Goal: Task Accomplishment & Management: Use online tool/utility

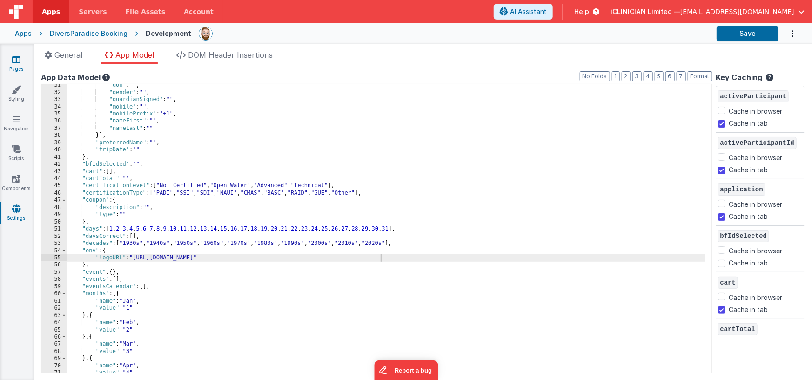
scroll to position [218, 0]
click at [20, 66] on link "Pages" at bounding box center [17, 64] width 34 height 19
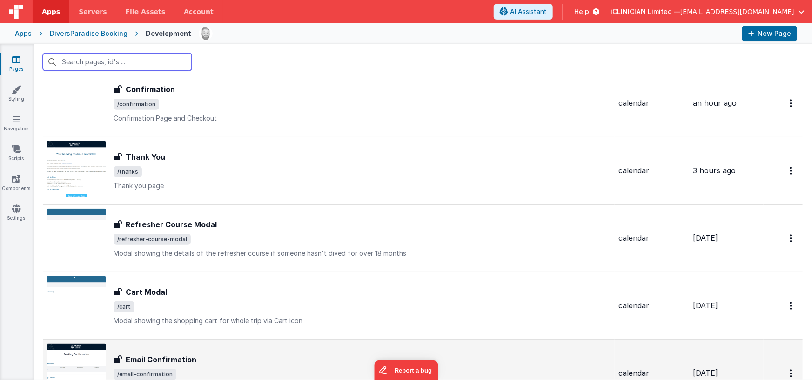
scroll to position [776, 0]
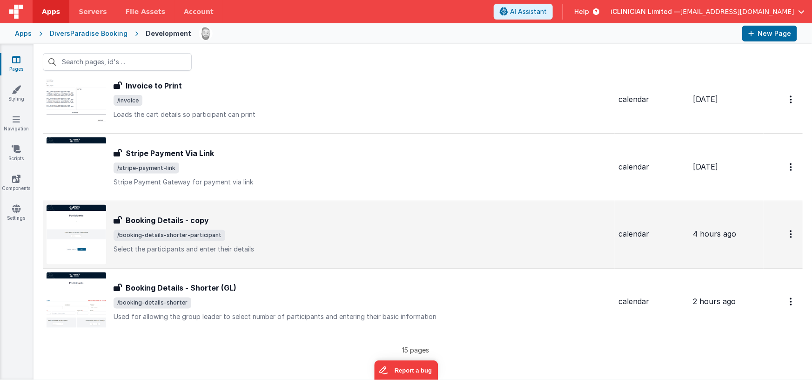
click at [265, 230] on span "/booking-details-shorter-participant" at bounding box center [362, 235] width 497 height 11
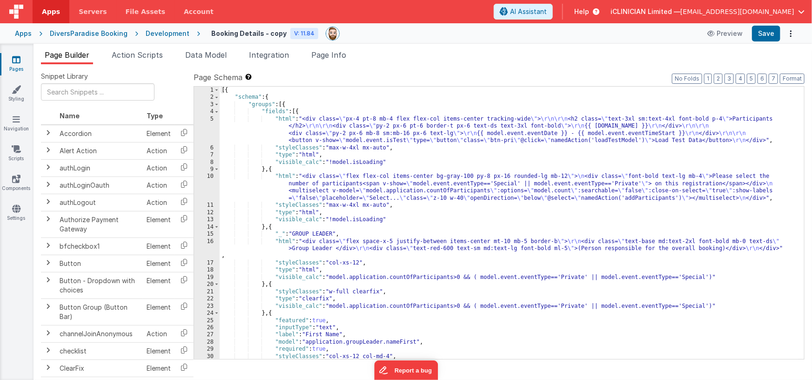
click at [17, 59] on icon at bounding box center [16, 59] width 8 height 9
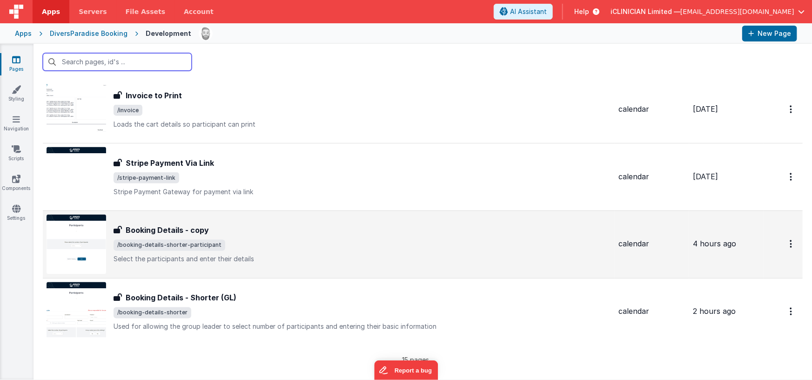
scroll to position [776, 0]
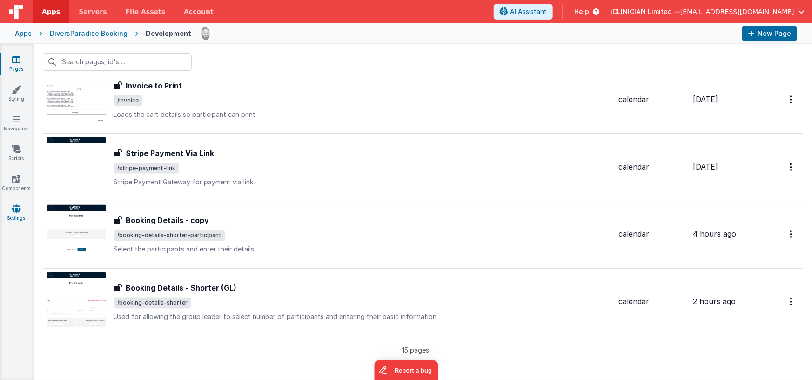
click at [17, 210] on icon at bounding box center [16, 208] width 8 height 9
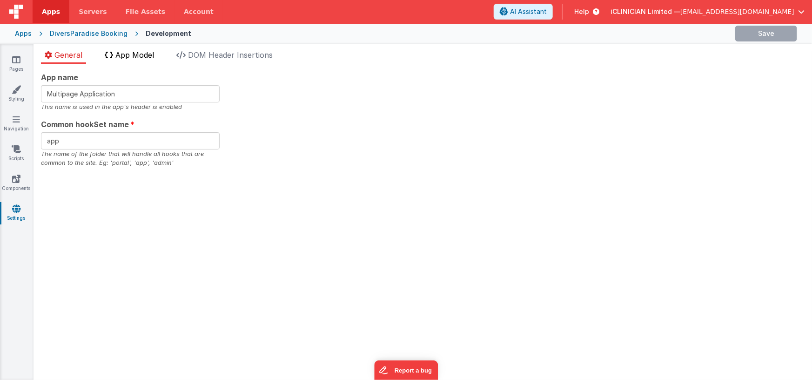
click at [131, 53] on span "App Model" at bounding box center [134, 54] width 39 height 9
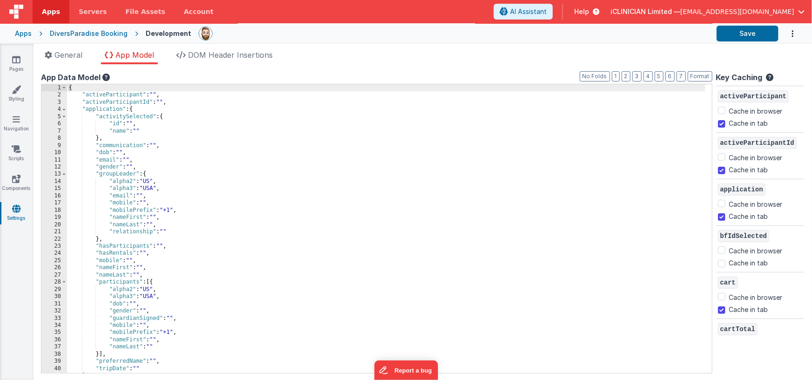
click at [177, 95] on div "{ "activeParticipant" : "" , "activeParticipantId" : "" , "application" : { "ac…" at bounding box center [386, 235] width 638 height 303
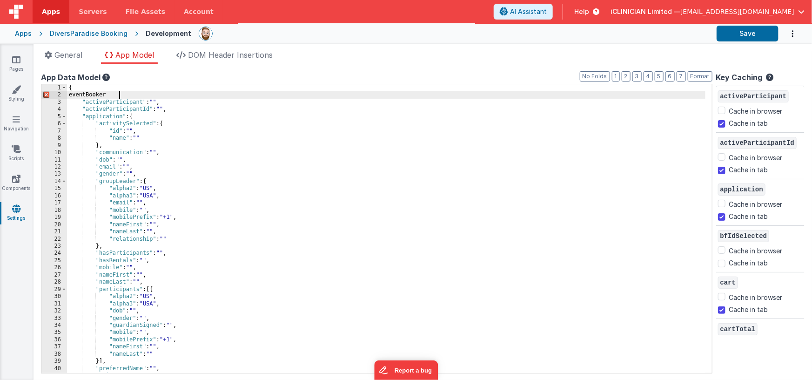
click at [102, 95] on div "{ eventBooker "activeParticipant" : "" , "activeParticipantId" : "" , "applicat…" at bounding box center [386, 235] width 638 height 303
click at [130, 94] on div "{ "eventBooker" "activeParticipant" : "" , "activeParticipantId" : "" , "applic…" at bounding box center [386, 235] width 638 height 303
checkbox input "false"
checkbox input "true"
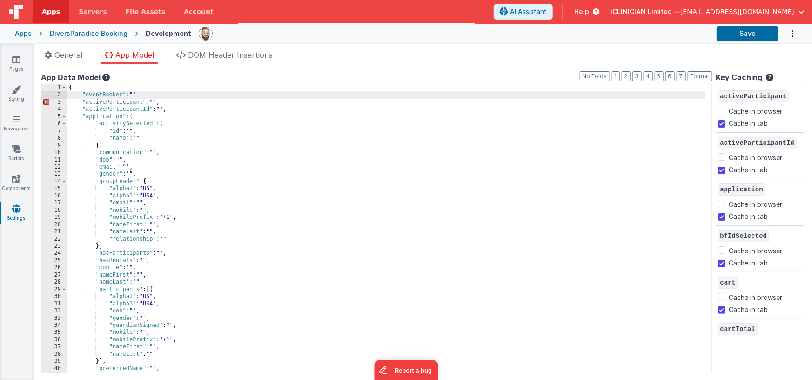
checkbox input "false"
checkbox input "true"
checkbox input "false"
checkbox input "true"
checkbox input "false"
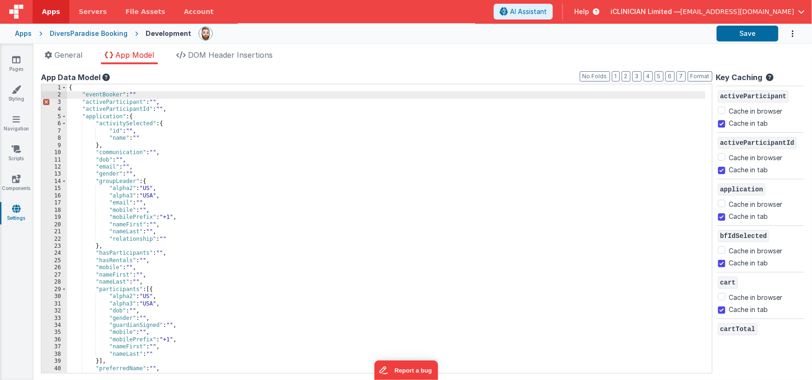
checkbox input "true"
checkbox input "false"
checkbox input "true"
click at [718, 122] on input "Cache in tab" at bounding box center [721, 123] width 7 height 7
checkbox input "true"
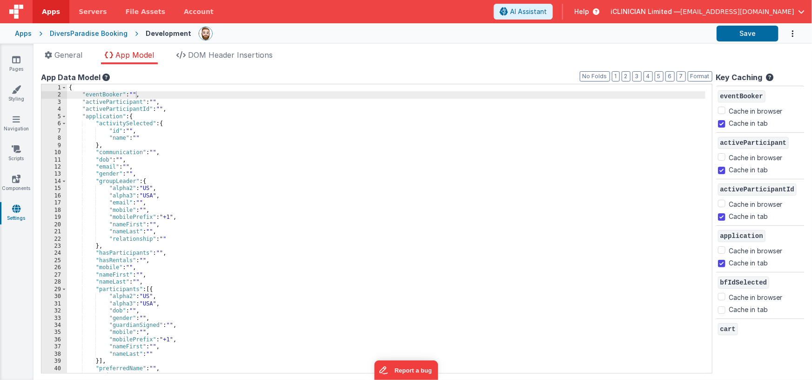
click at [503, 107] on div "{ "eventBooker" : "" , "activeParticipant" : "" , "activeParticipantId" : "" , …" at bounding box center [386, 235] width 638 height 303
drag, startPoint x: 146, startPoint y: 95, endPoint x: 82, endPoint y: 94, distance: 63.8
click at [82, 94] on div "{ "eventBooker" : "" , "activeParticipant" : "" , "activeParticipantId" : "" , …" at bounding box center [386, 235] width 638 height 303
click at [21, 62] on link "Pages" at bounding box center [17, 64] width 34 height 19
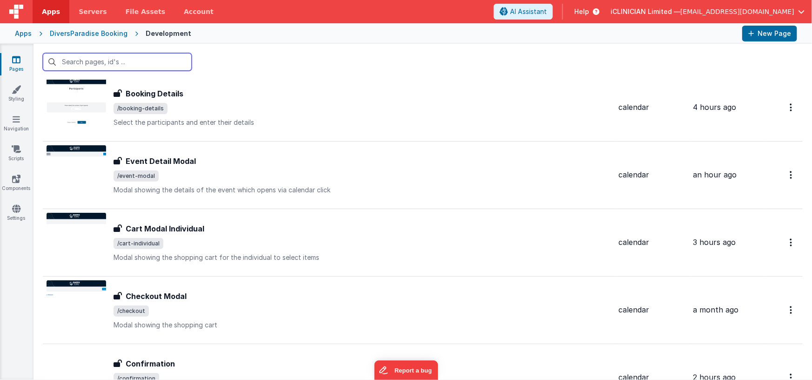
scroll to position [189, 0]
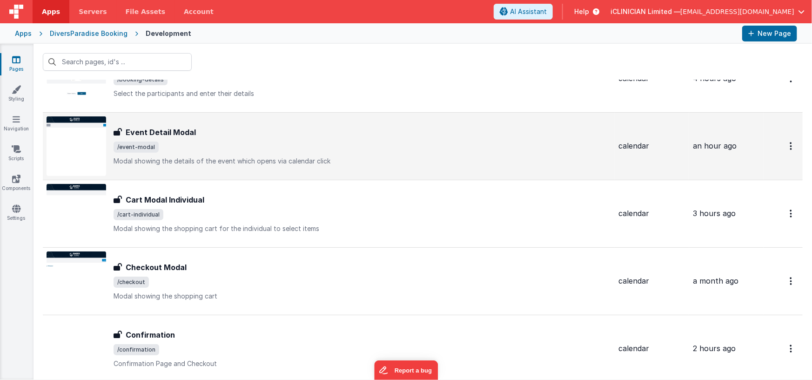
click at [182, 150] on span "/event-modal" at bounding box center [362, 146] width 497 height 11
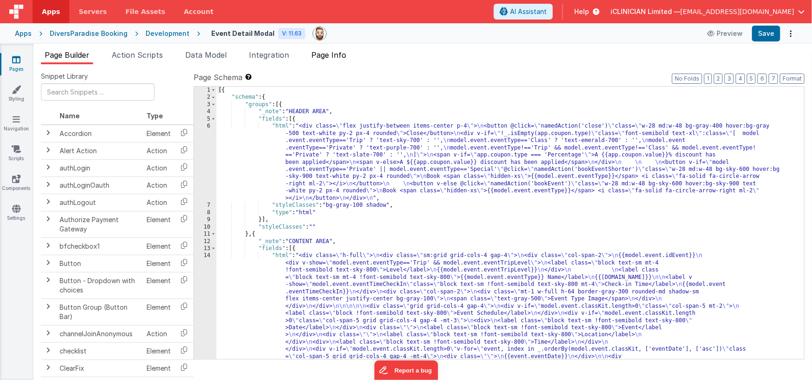
click at [331, 54] on span "Page Info" at bounding box center [328, 54] width 35 height 9
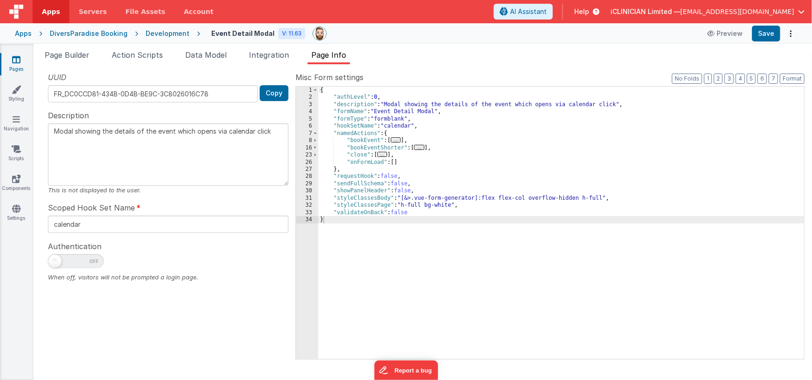
click at [424, 148] on span "..." at bounding box center [419, 147] width 10 height 5
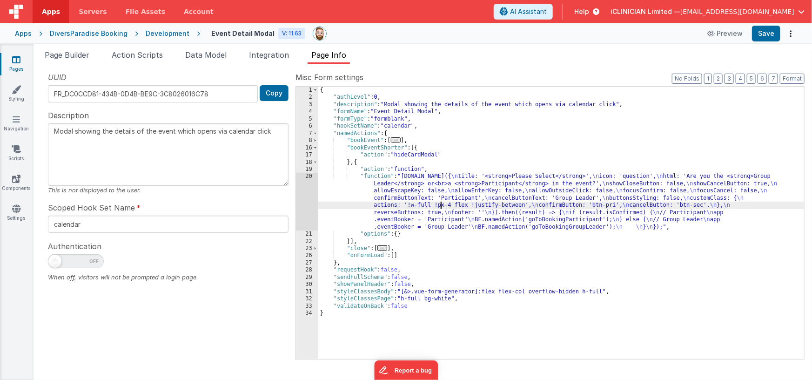
drag, startPoint x: 442, startPoint y: 203, endPoint x: 381, endPoint y: 201, distance: 60.5
click at [442, 203] on div "{ "authLevel" : 0 , "description" : "Modal showing the details of the event whi…" at bounding box center [561, 230] width 486 height 287
click at [303, 195] on div "20" at bounding box center [307, 202] width 22 height 58
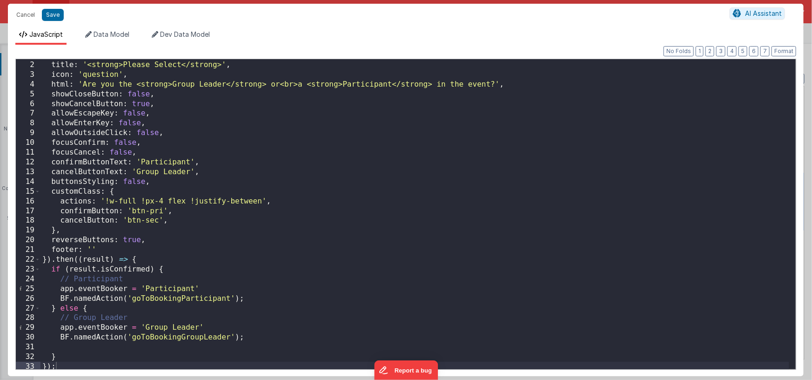
scroll to position [9, 0]
click at [144, 260] on div "Swal . fire ({ title : '<strong>Please Select</strong>' , icon : 'question' , h…" at bounding box center [414, 214] width 749 height 329
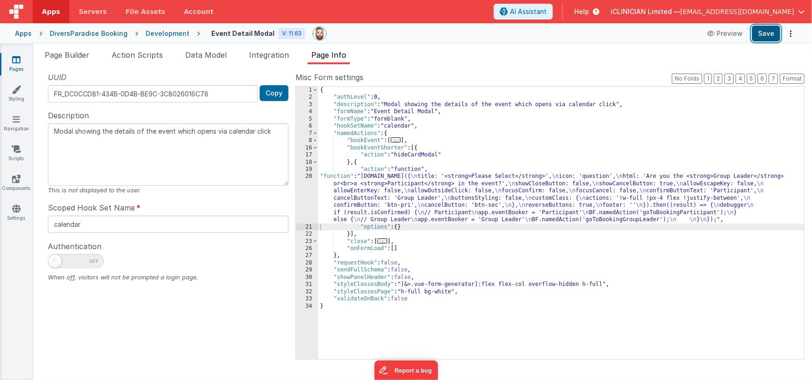
drag, startPoint x: 768, startPoint y: 31, endPoint x: 761, endPoint y: 34, distance: 8.0
click at [768, 31] on button "Save" at bounding box center [766, 34] width 28 height 16
click at [429, 205] on div "{ "authLevel" : 0 , "description" : "Modal showing the details of the event whi…" at bounding box center [561, 230] width 486 height 287
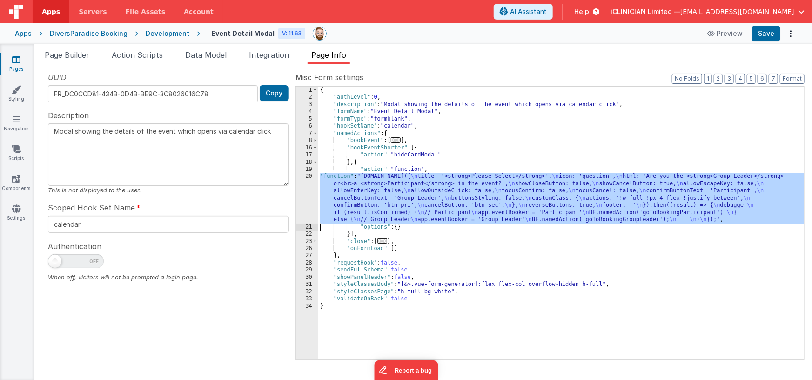
click at [308, 198] on div "20" at bounding box center [307, 198] width 22 height 50
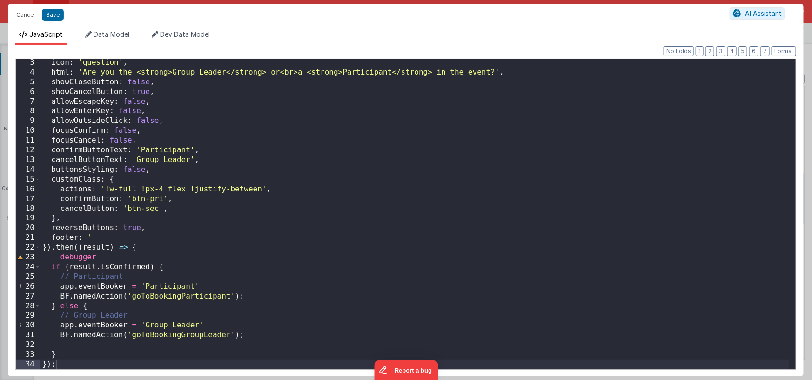
scroll to position [19, 0]
drag, startPoint x: 60, startPoint y: 287, endPoint x: 203, endPoint y: 288, distance: 142.9
click at [203, 288] on div "title : '<strong>Please Select</strong>' , icon : 'question' , html : 'Are you …" at bounding box center [414, 214] width 749 height 329
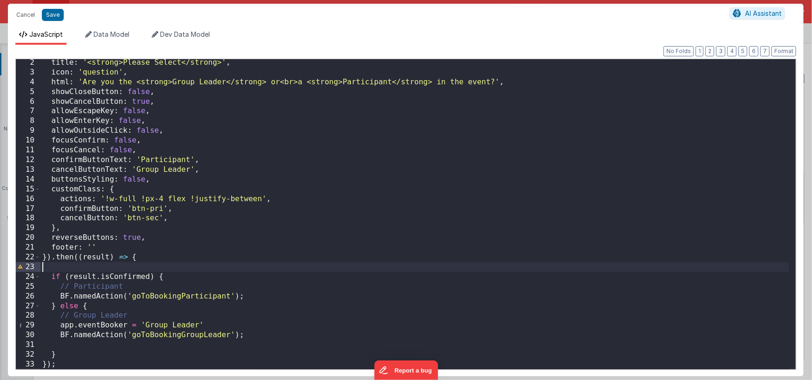
scroll to position [1, 0]
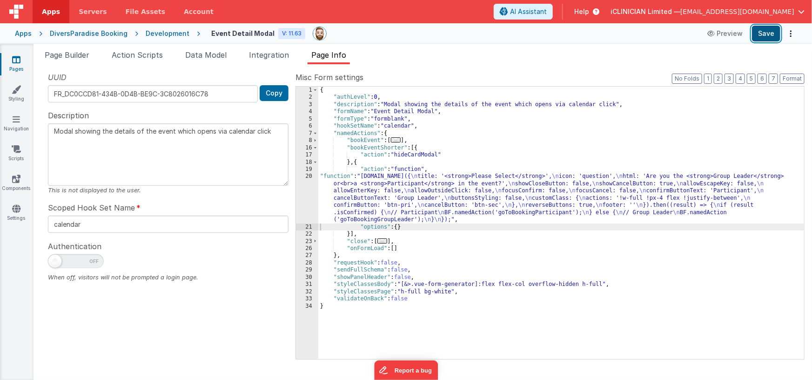
click at [768, 34] on button "Save" at bounding box center [766, 34] width 28 height 16
click at [14, 57] on icon at bounding box center [16, 59] width 8 height 9
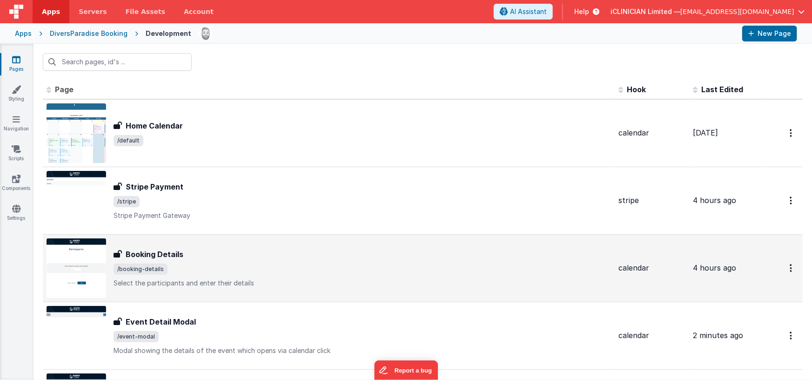
click at [269, 265] on span "/booking-details" at bounding box center [362, 268] width 497 height 11
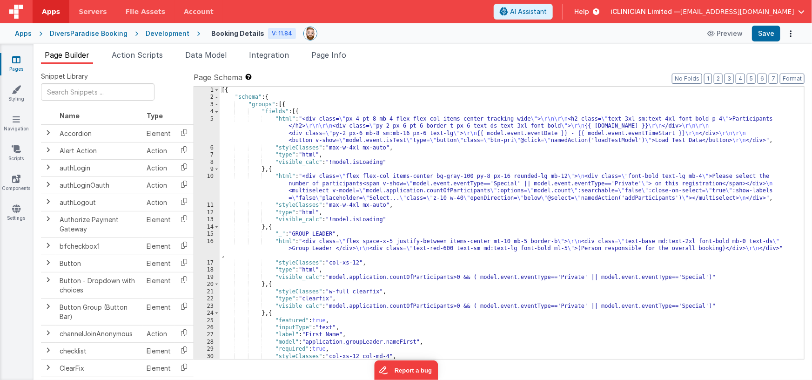
click at [82, 34] on div "DiversParadise Booking" at bounding box center [89, 33] width 78 height 9
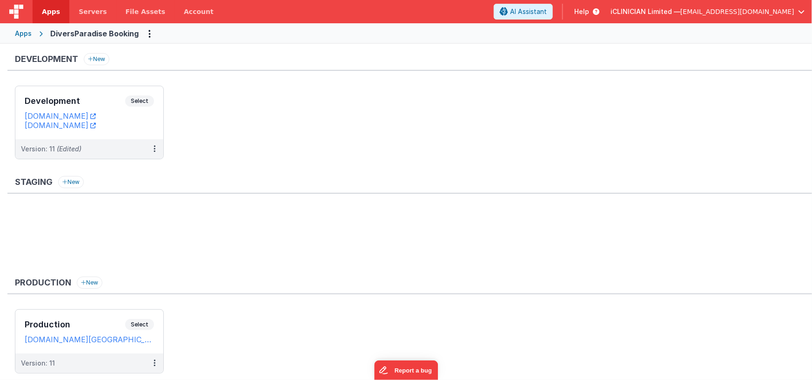
scroll to position [5, 0]
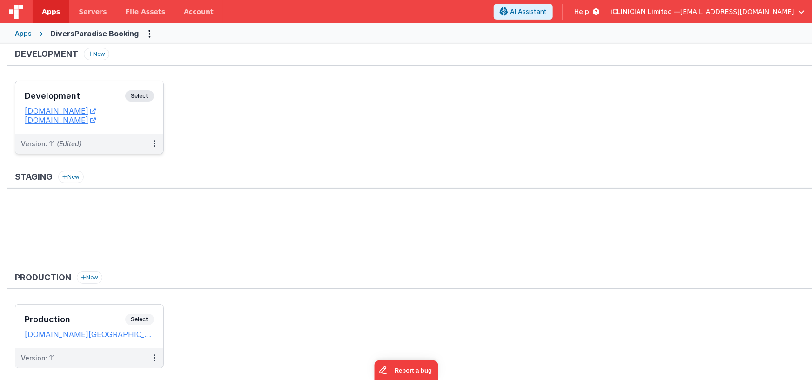
click at [103, 98] on h3 "Development" at bounding box center [75, 95] width 101 height 9
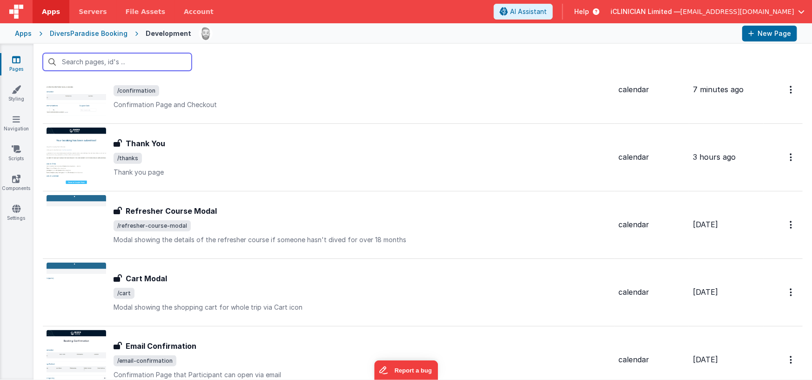
scroll to position [776, 0]
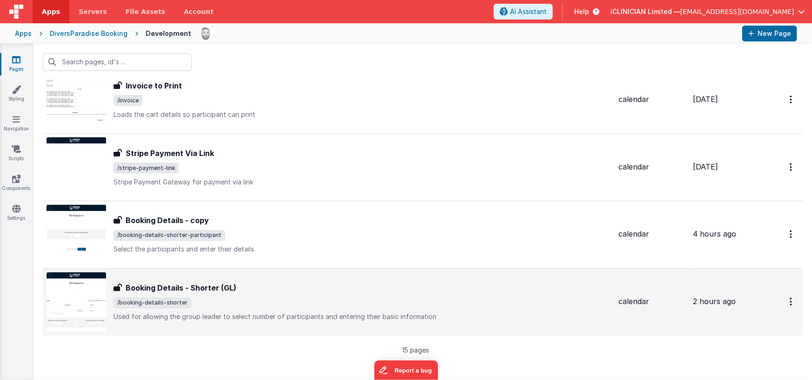
click at [263, 282] on div "Booking Details - Shorter (GL)" at bounding box center [362, 287] width 497 height 11
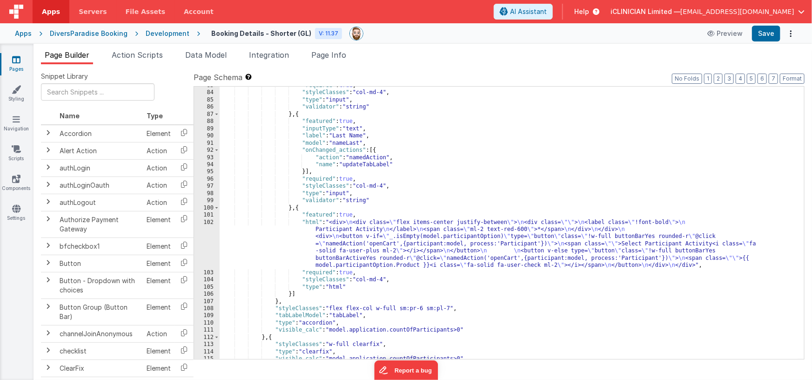
scroll to position [770, 0]
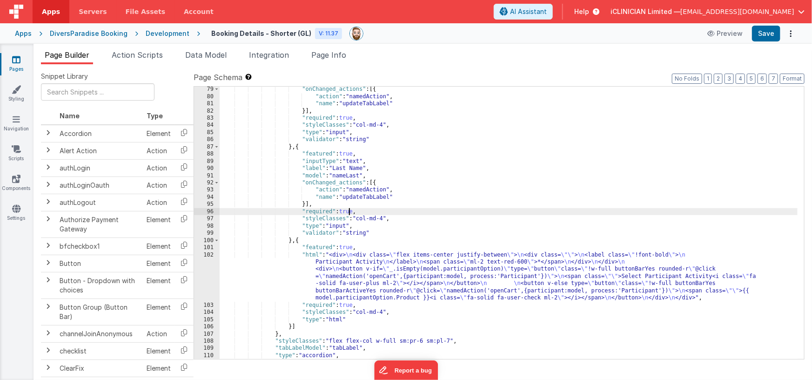
click at [348, 213] on div ""onChanged_actions" : [{ "action" : "namedAction" , "name" : "updateTabLabel" }…" at bounding box center [509, 229] width 578 height 287
click at [353, 212] on div ""onChanged_actions" : [{ "action" : "namedAction" , "name" : "updateTabLabel" }…" at bounding box center [509, 229] width 578 height 287
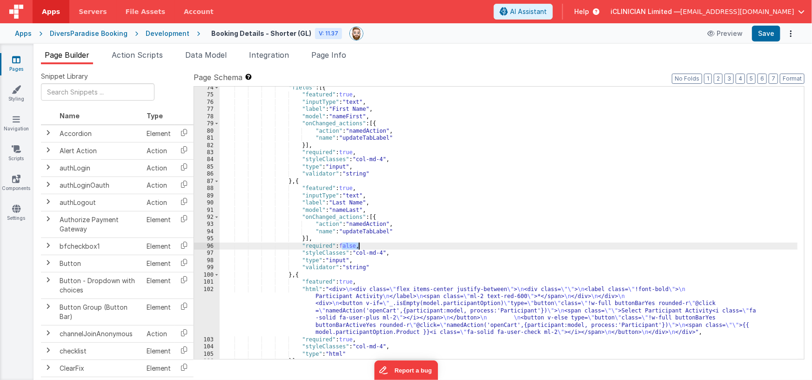
scroll to position [756, 0]
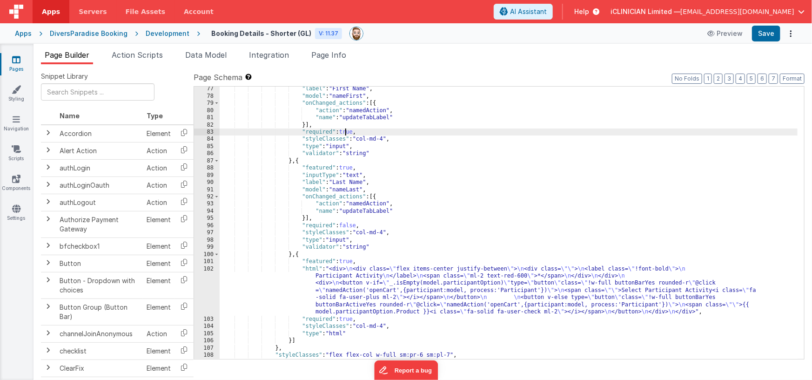
click at [347, 131] on div ""label" : "First Name" , "model" : "nameFirst" , "onChanged_actions" : [{ "acti…" at bounding box center [509, 228] width 578 height 287
click at [387, 286] on div ""label" : "First Name" , "model" : "nameFirst" , "onChanged_actions" : [{ "acti…" at bounding box center [509, 228] width 578 height 287
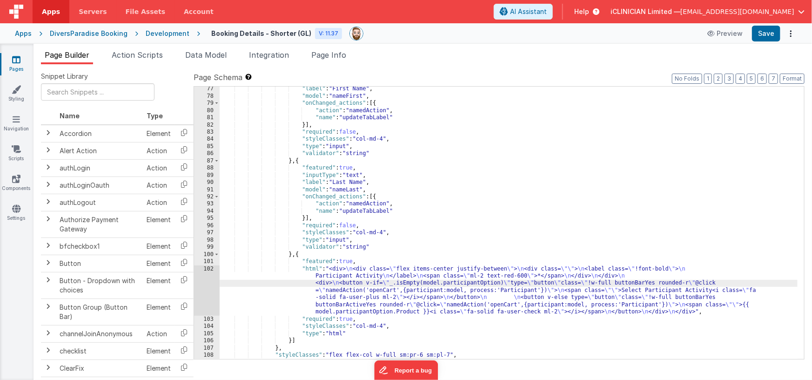
click at [210, 295] on div "102" at bounding box center [207, 290] width 26 height 50
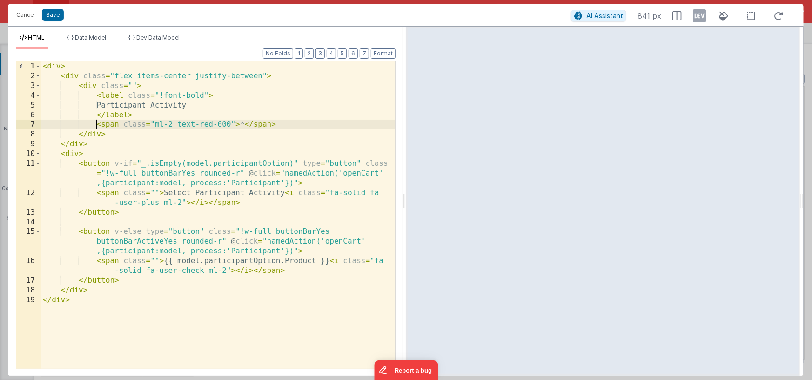
click at [98, 124] on div "< div > < div class = "flex items-center justify-between" > < div class = "" > …" at bounding box center [218, 224] width 354 height 327
drag, startPoint x: 47, startPoint y: 17, endPoint x: 67, endPoint y: 36, distance: 28.0
click at [47, 17] on button "Save" at bounding box center [53, 15] width 22 height 12
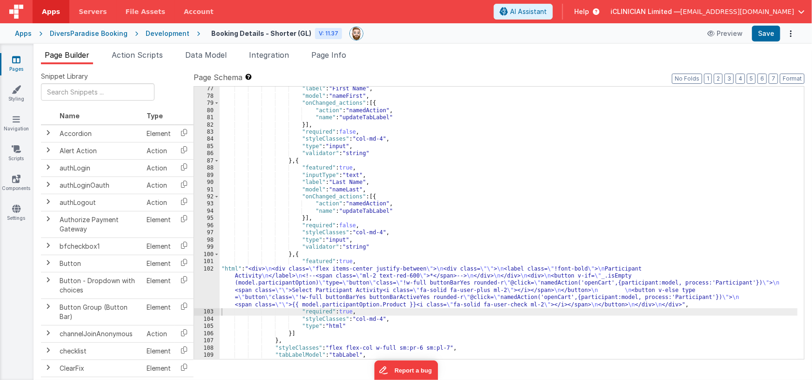
click at [349, 310] on div ""label" : "First Name" , "model" : "nameFirst" , "onChanged_actions" : [{ "acti…" at bounding box center [509, 228] width 578 height 287
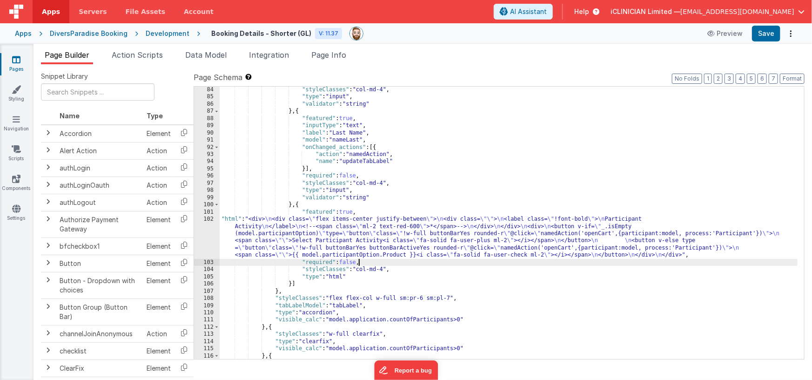
scroll to position [805, 0]
click at [329, 53] on span "Page Info" at bounding box center [328, 54] width 35 height 9
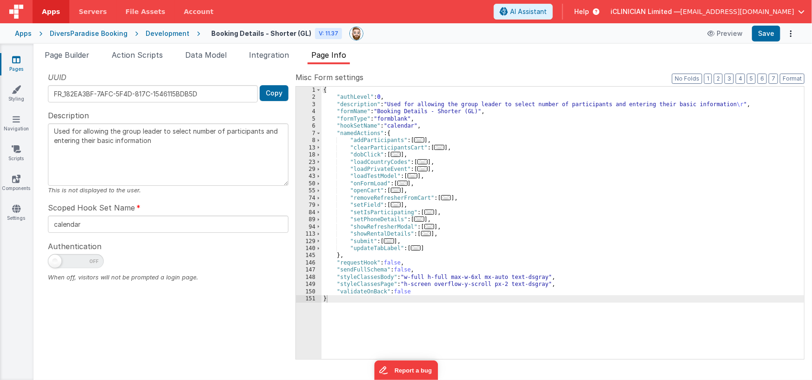
click at [394, 241] on span "..." at bounding box center [389, 240] width 10 height 5
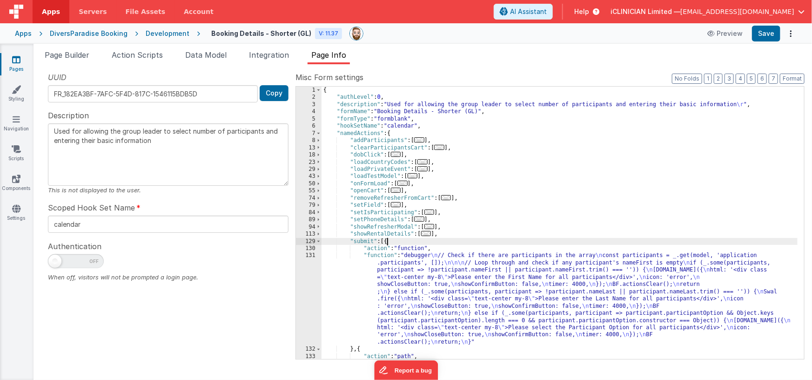
click at [409, 271] on div "{ "authLevel" : 0 , "description" : "Used for allowing the group leader to sele…" at bounding box center [560, 230] width 476 height 287
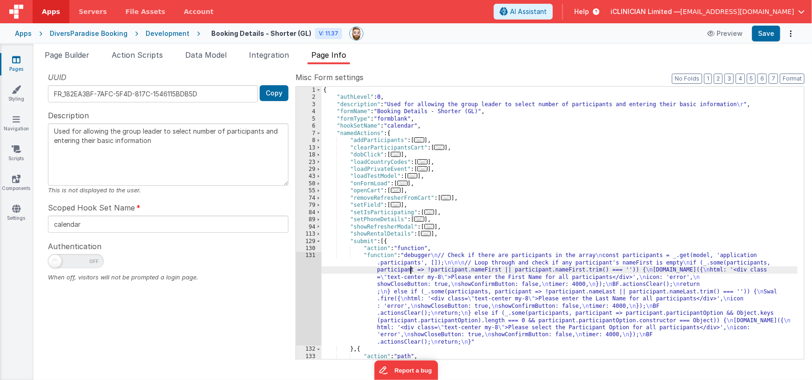
click at [311, 285] on div "131" at bounding box center [309, 299] width 26 height 94
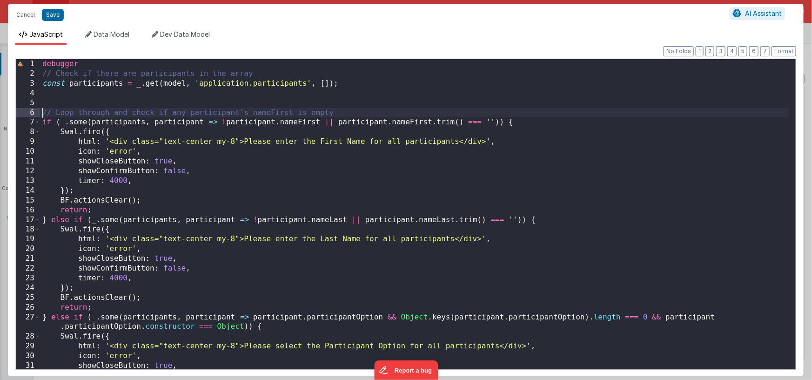
click at [41, 111] on div "debugger // Check if there are participants in the array const participants = _…" at bounding box center [414, 223] width 749 height 329
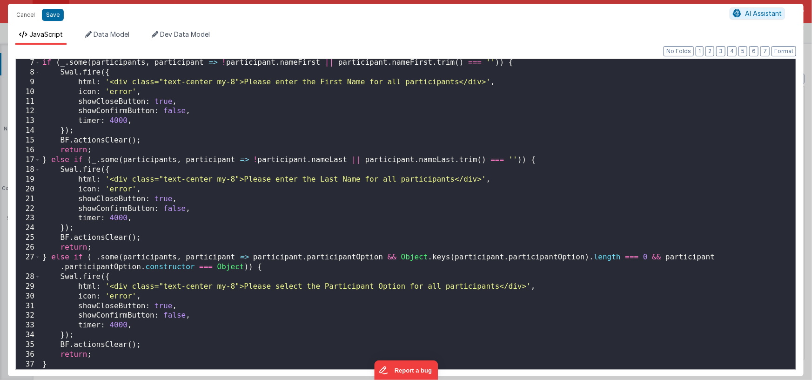
scroll to position [0, 0]
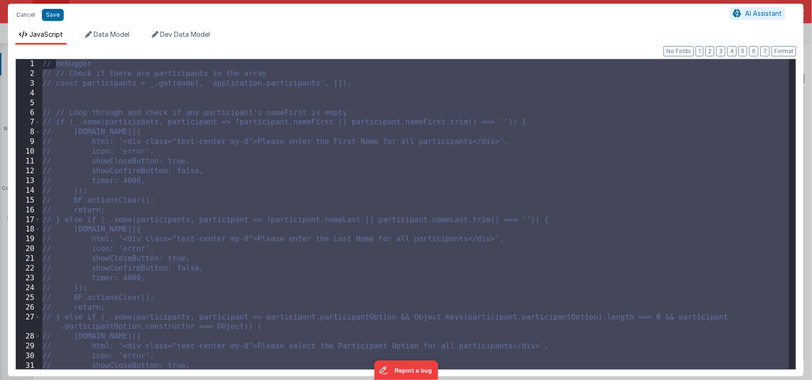
type textarea "Used for allowing the group leader to select number of participants and enterin…"
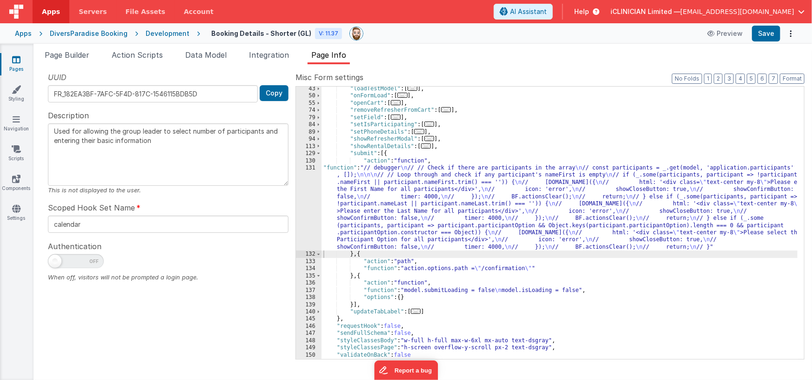
scroll to position [87, 0]
click at [761, 34] on button "Save" at bounding box center [766, 34] width 28 height 16
click at [493, 144] on div ""loadTestModel" : [ ... ] , "onFormLoad" : [ ... ] , "openCart" : [ ... ] , "re…" at bounding box center [560, 228] width 476 height 287
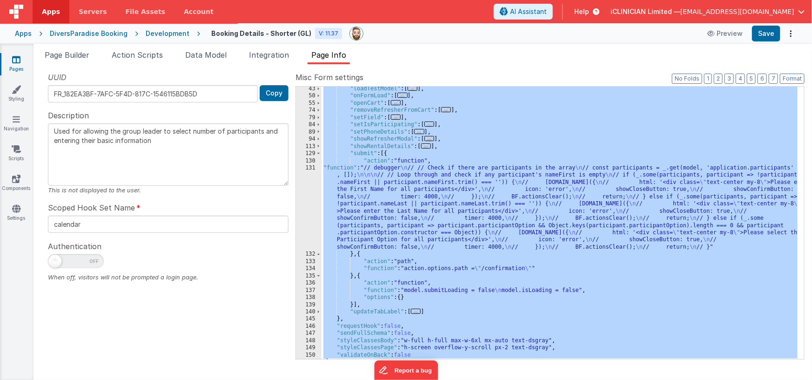
click at [78, 56] on span "Page Builder" at bounding box center [67, 54] width 45 height 9
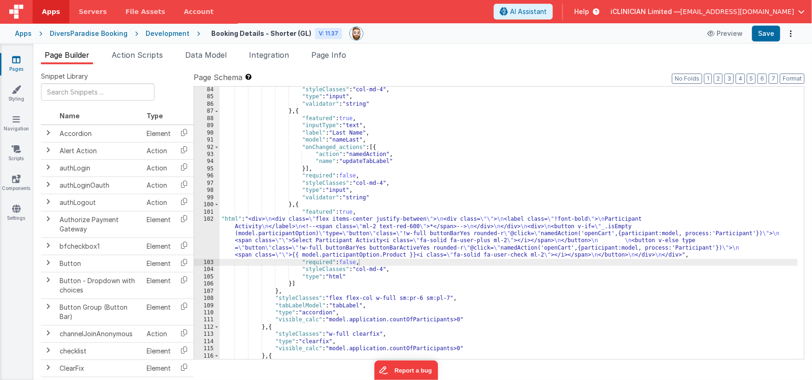
click at [322, 140] on div ""styleClasses" : "col-md-4" , "type" : "input" , "validator" : "string" } , { "…" at bounding box center [509, 229] width 578 height 287
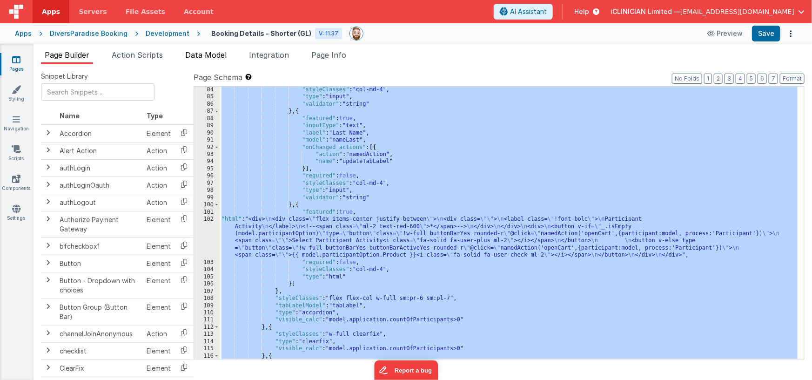
click at [213, 51] on span "Data Model" at bounding box center [205, 54] width 41 height 9
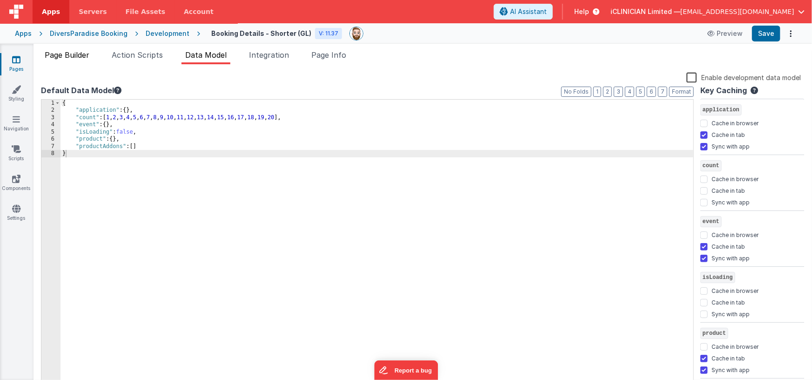
click at [78, 54] on span "Page Builder" at bounding box center [67, 54] width 45 height 9
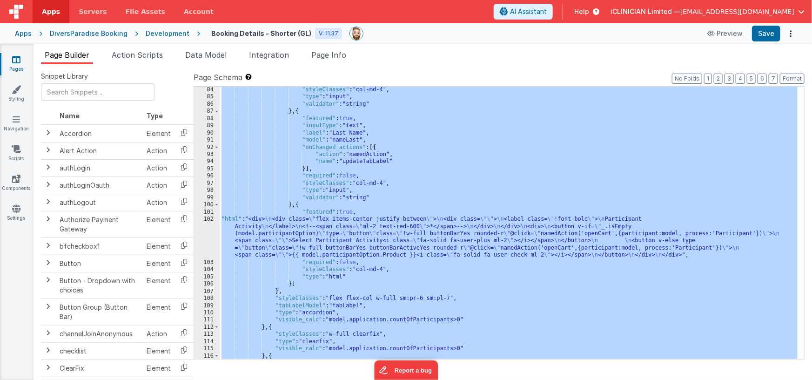
click at [312, 186] on div ""styleClasses" : "col-md-4" , "type" : "input" , "validator" : "string" } , { "…" at bounding box center [509, 229] width 578 height 287
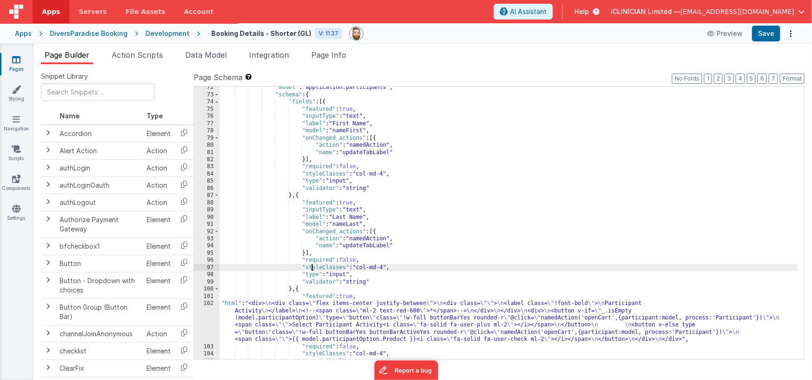
scroll to position [721, 0]
click at [19, 62] on icon at bounding box center [16, 59] width 8 height 9
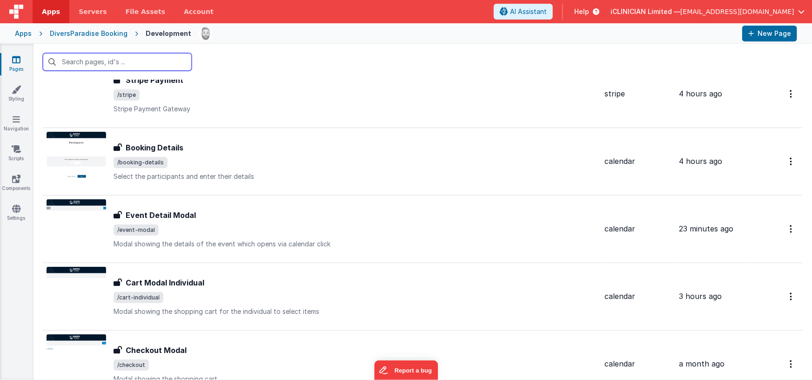
scroll to position [124, 0]
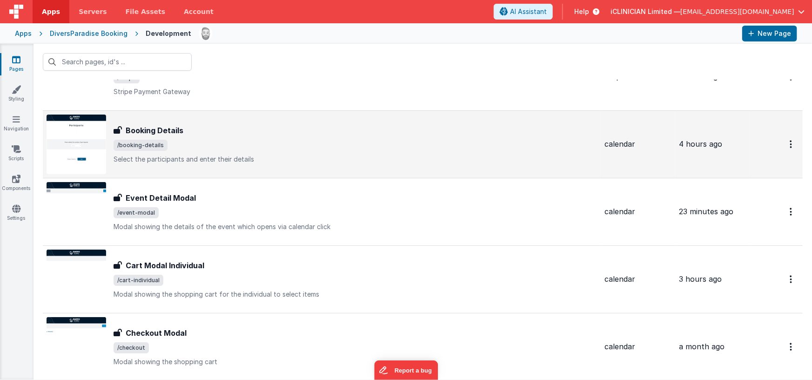
click at [176, 134] on h3 "Booking Details" at bounding box center [155, 130] width 58 height 11
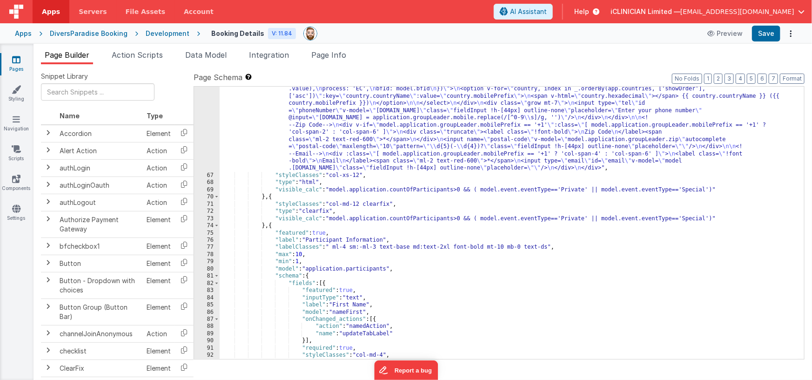
scroll to position [678, 0]
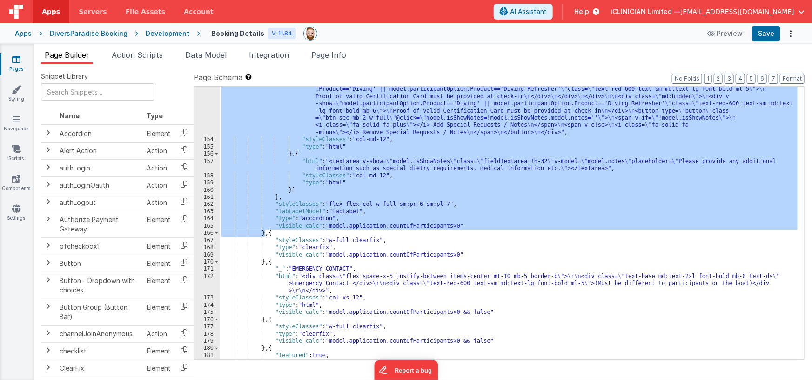
scroll to position [2034, 0]
click at [347, 124] on div ""html" : "<div class= \" hidden md:!block \" > \n <div class= \" flex justify-b…" at bounding box center [509, 238] width 578 height 359
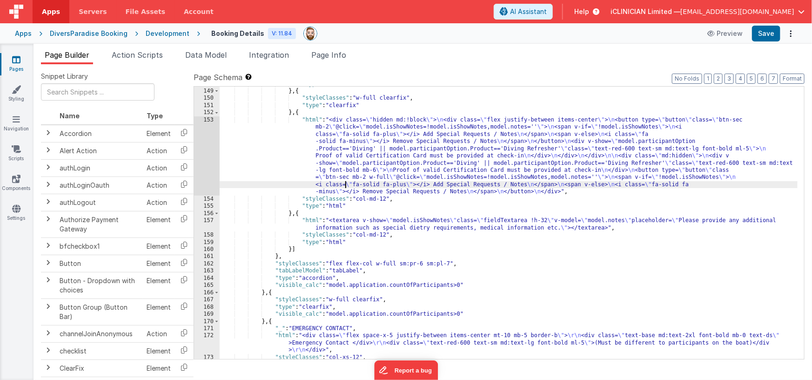
scroll to position [1946, 0]
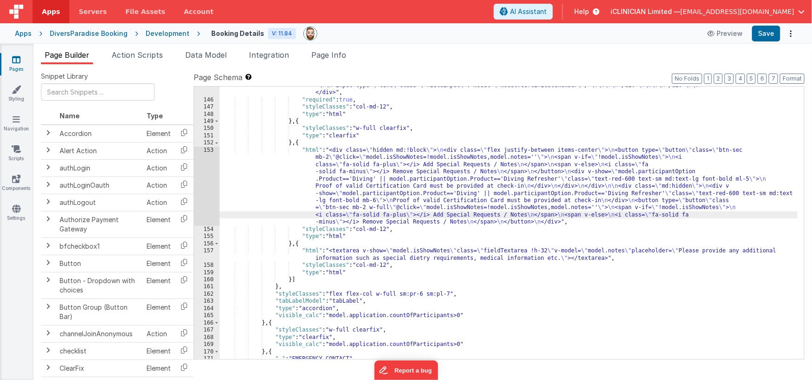
click at [369, 174] on div ""html" : "<div v-show= \" model.participantOption.Product=='Diving' || model.pa…" at bounding box center [509, 165] width 578 height 424
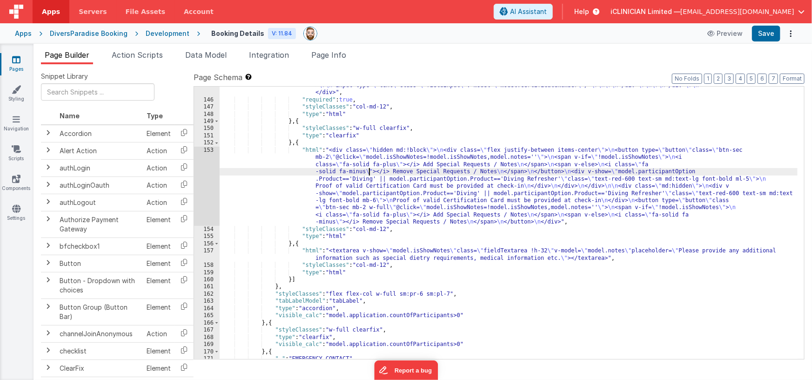
click at [209, 184] on div "153" at bounding box center [207, 186] width 26 height 79
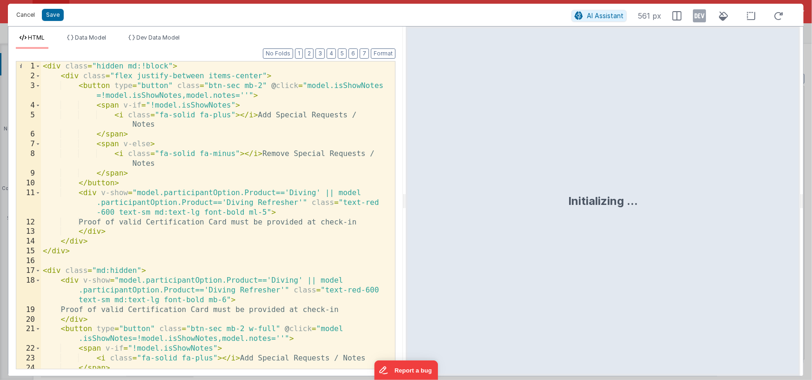
click at [28, 12] on button "Cancel" at bounding box center [26, 14] width 28 height 13
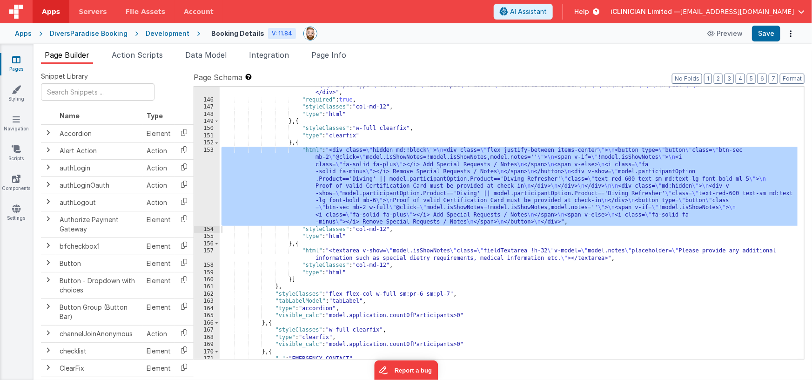
click at [13, 60] on icon at bounding box center [16, 59] width 8 height 9
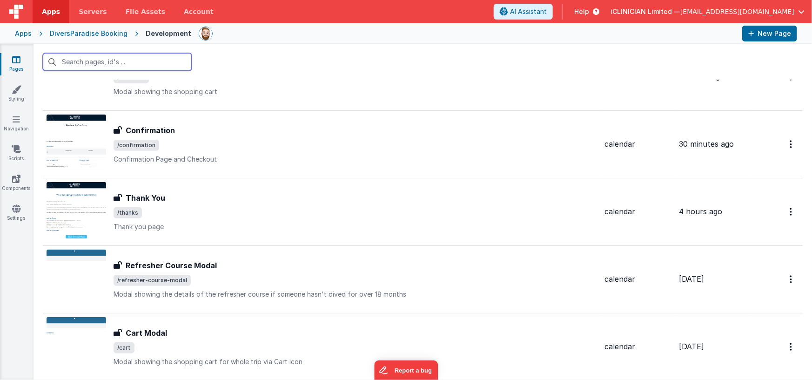
scroll to position [776, 0]
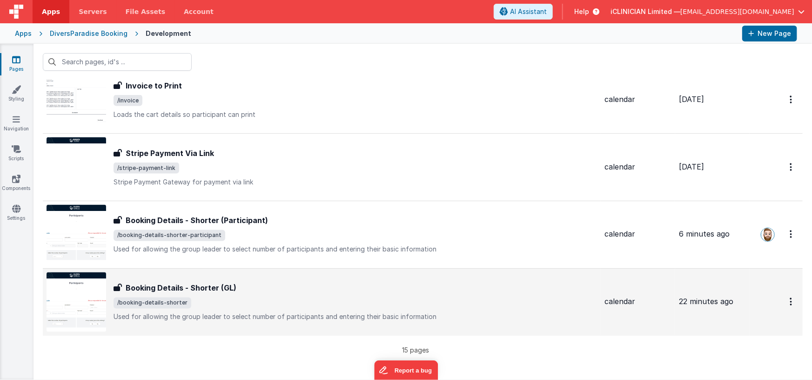
click at [262, 295] on div "Booking Details - Shorter (GL) Booking Details - Shorter (GL) /booking-details-…" at bounding box center [355, 301] width 483 height 39
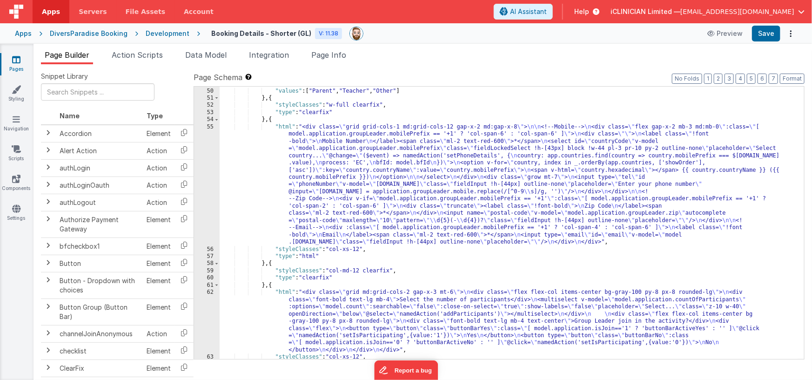
scroll to position [378, 0]
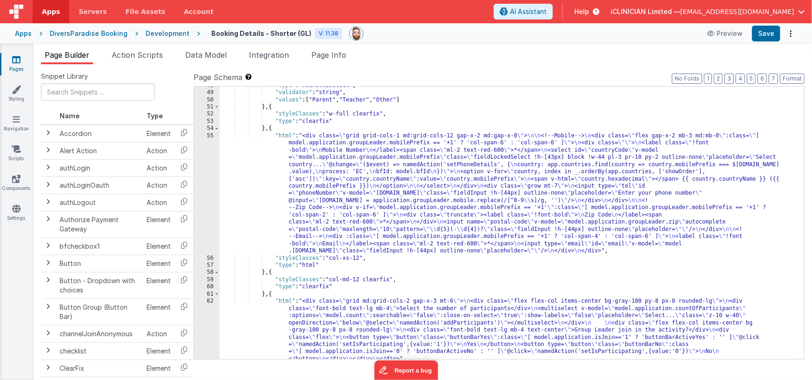
click at [353, 205] on div ""type" : "vueMultiSelect" , "validator" : "string" , "values" : [ "Parent" , "T…" at bounding box center [509, 254] width 578 height 345
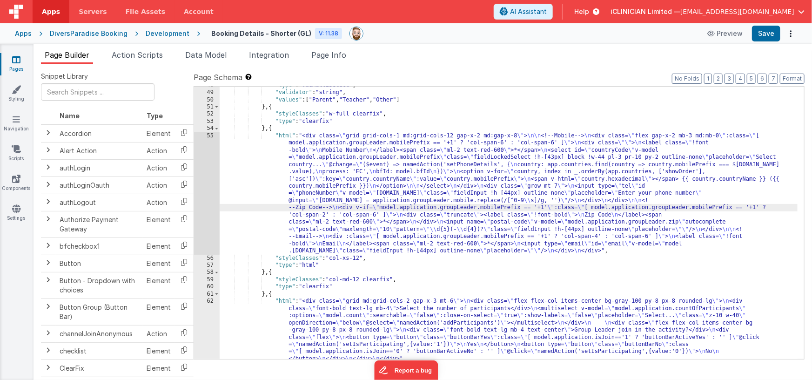
click at [201, 194] on div "55" at bounding box center [207, 193] width 26 height 122
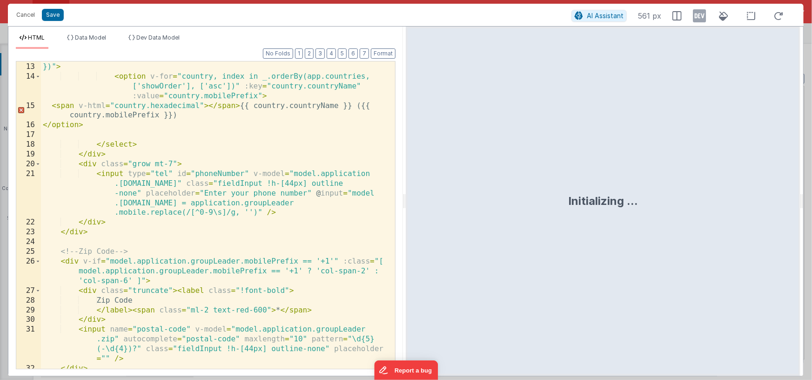
scroll to position [253, 0]
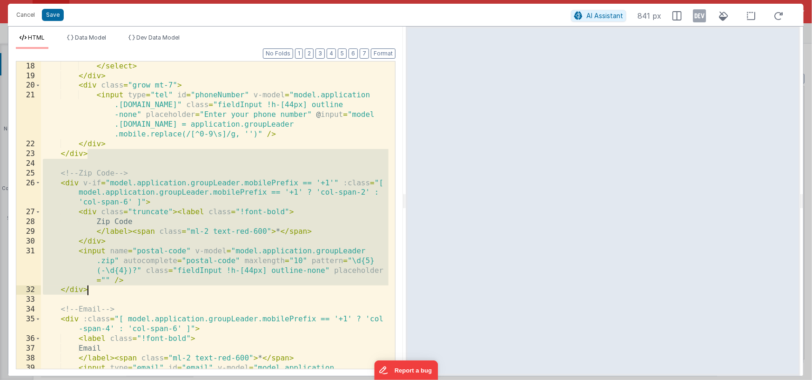
drag, startPoint x: 91, startPoint y: 155, endPoint x: 101, endPoint y: 289, distance: 133.9
click at [101, 289] on div "</ select > </ div > < div class = "grow mt-7" > < input type = "tel" id = "pho…" at bounding box center [215, 234] width 348 height 346
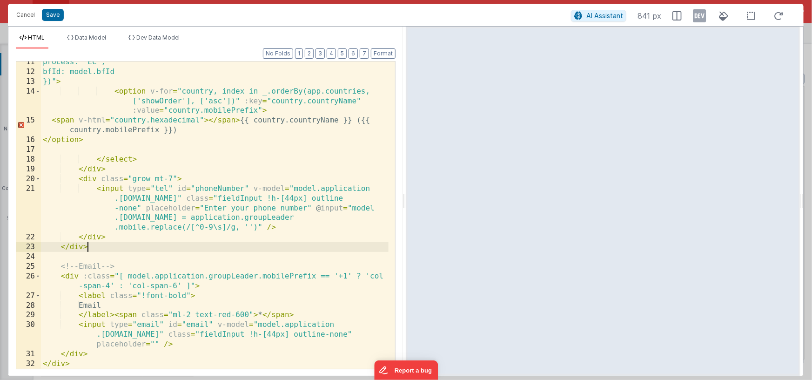
scroll to position [160, 0]
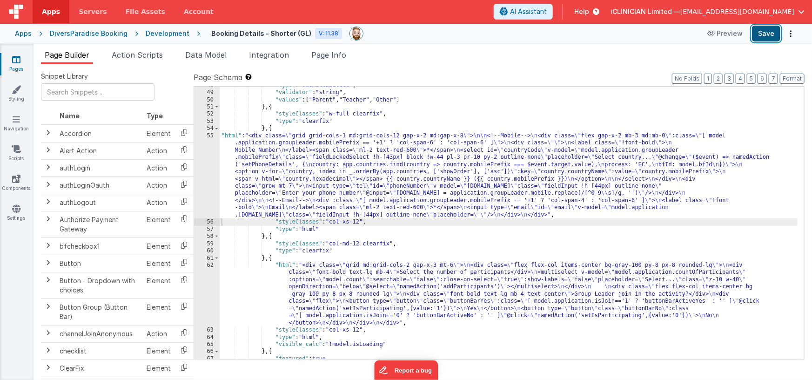
click at [767, 32] on button "Save" at bounding box center [766, 34] width 28 height 16
drag, startPoint x: 326, startPoint y: 55, endPoint x: 416, endPoint y: 77, distance: 92.9
click at [327, 55] on span "Page Info" at bounding box center [328, 54] width 35 height 9
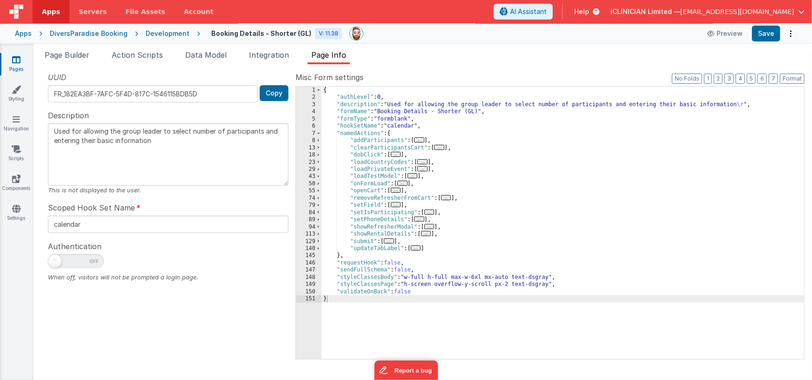
click at [393, 241] on span "..." at bounding box center [389, 240] width 10 height 5
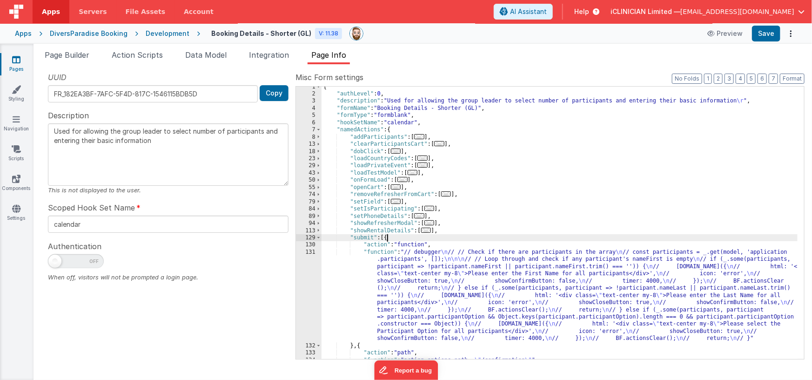
scroll to position [93, 0]
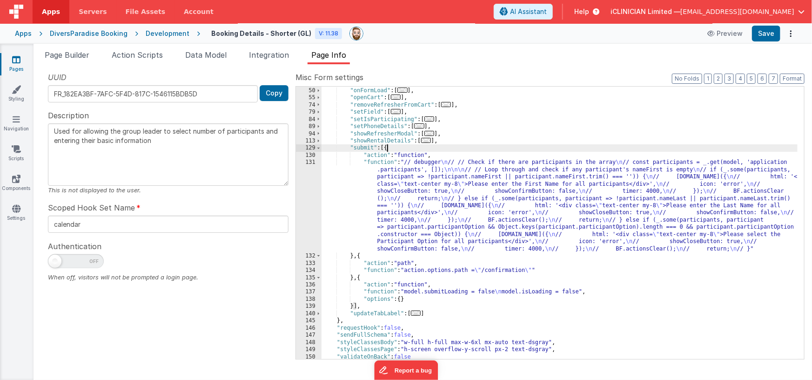
click at [16, 66] on link "Pages" at bounding box center [17, 64] width 34 height 19
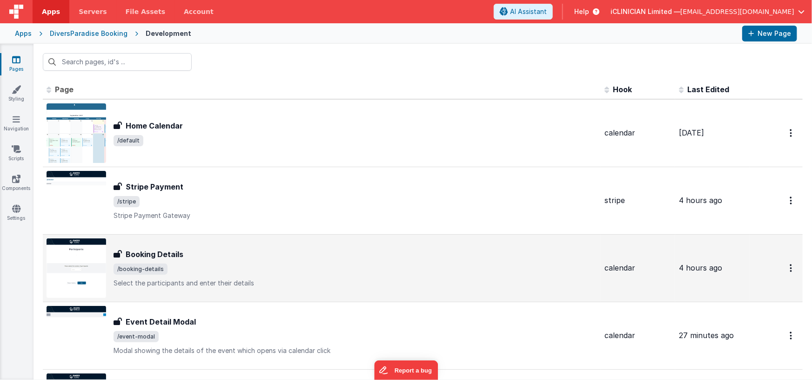
click at [185, 254] on div "Booking Details" at bounding box center [355, 253] width 483 height 11
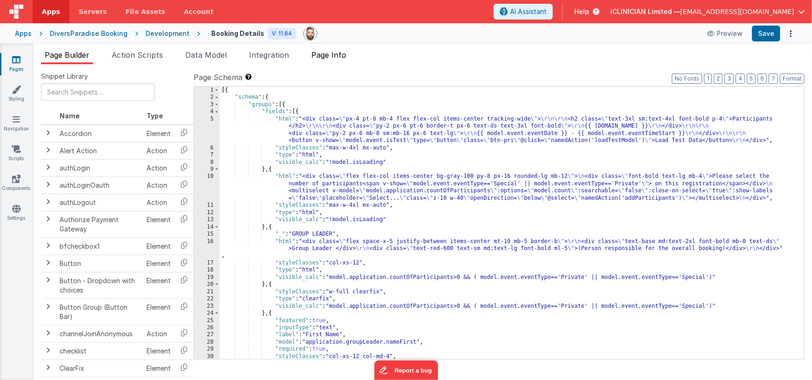
click at [335, 55] on span "Page Info" at bounding box center [328, 54] width 35 height 9
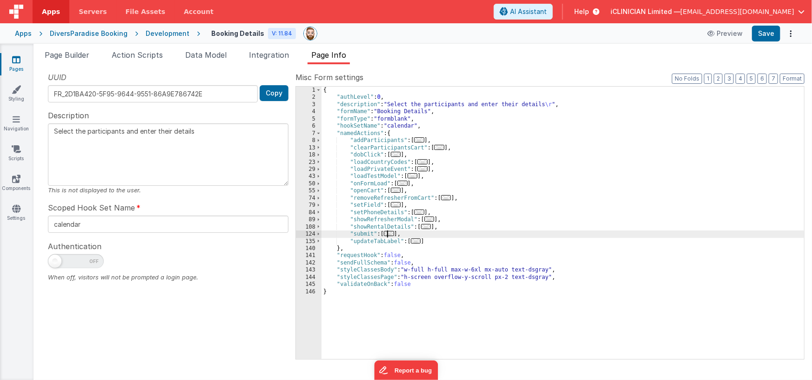
click at [394, 234] on span "..." at bounding box center [389, 233] width 10 height 5
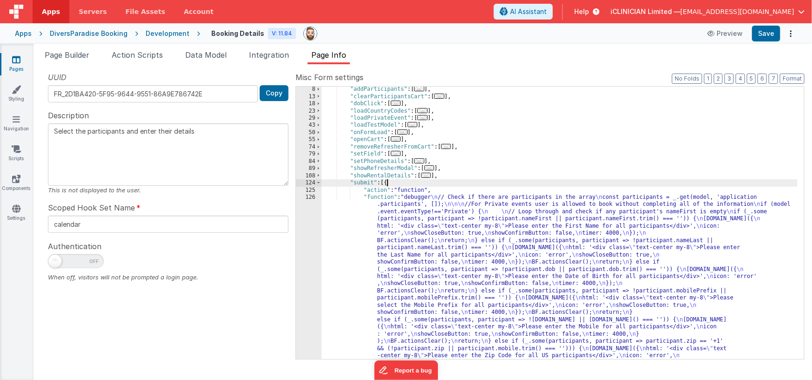
scroll to position [51, 0]
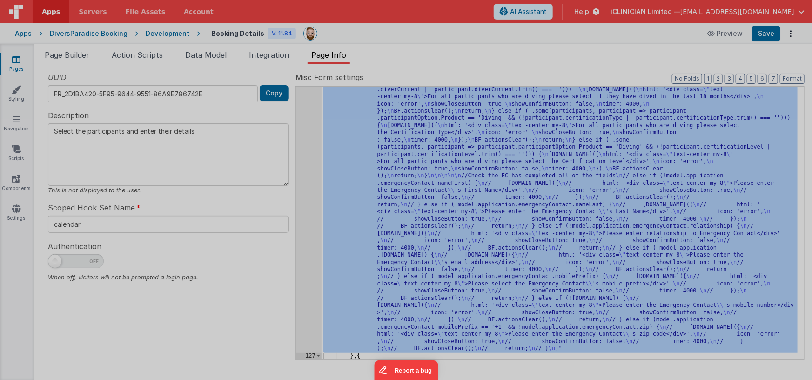
scroll to position [446, 0]
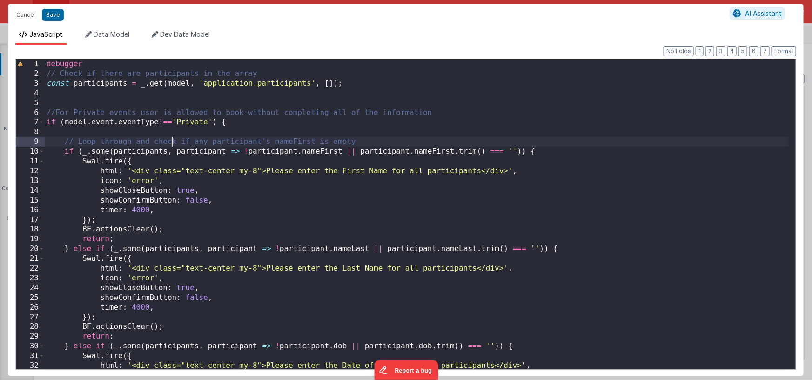
click at [171, 137] on div "debugger // Check if there are participants in the array const participants = _…" at bounding box center [417, 223] width 744 height 329
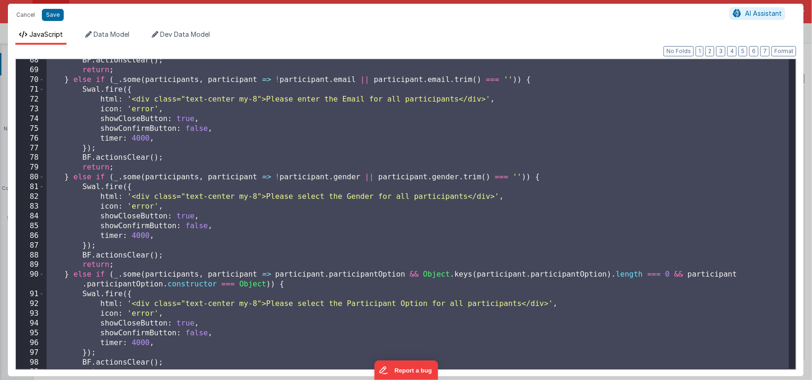
scroll to position [0, 0]
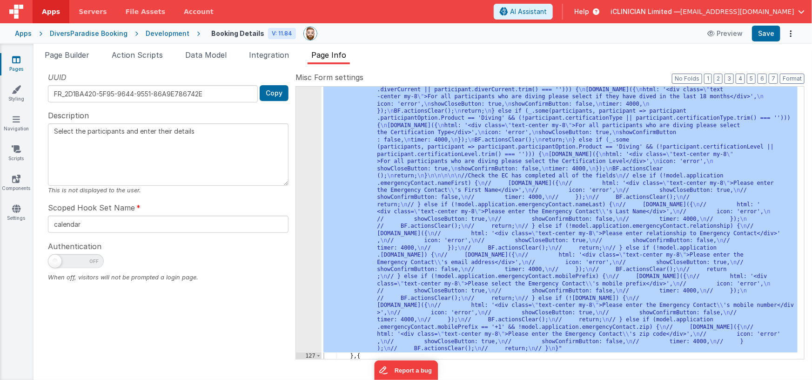
click at [19, 64] on link "Pages" at bounding box center [17, 64] width 34 height 19
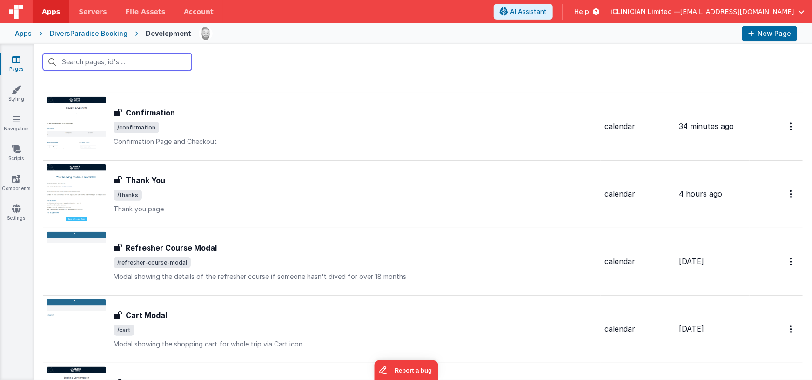
scroll to position [776, 0]
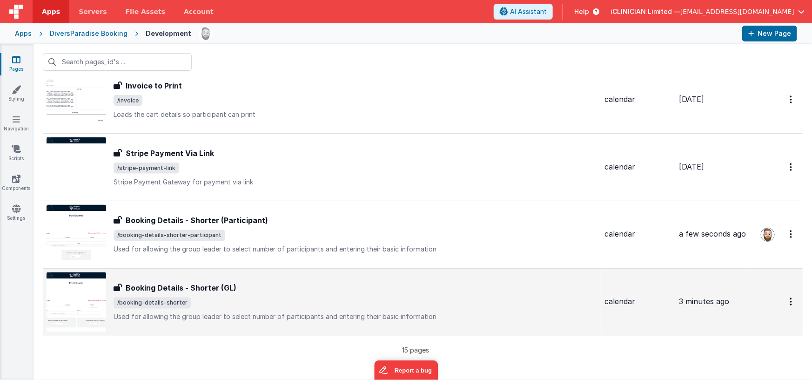
click at [235, 287] on div "Booking Details - Shorter (GL)" at bounding box center [355, 287] width 483 height 11
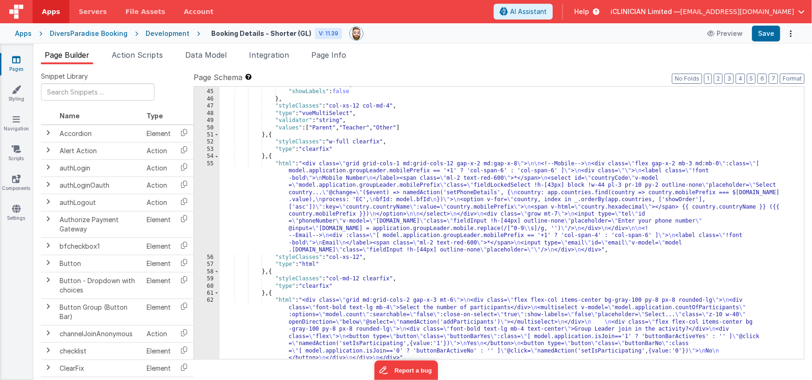
scroll to position [349, 0]
click at [368, 209] on div ""searchable" : false , "showLabels" : false } , "styleClasses" : "col-xs-12 col…" at bounding box center [509, 254] width 578 height 345
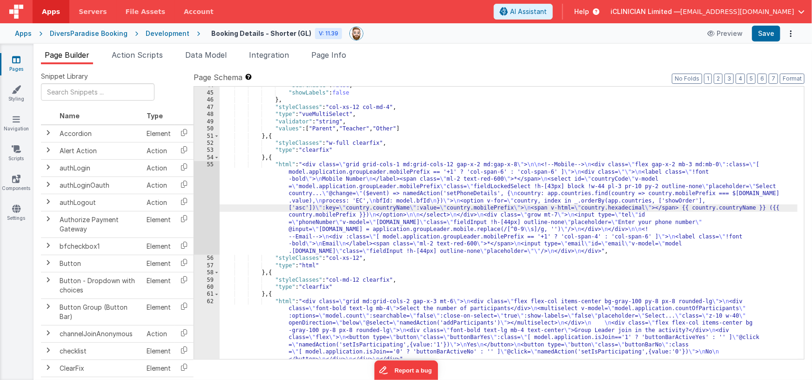
click at [205, 206] on div "55" at bounding box center [207, 208] width 26 height 94
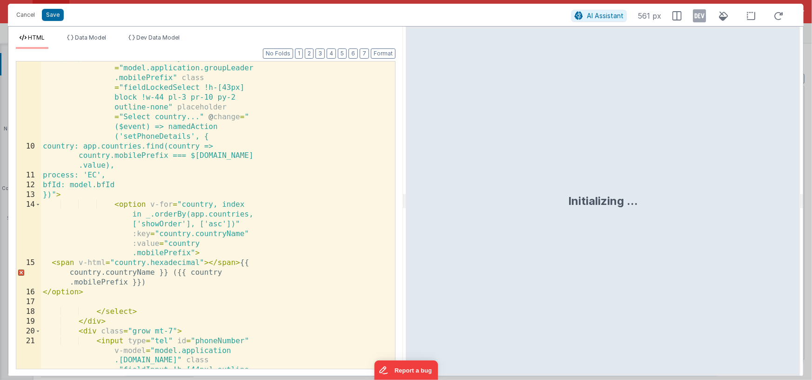
scroll to position [160, 0]
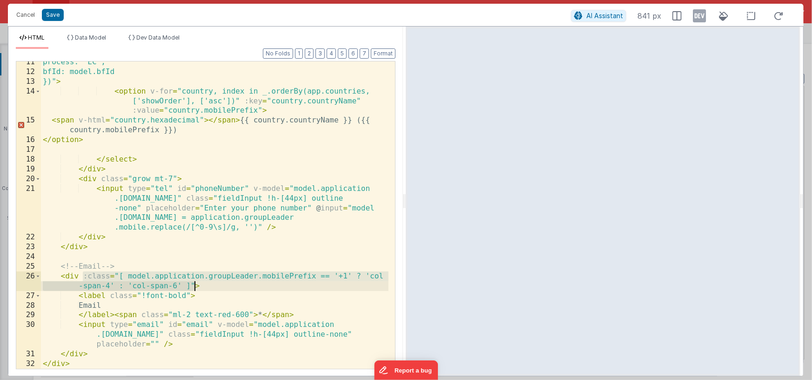
drag, startPoint x: 84, startPoint y: 275, endPoint x: 194, endPoint y: 282, distance: 109.5
click at [194, 282] on div "process: 'EC', bfId: model.bfId })" > < option v-for = "country, index in _.ord…" at bounding box center [215, 220] width 348 height 327
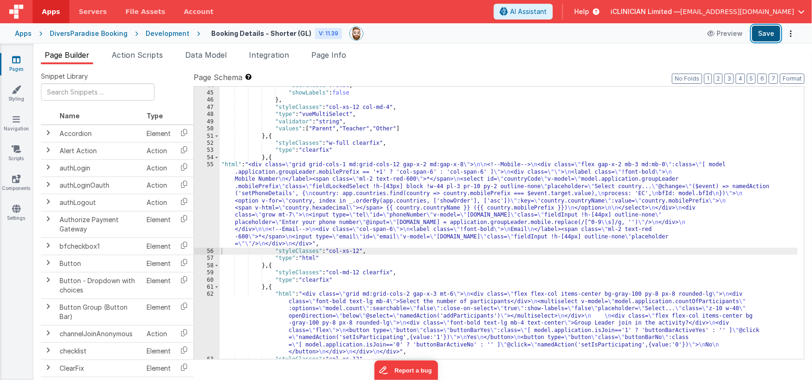
click at [768, 32] on button "Save" at bounding box center [766, 34] width 28 height 16
drag, startPoint x: 369, startPoint y: 206, endPoint x: 319, endPoint y: 202, distance: 50.4
click at [369, 205] on div ""searchable" : false , "showLabels" : false } , "styleClasses" : "col-xs-12 col…" at bounding box center [509, 225] width 578 height 287
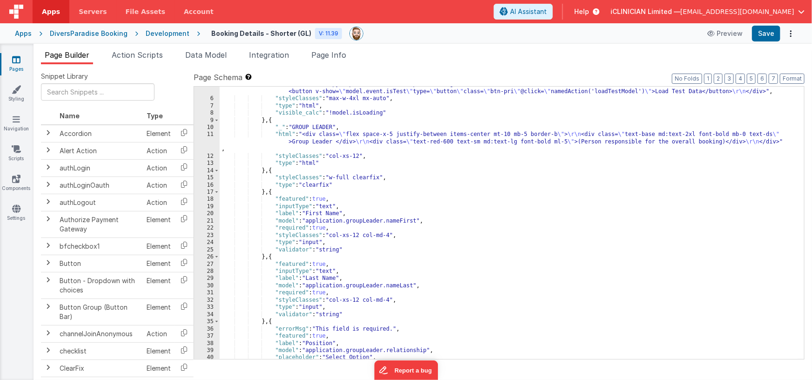
scroll to position [47, 0]
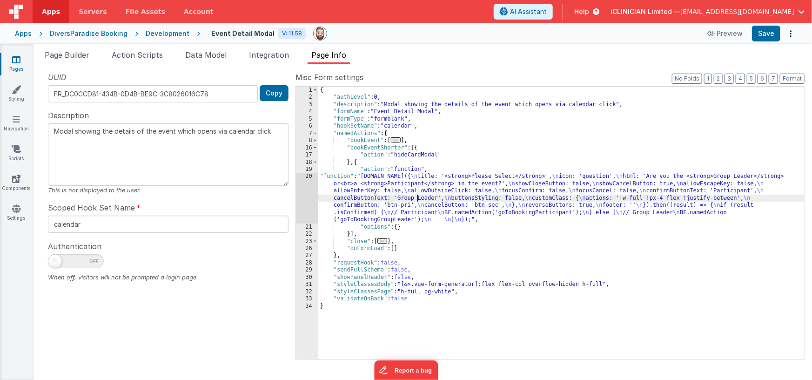
click at [419, 199] on div "{ "authLevel" : 0 , "description" : "Modal showing the details of the event whi…" at bounding box center [561, 230] width 486 height 287
click at [306, 201] on div "20" at bounding box center [307, 198] width 22 height 50
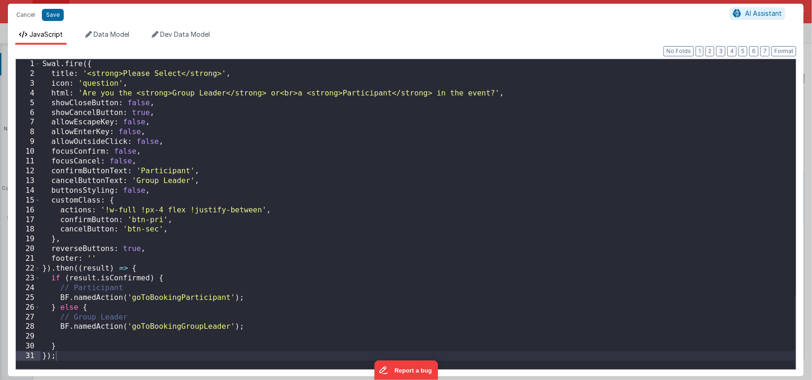
click at [257, 292] on div "Swal . fire ({ title : '<strong>Please Select</strong>' , icon : 'question' , h…" at bounding box center [417, 223] width 755 height 329
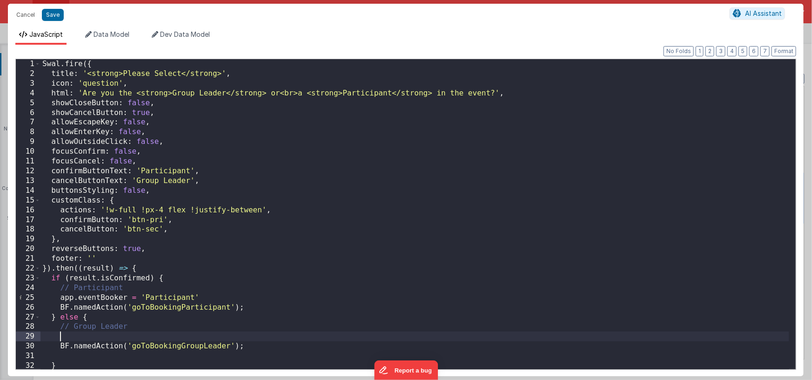
paste textarea
click at [183, 336] on div "Swal . fire ({ title : '<strong>Please Select</strong>' , icon : 'question' , h…" at bounding box center [414, 223] width 749 height 329
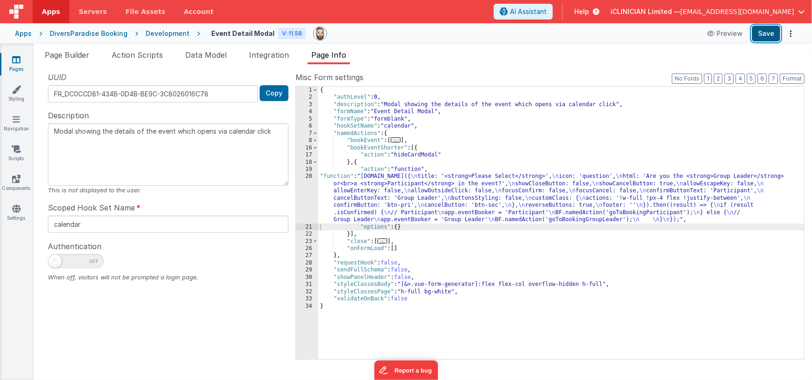
click at [766, 32] on button "Save" at bounding box center [766, 34] width 28 height 16
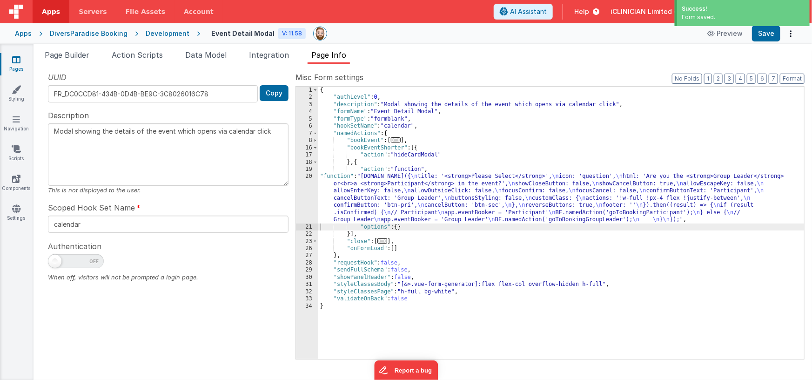
click at [17, 60] on icon at bounding box center [16, 59] width 8 height 9
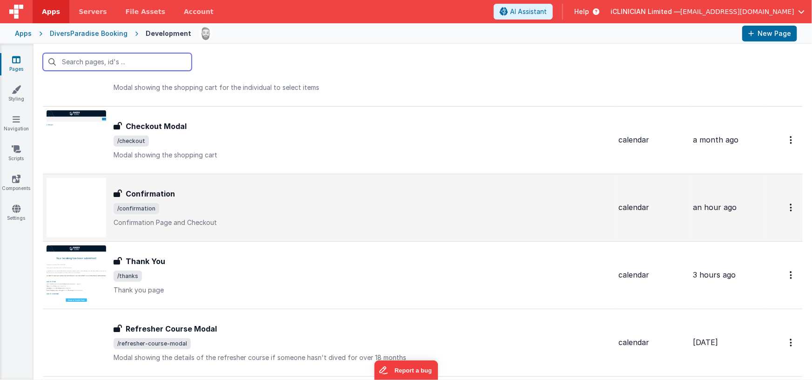
scroll to position [308, 0]
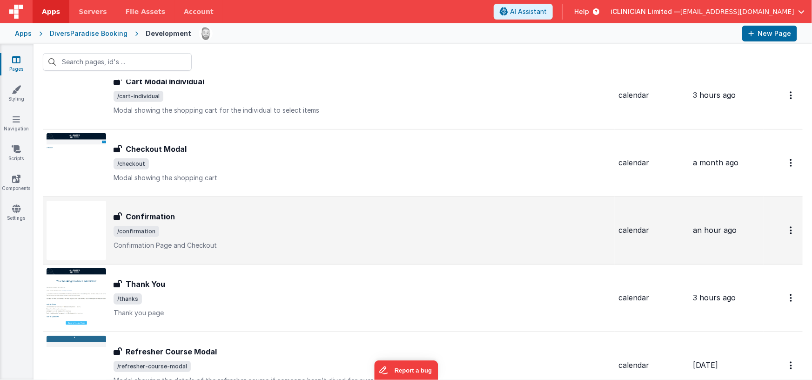
click at [220, 219] on div "Confirmation" at bounding box center [362, 216] width 497 height 11
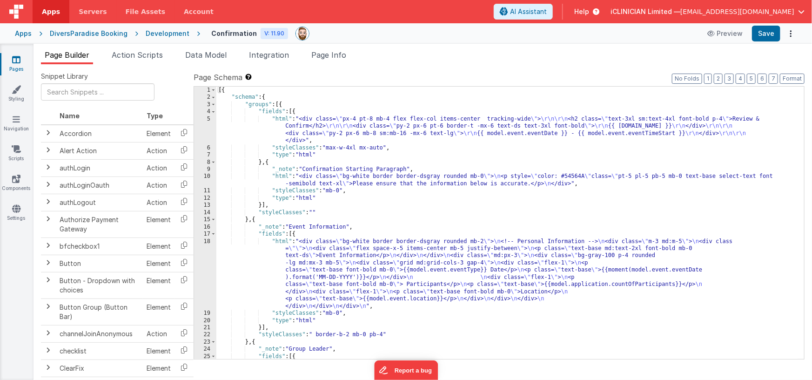
click at [335, 57] on span "Page Info" at bounding box center [328, 54] width 35 height 9
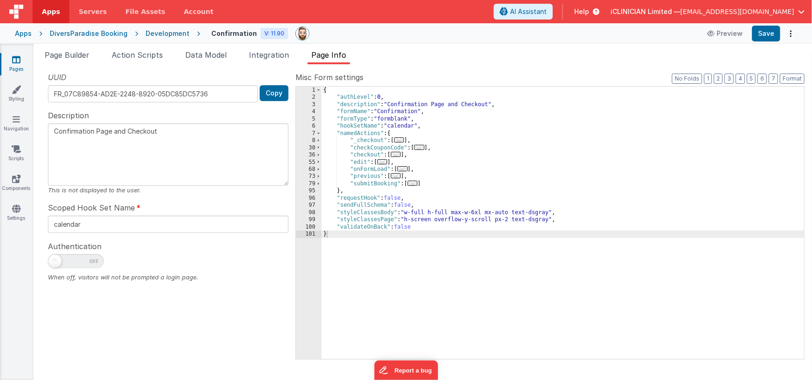
click at [401, 175] on span "..." at bounding box center [396, 175] width 10 height 5
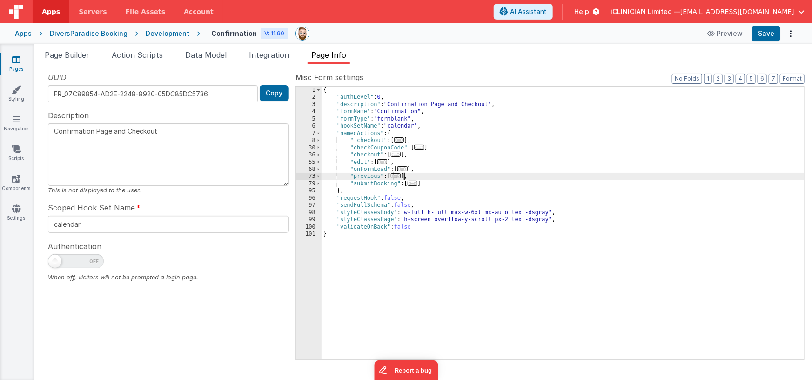
click at [400, 177] on span "..." at bounding box center [396, 175] width 10 height 5
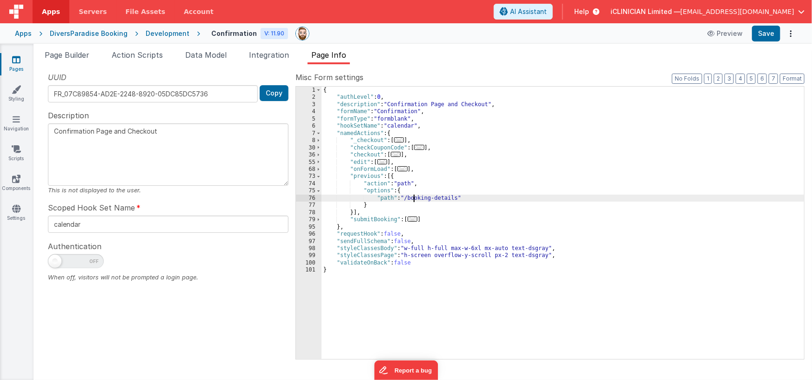
click at [414, 197] on div "{ "authLevel" : 0 , "description" : "Confirmation Page and Checkout" , "formNam…" at bounding box center [563, 230] width 483 height 287
click at [395, 176] on div "{ "authLevel" : 0 , "description" : "Confirmation Page and Checkout" , "formNam…" at bounding box center [563, 230] width 483 height 287
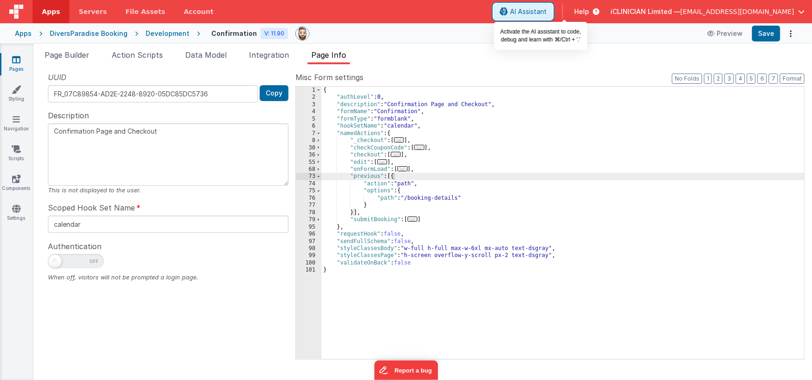
click at [550, 13] on button "AI Assistant" at bounding box center [523, 12] width 59 height 16
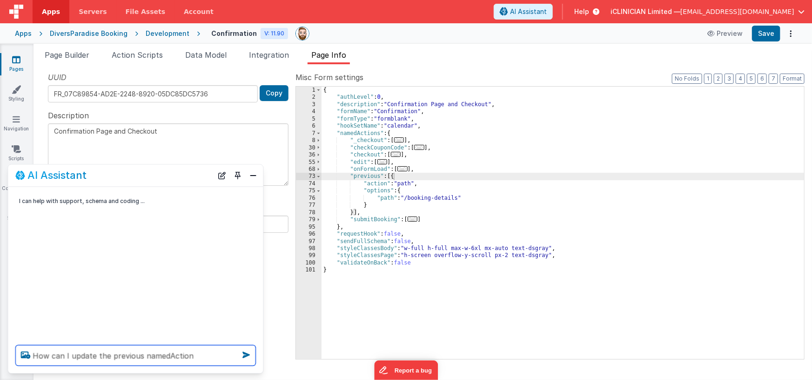
click at [109, 355] on textarea "How can I update the previous namedAction" at bounding box center [136, 355] width 240 height 20
click at [142, 355] on textarea "How can I update the 'previous namedAction" at bounding box center [136, 355] width 240 height 20
click at [218, 360] on textarea "How can I update the 'previous' namedAction" at bounding box center [136, 355] width 240 height 20
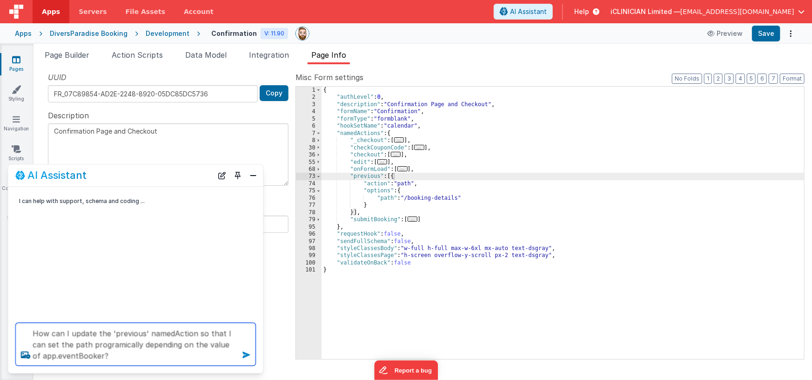
type textarea "How can I update the 'previous' namedAction so that I can set the path programi…"
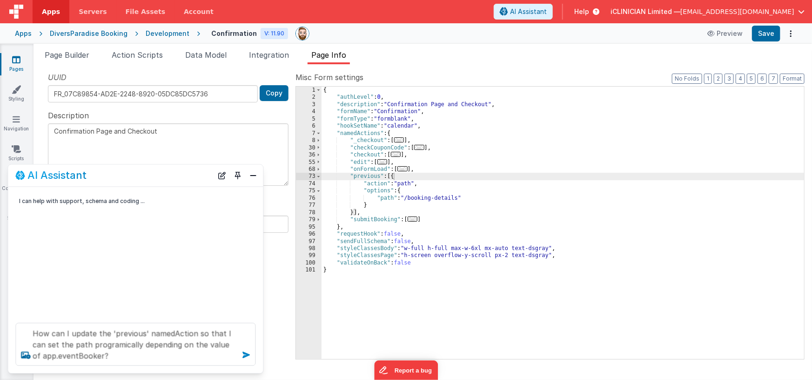
click at [248, 355] on icon at bounding box center [246, 355] width 15 height 15
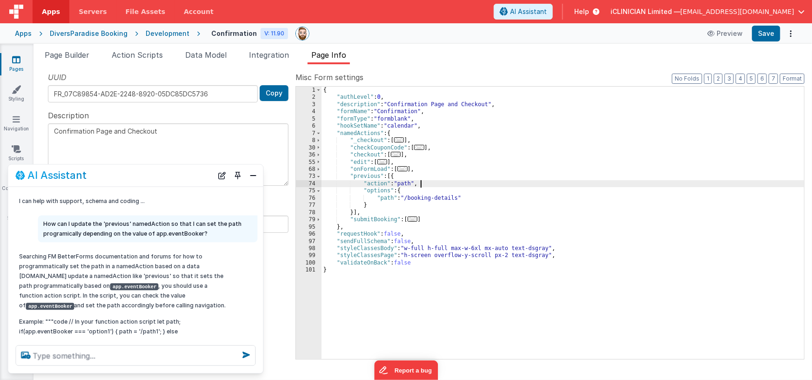
click at [425, 182] on div "{ "authLevel" : 0 , "description" : "Confirmation Page and Checkout" , "formNam…" at bounding box center [563, 230] width 483 height 287
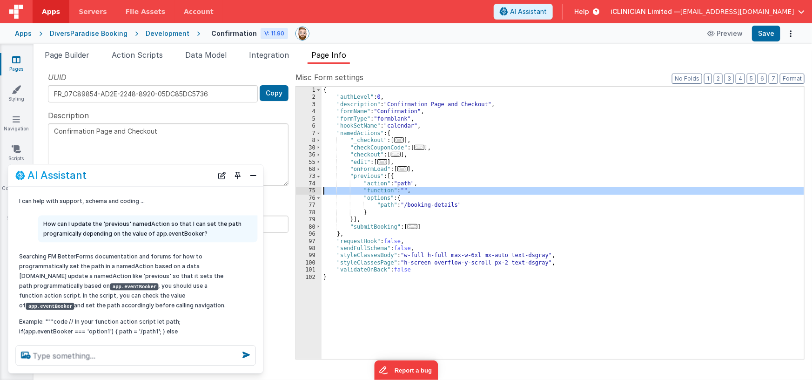
click at [304, 190] on div "75" at bounding box center [309, 190] width 26 height 7
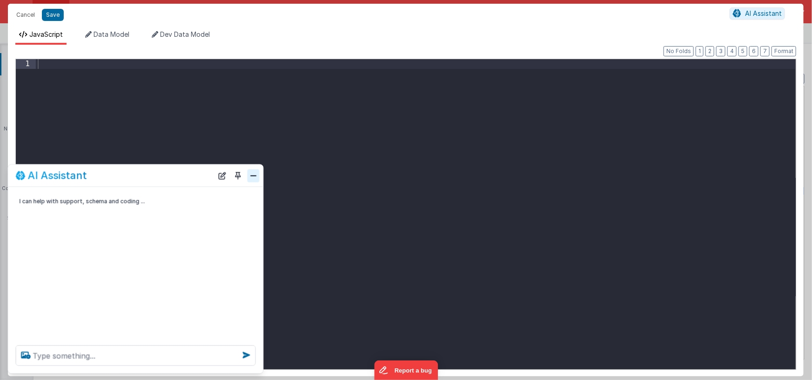
click at [253, 176] on button "Close" at bounding box center [254, 175] width 12 height 13
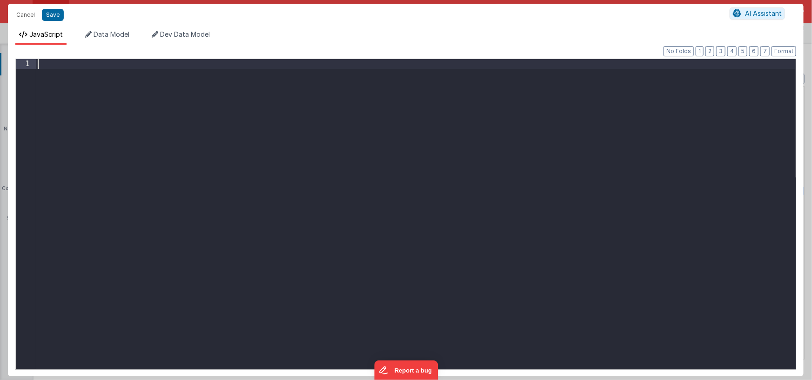
click at [170, 111] on div at bounding box center [416, 223] width 760 height 329
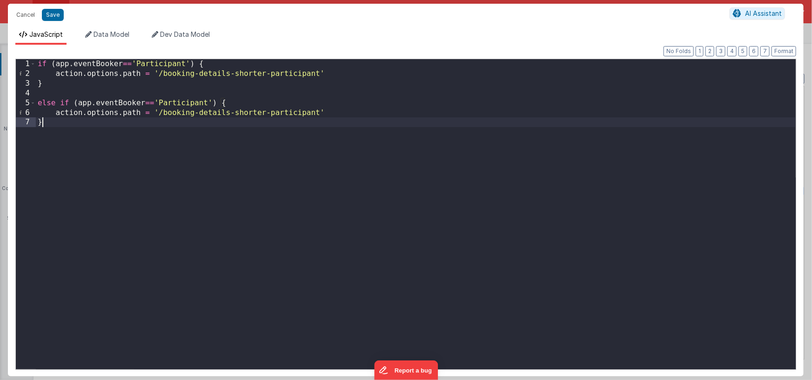
click at [173, 104] on div "if ( app . eventBooker == 'Participant' ) { action . options . path = '/booking…" at bounding box center [416, 223] width 760 height 329
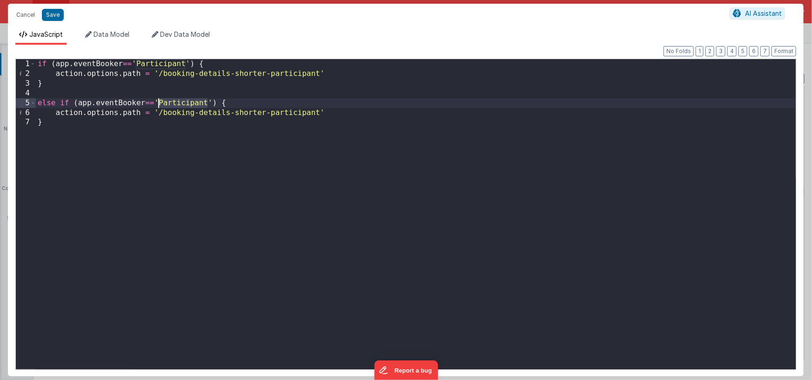
click at [173, 104] on div "if ( app . eventBooker == 'Participant' ) { action . options . path = '/booking…" at bounding box center [416, 223] width 760 height 329
click at [274, 114] on div "if ( app . eventBooker == 'Participant' ) { action . options . path = '/booking…" at bounding box center [416, 223] width 760 height 329
click at [131, 124] on div "if ( app . eventBooker == 'Participant' ) { action . options . path = '/booking…" at bounding box center [416, 223] width 760 height 329
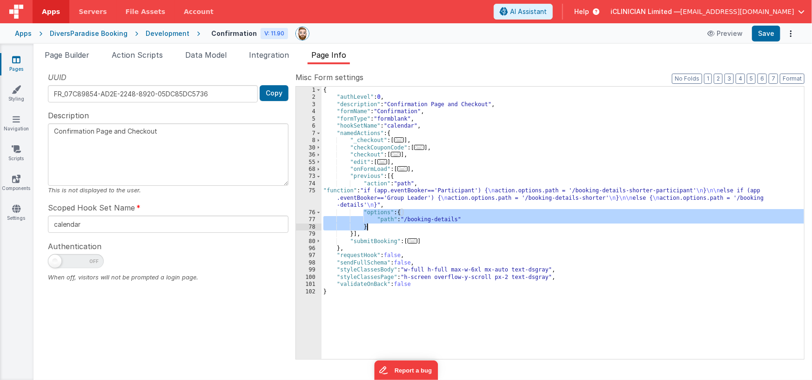
drag, startPoint x: 364, startPoint y: 212, endPoint x: 425, endPoint y: 224, distance: 62.2
click at [425, 224] on div "{ "authLevel" : 0 , "description" : "Confirmation Page and Checkout" , "formNam…" at bounding box center [563, 230] width 483 height 287
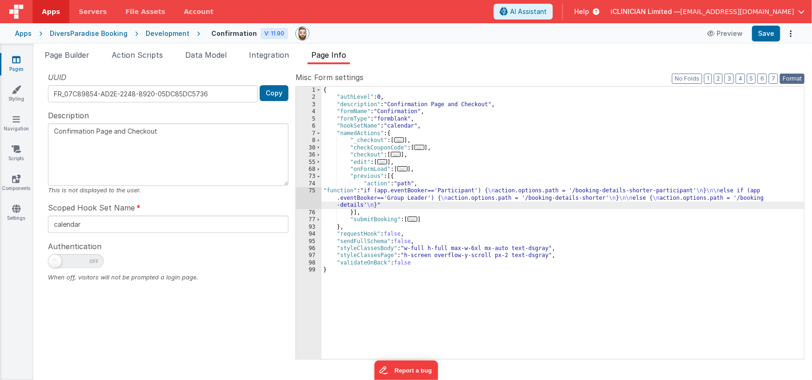
click at [794, 74] on button "Format" at bounding box center [792, 79] width 25 height 10
click at [766, 38] on button "Save" at bounding box center [766, 34] width 28 height 16
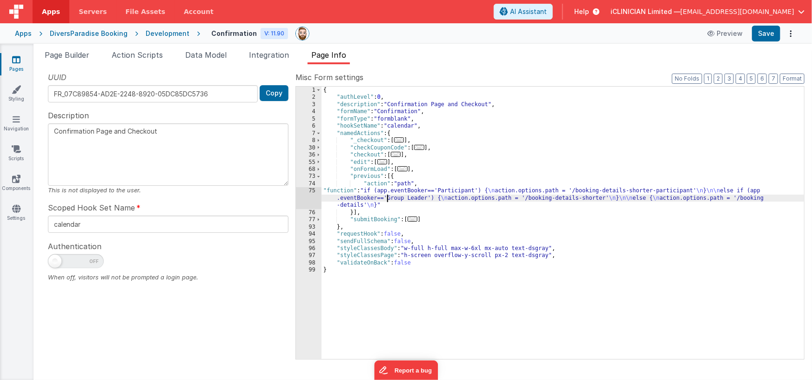
click at [387, 197] on div "{ "authLevel" : 0 , "description" : "Confirmation Page and Checkout" , "formNam…" at bounding box center [563, 230] width 483 height 287
click at [316, 194] on div "75" at bounding box center [309, 197] width 26 height 21
click at [307, 196] on div "75" at bounding box center [309, 197] width 26 height 21
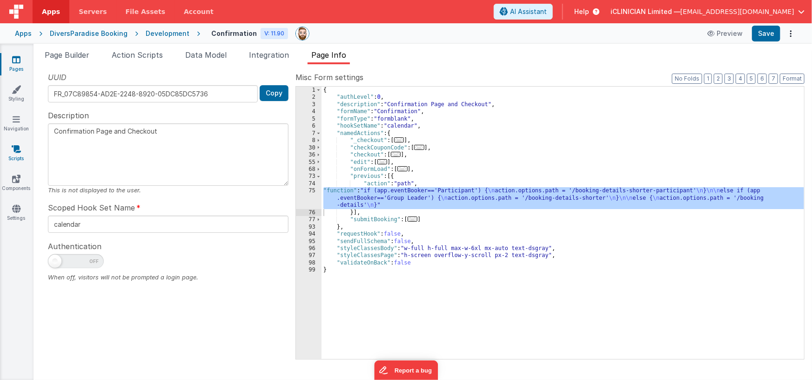
click at [19, 149] on icon at bounding box center [16, 148] width 9 height 9
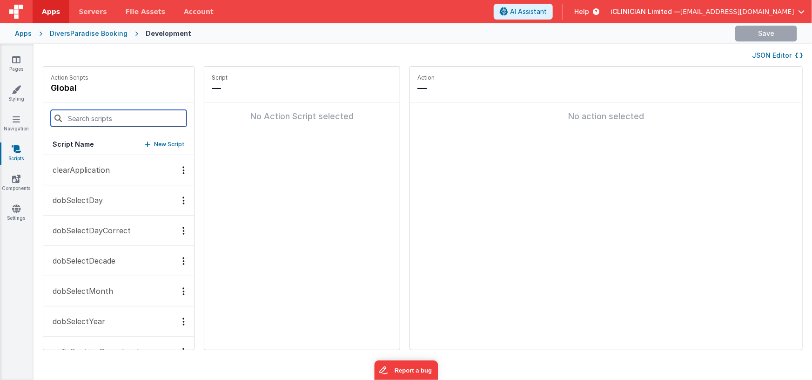
click at [104, 120] on input at bounding box center [119, 118] width 136 height 17
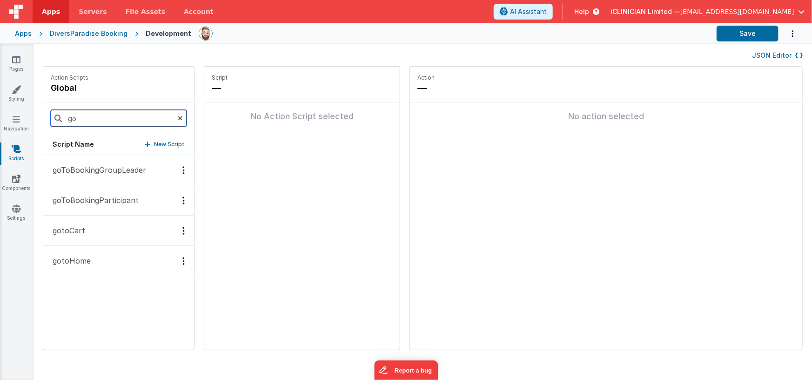
type input "go"
click at [94, 168] on p "goToBookingGroupLeader" at bounding box center [96, 169] width 99 height 11
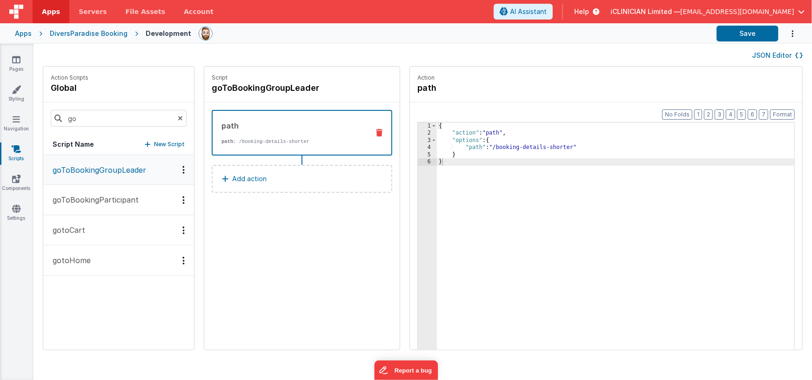
click at [232, 179] on p "Add action" at bounding box center [249, 178] width 34 height 11
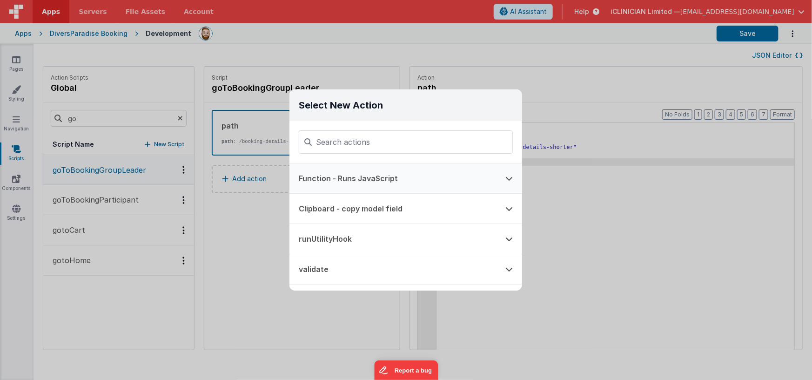
click at [351, 177] on button "Function - Runs JavaScript" at bounding box center [392, 178] width 207 height 30
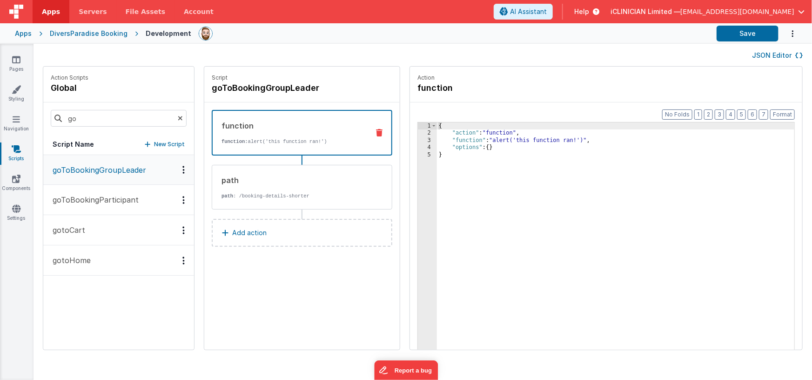
click at [294, 138] on p "function: alert('this function ran!')" at bounding box center [291, 141] width 140 height 7
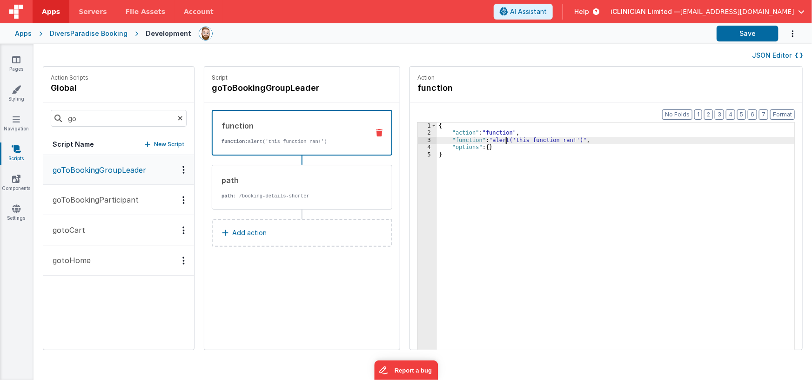
click at [477, 142] on div "{ "action" : "function" , "function" : "alert('this function ran!')" , "options…" at bounding box center [629, 257] width 385 height 271
click at [418, 141] on div "3" at bounding box center [427, 140] width 19 height 7
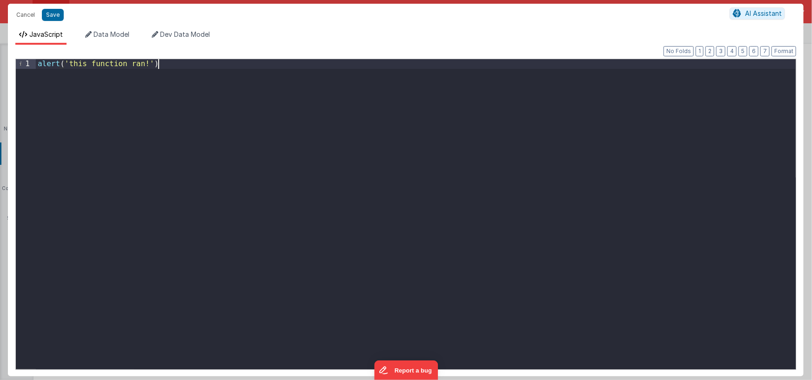
click at [269, 135] on div "alert ( 'this function ran!' )" at bounding box center [416, 223] width 760 height 329
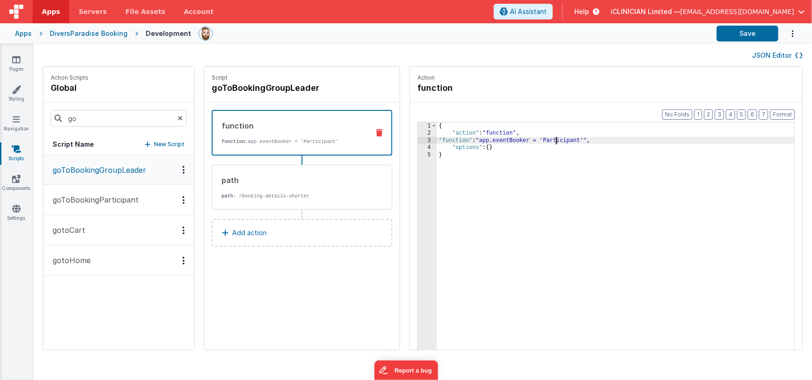
click at [529, 139] on div "{ "action" : "function" , "function" : "app.eventBooker = 'Participant'" , "opt…" at bounding box center [629, 257] width 385 height 271
click at [756, 36] on button "Save" at bounding box center [748, 34] width 62 height 16
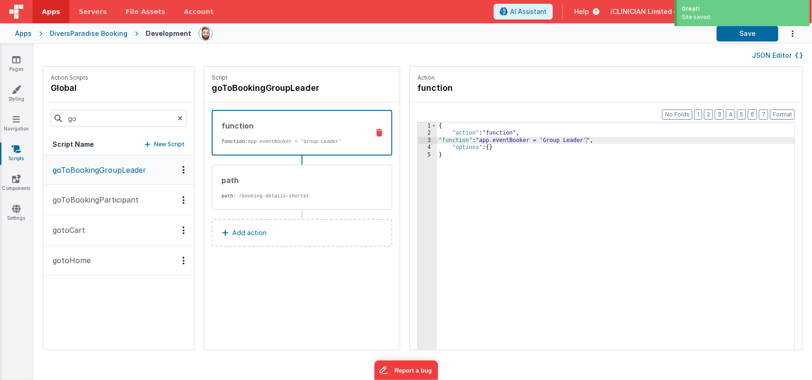
click at [87, 202] on p "goToBookingParticipant" at bounding box center [93, 199] width 92 height 11
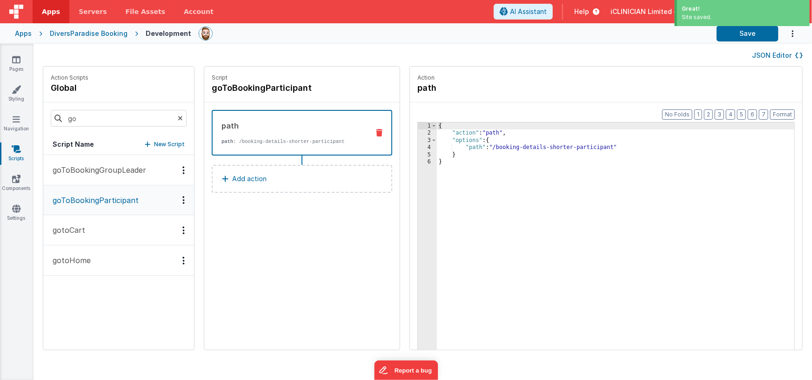
click at [232, 179] on p "Add action" at bounding box center [249, 178] width 34 height 11
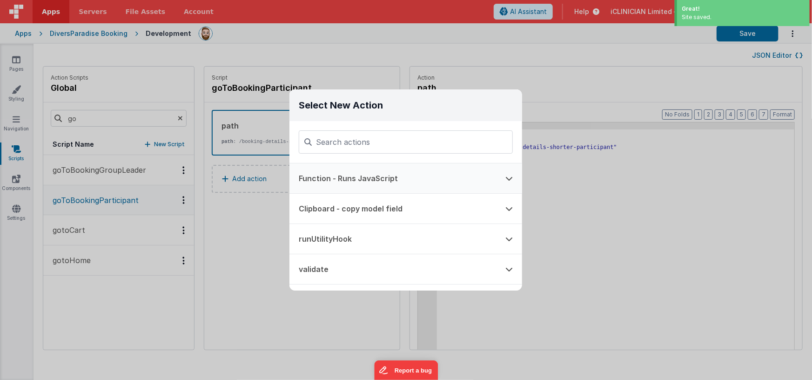
click at [345, 177] on button "Function - Runs JavaScript" at bounding box center [392, 178] width 207 height 30
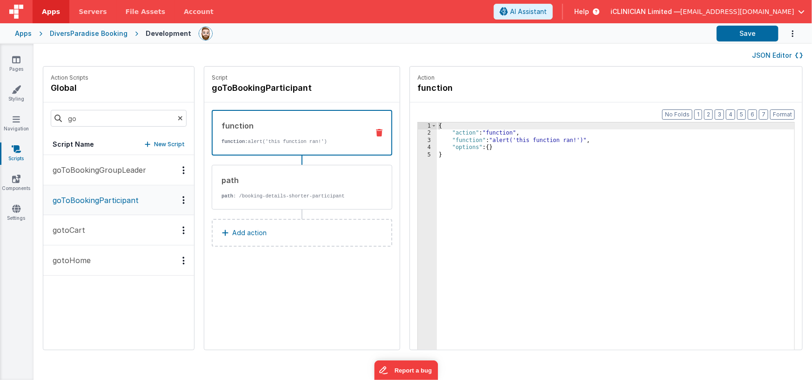
click at [274, 136] on div "function function: alert('this function ran!')" at bounding box center [287, 132] width 149 height 25
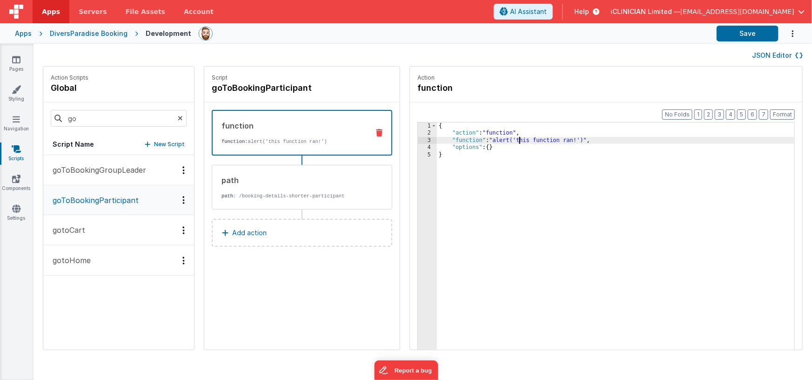
click at [493, 143] on div "{ "action" : "function" , "function" : "alert('this function ran!')" , "options…" at bounding box center [629, 257] width 385 height 271
click at [418, 140] on div "3" at bounding box center [427, 140] width 19 height 7
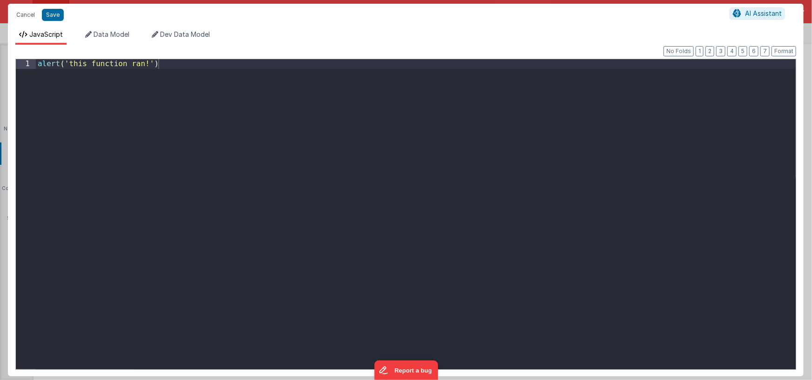
click at [325, 134] on div "alert ( 'this function ran!' )" at bounding box center [416, 223] width 760 height 329
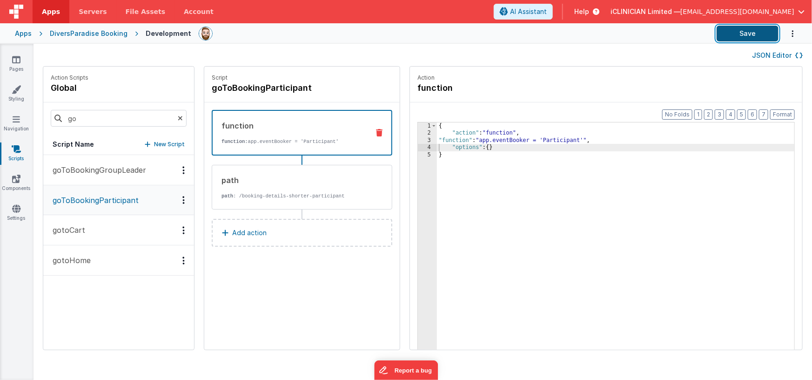
click at [743, 27] on button "Save" at bounding box center [748, 34] width 62 height 16
click at [17, 60] on icon at bounding box center [16, 59] width 8 height 9
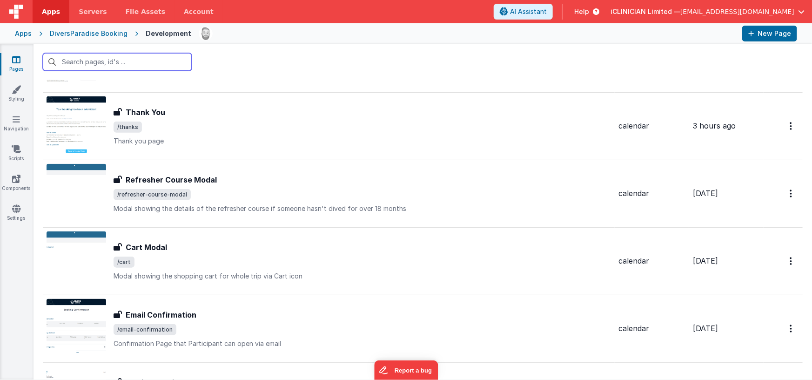
scroll to position [776, 0]
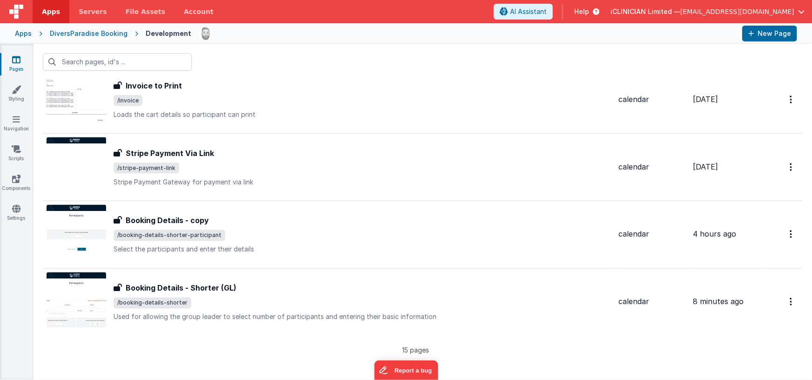
click at [18, 59] on icon at bounding box center [16, 59] width 8 height 9
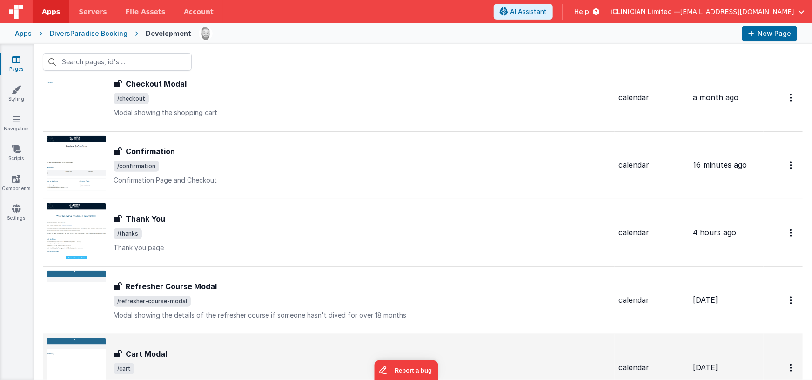
scroll to position [326, 0]
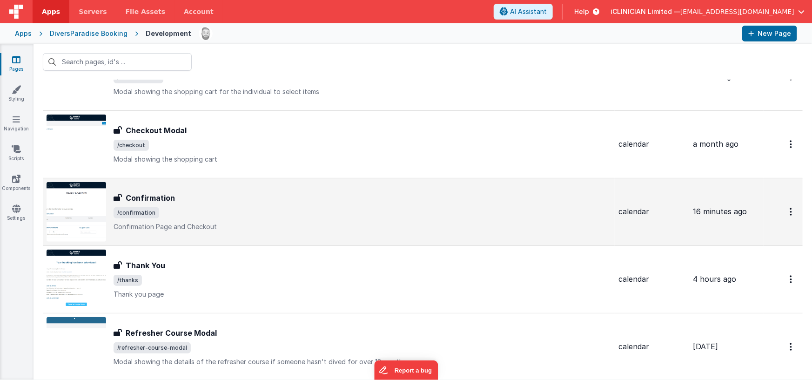
click at [200, 207] on span "/confirmation" at bounding box center [362, 212] width 497 height 11
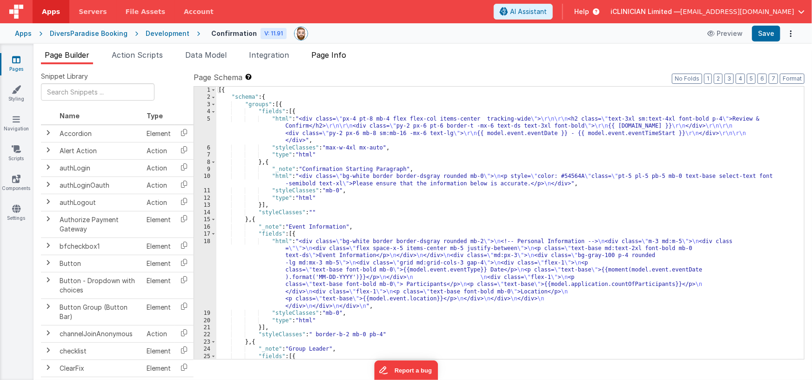
click at [326, 59] on span "Page Info" at bounding box center [328, 54] width 35 height 9
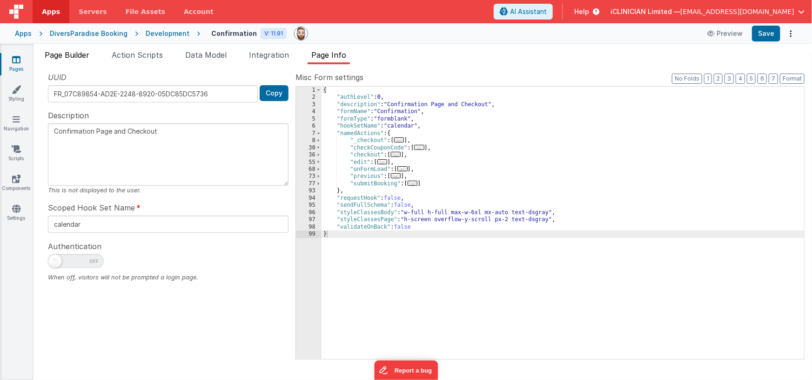
click at [68, 57] on span "Page Builder" at bounding box center [67, 54] width 45 height 9
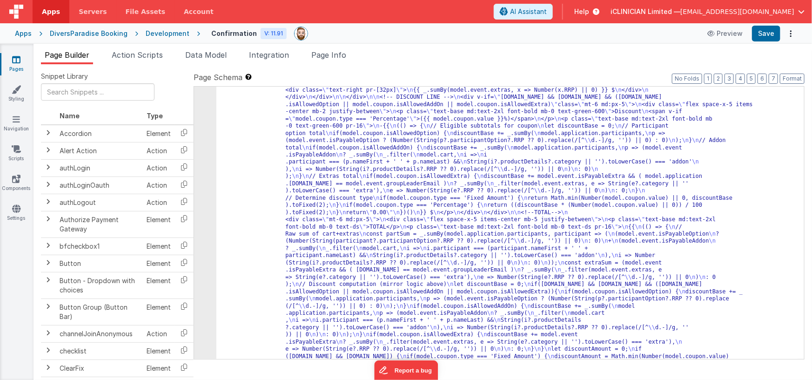
scroll to position [1079, 0]
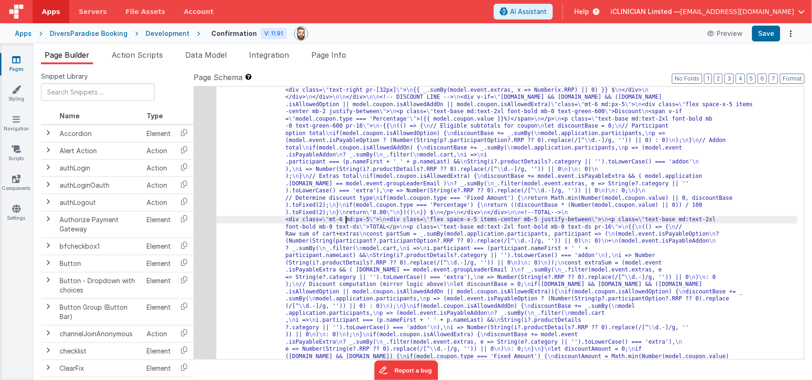
click at [204, 222] on div "62" at bounding box center [205, 123] width 22 height 518
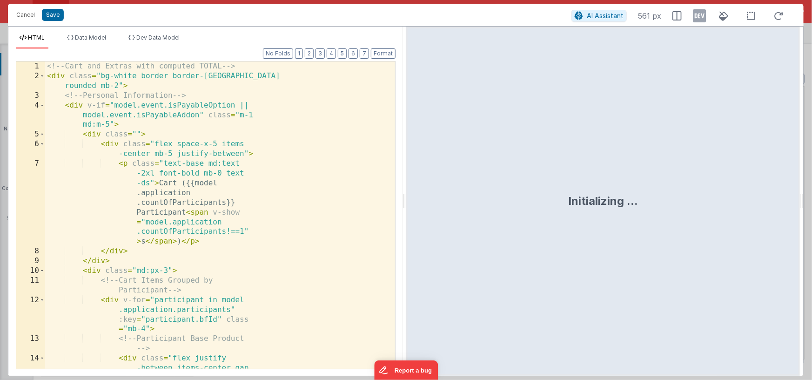
scroll to position [1107, 0]
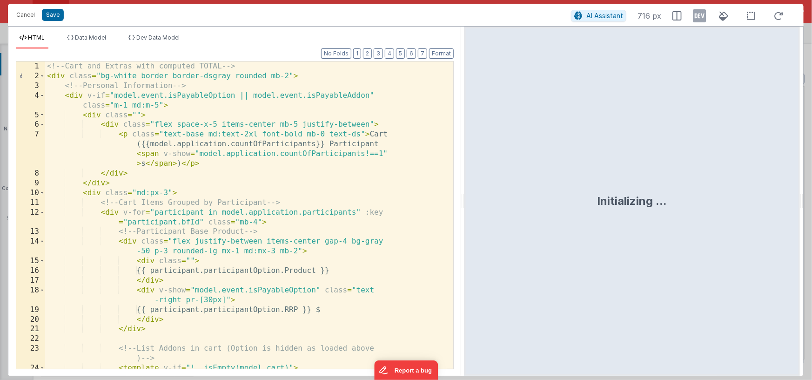
drag, startPoint x: 403, startPoint y: 203, endPoint x: 464, endPoint y: 201, distance: 60.5
click at [464, 201] on html "Cancel Save AI Assistant 716 px HTML Data Model Dev Data Model Format 7 6 5 4 3…" at bounding box center [406, 190] width 812 height 380
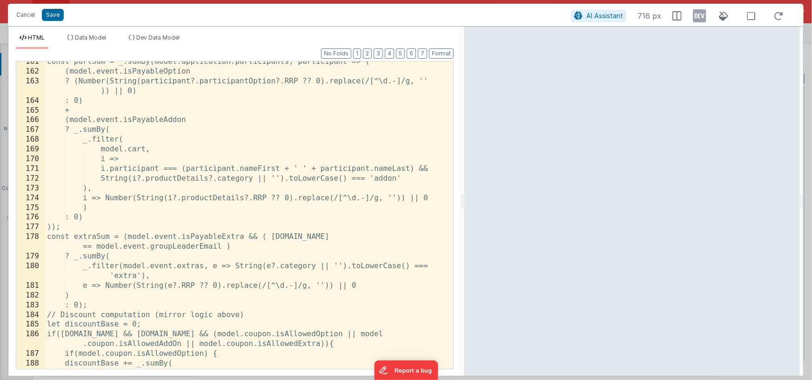
scroll to position [1870, 0]
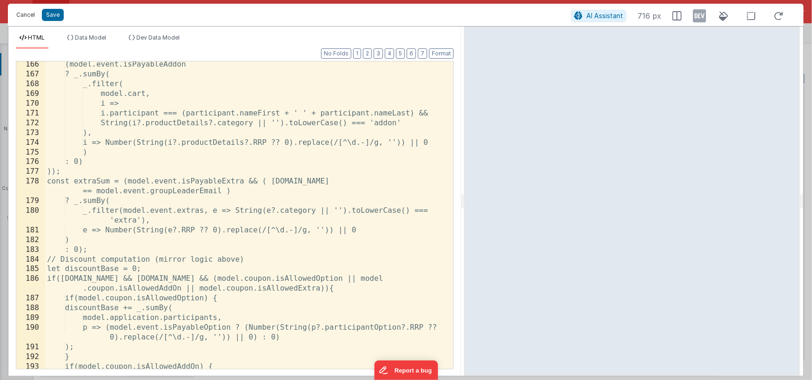
click at [31, 16] on button "Cancel" at bounding box center [26, 14] width 28 height 13
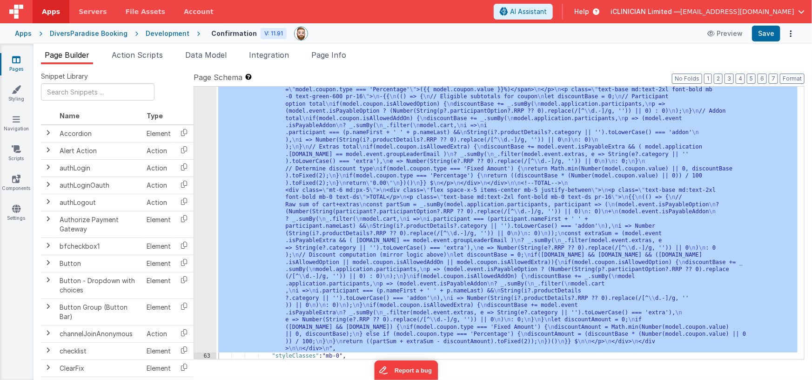
click at [16, 61] on icon at bounding box center [16, 59] width 8 height 9
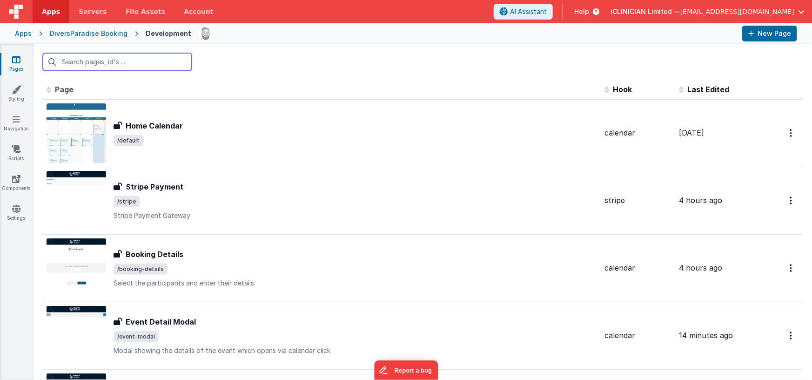
scroll to position [776, 0]
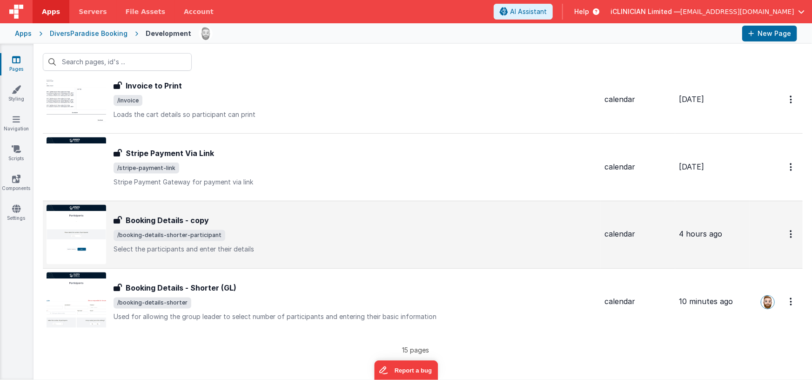
click at [305, 221] on div "Booking Details - copy" at bounding box center [355, 220] width 483 height 11
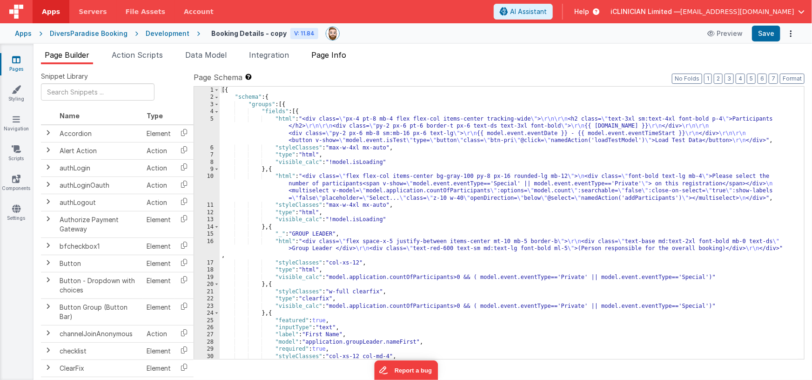
click at [325, 54] on span "Page Info" at bounding box center [328, 54] width 35 height 9
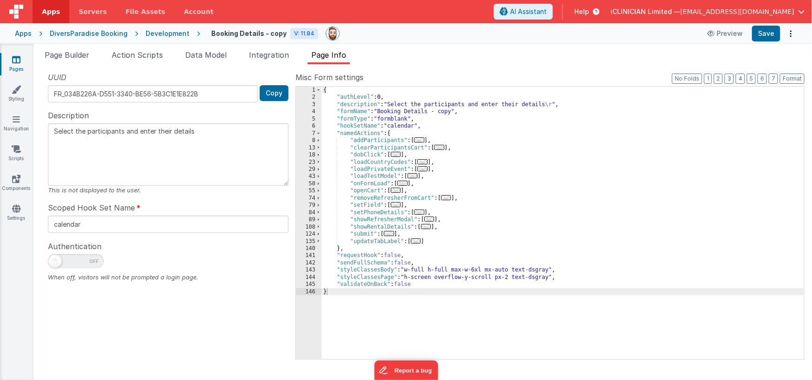
click at [419, 152] on div "{ "authLevel" : 0 , "description" : "Select the participants and enter their de…" at bounding box center [563, 230] width 483 height 287
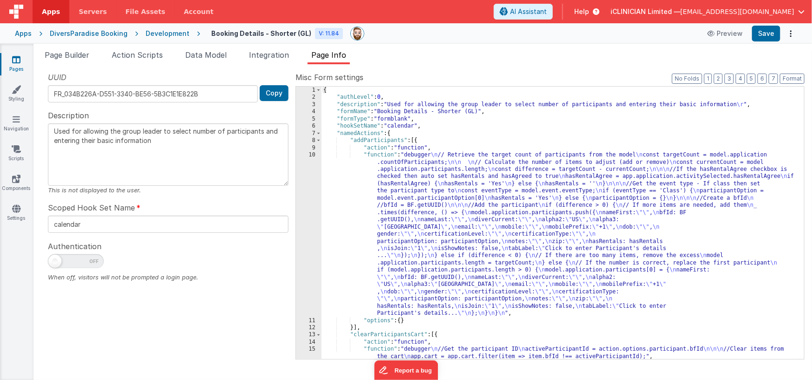
click at [474, 111] on div "{ "authLevel" : 0 , "description" : "Used for allowing the group leader to sele…" at bounding box center [560, 230] width 476 height 287
type textarea "Used for allowing the group leader to select number of participants and enterin…"
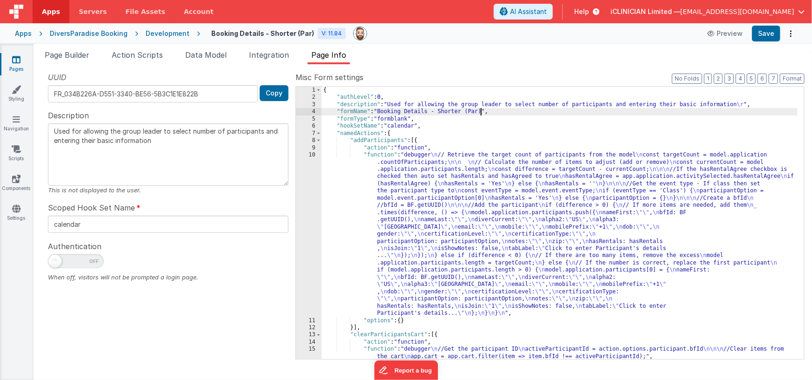
type textarea "Used for allowing the group leader to select number of participants and enterin…"
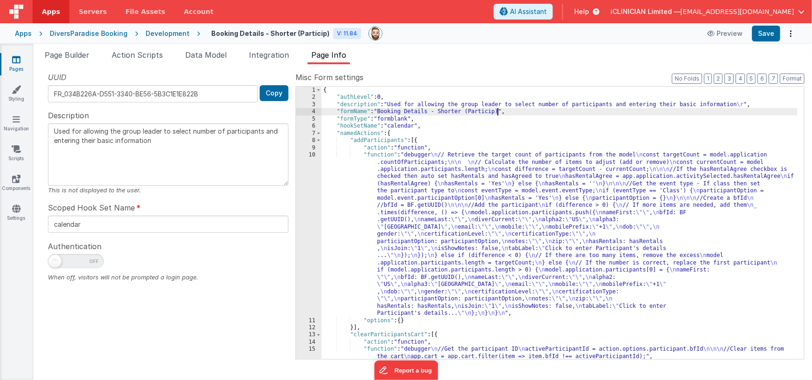
type textarea "Used for allowing the group leader to select number of participants and enterin…"
click at [78, 54] on span "Page Builder" at bounding box center [67, 54] width 45 height 9
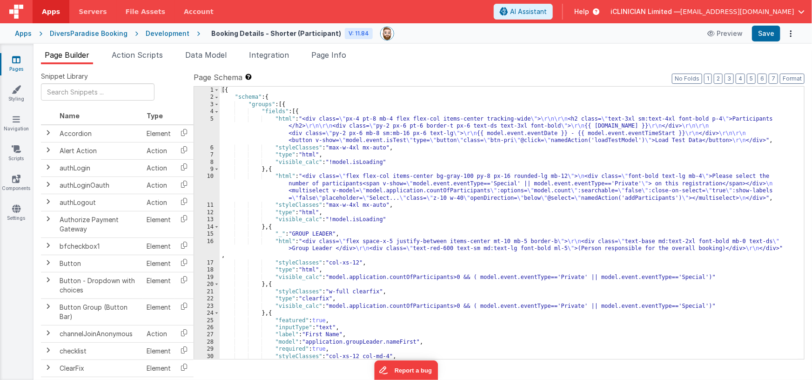
click at [288, 130] on div "[{ "schema" : { "groups" : [{ "fields" : [{ "html" : "<div class= \" px-4 pt-8 …" at bounding box center [509, 230] width 578 height 287
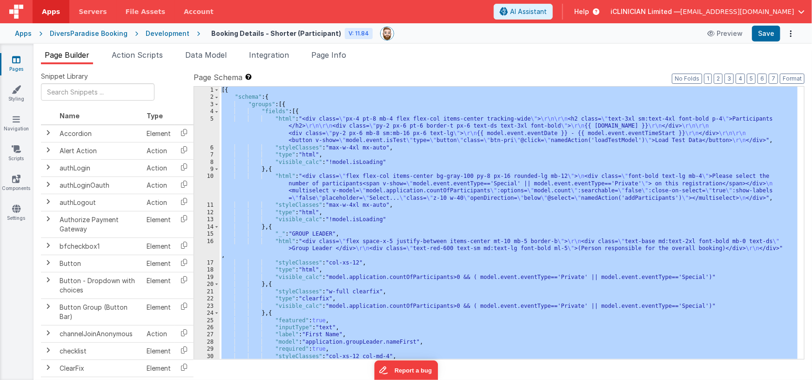
scroll to position [949, 0]
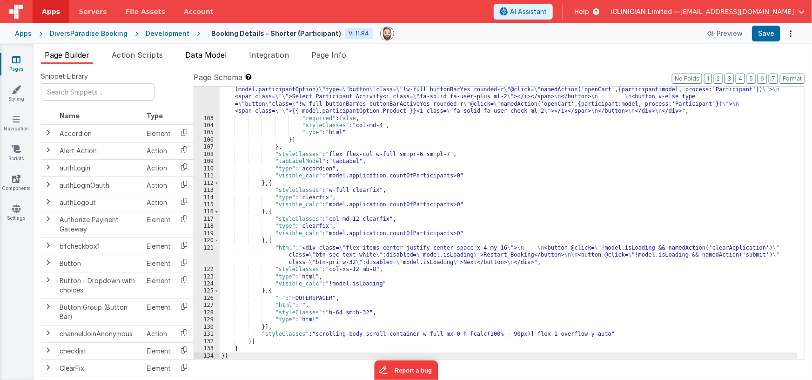
click at [215, 53] on span "Data Model" at bounding box center [205, 54] width 41 height 9
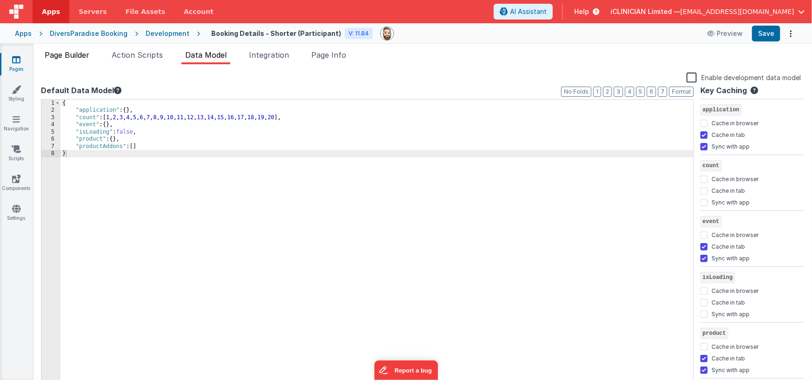
click at [88, 54] on span "Page Builder" at bounding box center [67, 54] width 45 height 9
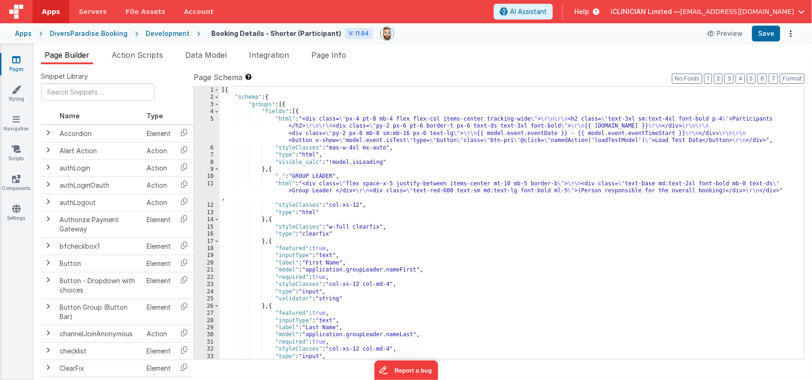
scroll to position [0, 0]
click at [767, 34] on button "Save" at bounding box center [766, 34] width 28 height 16
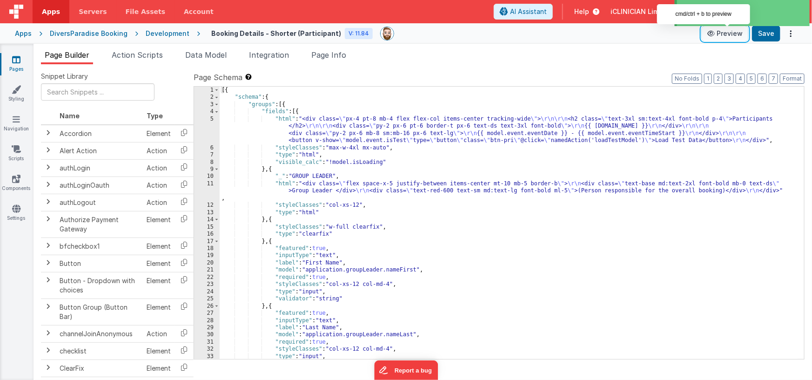
click at [724, 36] on button "Preview" at bounding box center [725, 33] width 47 height 15
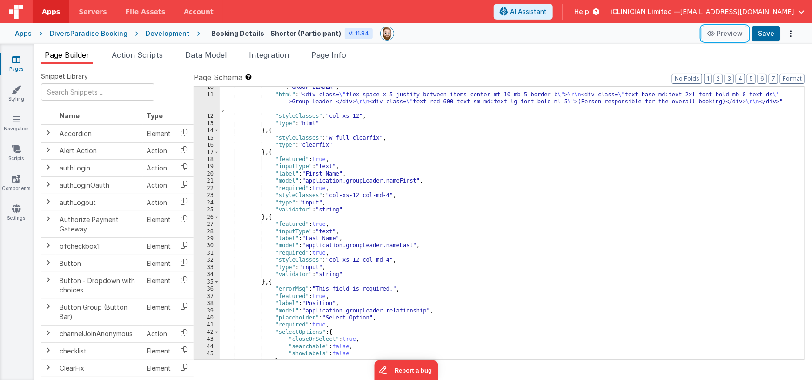
scroll to position [28, 0]
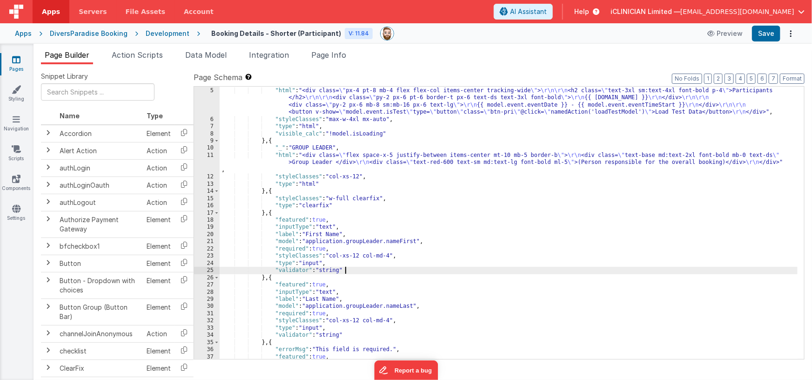
click at [351, 269] on div ""fields" : [{ "html" : "<div class= \" px-4 pt-8 mb-4 flex flex-col items-cente…" at bounding box center [509, 223] width 578 height 287
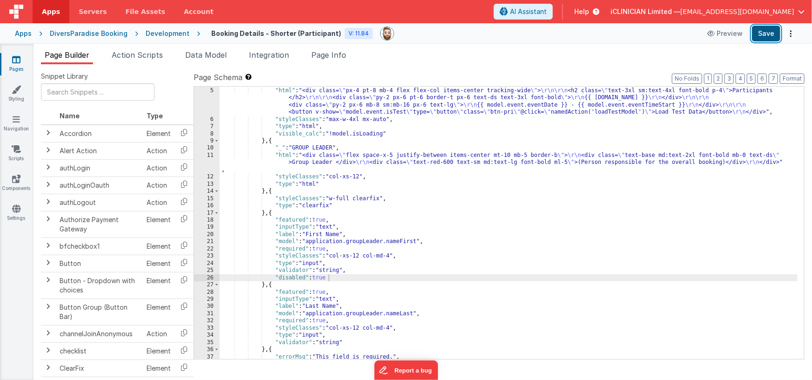
click at [757, 37] on button "Save" at bounding box center [766, 34] width 28 height 16
click at [330, 258] on div ""fields" : [{ "html" : "<div class= \" px-4 pt-8 mb-4 flex flex-col items-cente…" at bounding box center [509, 223] width 578 height 287
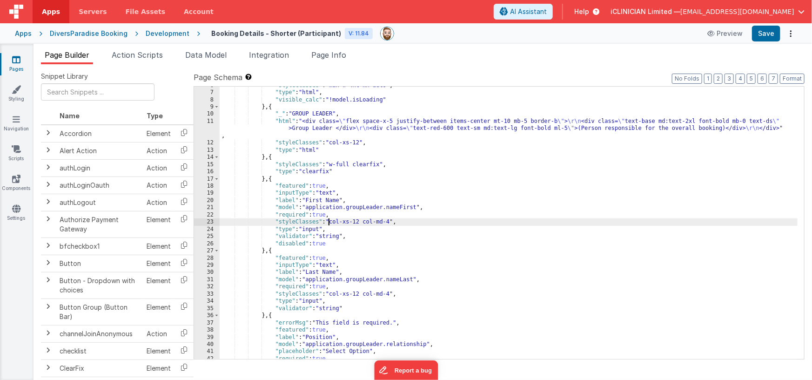
scroll to position [102, 0]
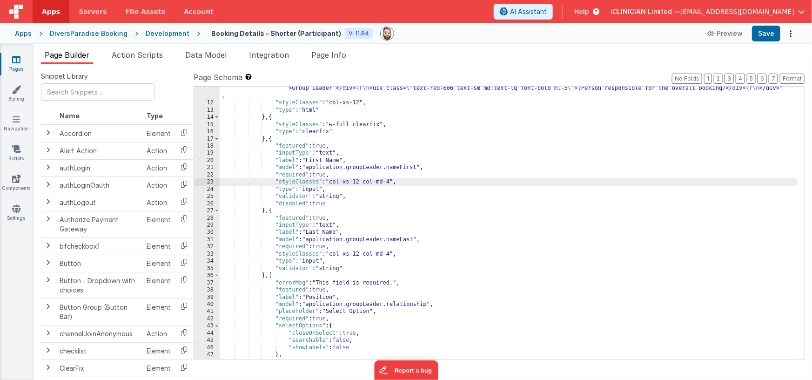
click at [339, 204] on div ""html" : "<div class= \" flex space-x-5 justify-between items-center mt-10 mb-5…" at bounding box center [509, 229] width 578 height 302
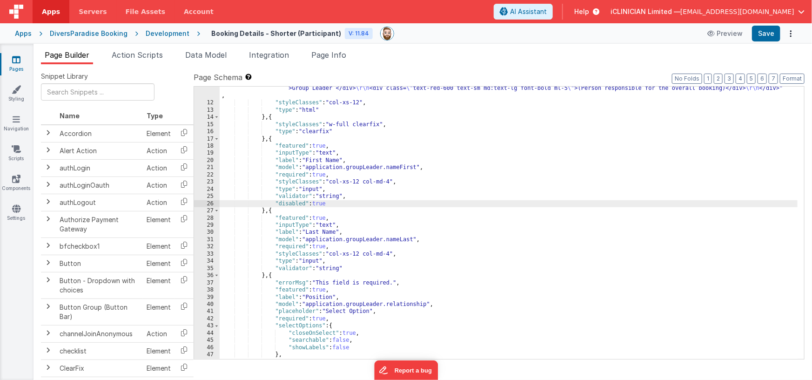
click at [345, 197] on div ""html" : "<div class= \" flex space-x-5 justify-between items-center mt-10 mb-5…" at bounding box center [509, 229] width 578 height 302
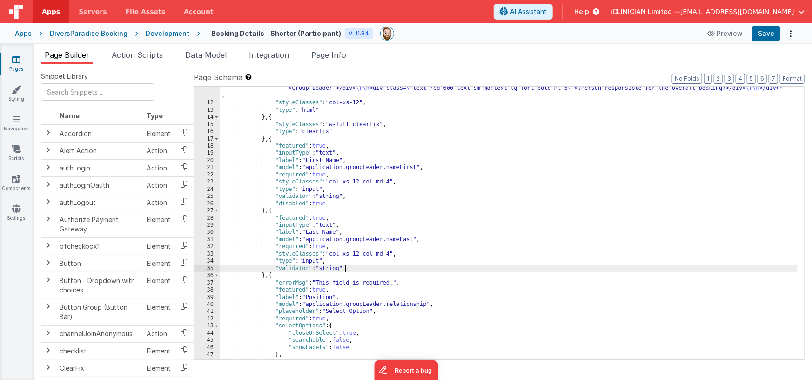
click at [350, 268] on div ""html" : "<div class= \" flex space-x-5 justify-between items-center mt-10 mb-5…" at bounding box center [509, 229] width 578 height 302
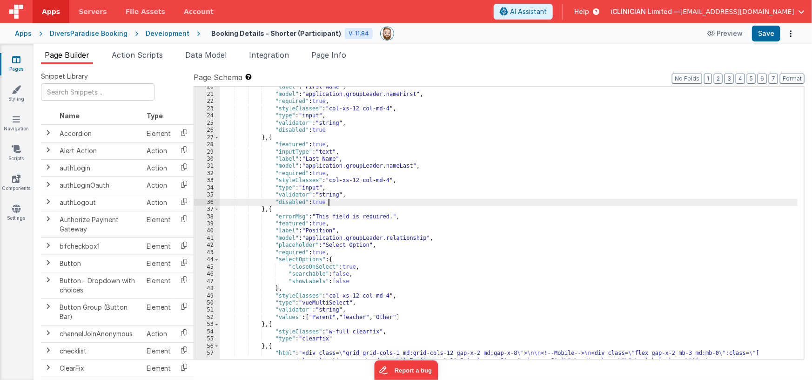
scroll to position [181, 0]
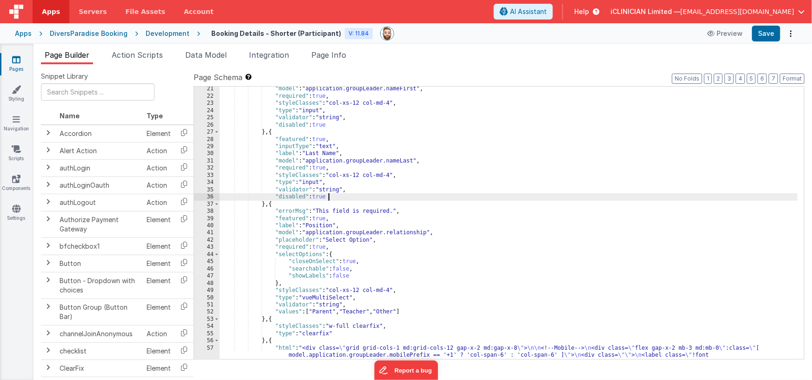
click at [272, 133] on div ""model" : "application.groupLeader.nameFirst" , "required" : true , "styleClass…" at bounding box center [509, 286] width 578 height 402
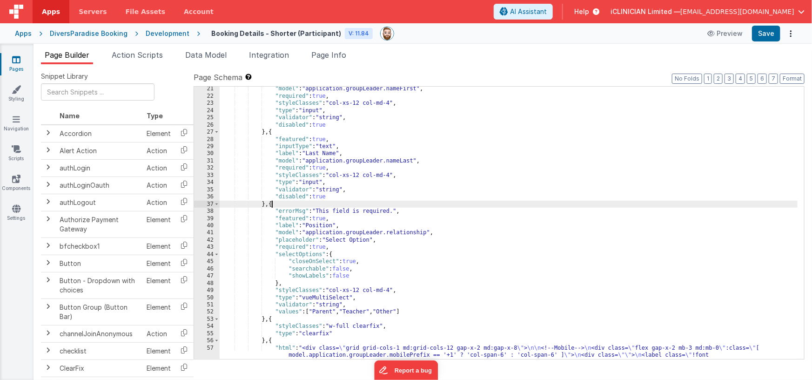
paste textarea
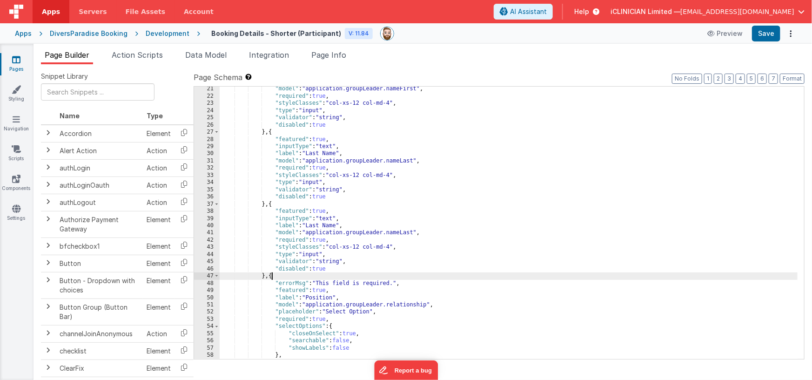
scroll to position [194, 0]
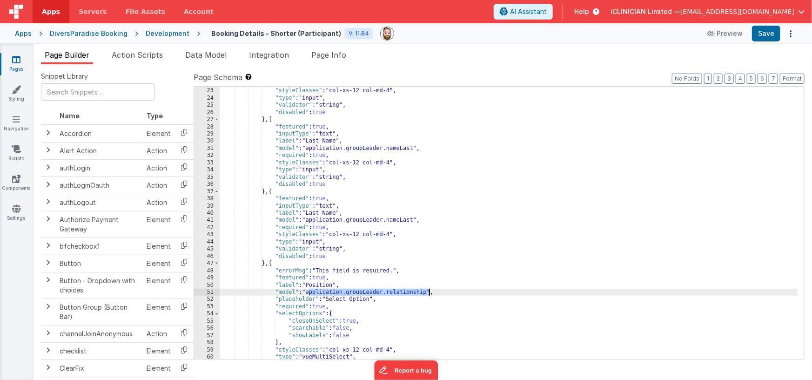
drag, startPoint x: 315, startPoint y: 292, endPoint x: 429, endPoint y: 293, distance: 114.0
click at [429, 293] on div ""required" : true , "styleClasses" : "col-xs-12 col-md-4" , "type" : "input" , …" at bounding box center [509, 223] width 578 height 287
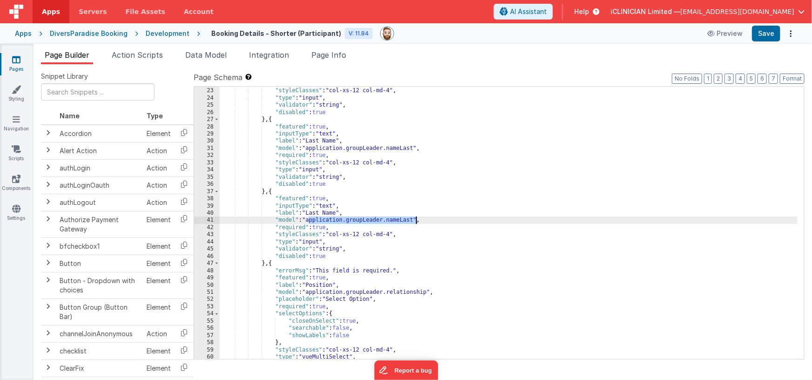
drag, startPoint x: 308, startPoint y: 220, endPoint x: 415, endPoint y: 221, distance: 106.1
click at [415, 221] on div ""required" : true , "styleClasses" : "col-xs-12 col-md-4" , "type" : "input" , …" at bounding box center [509, 223] width 578 height 287
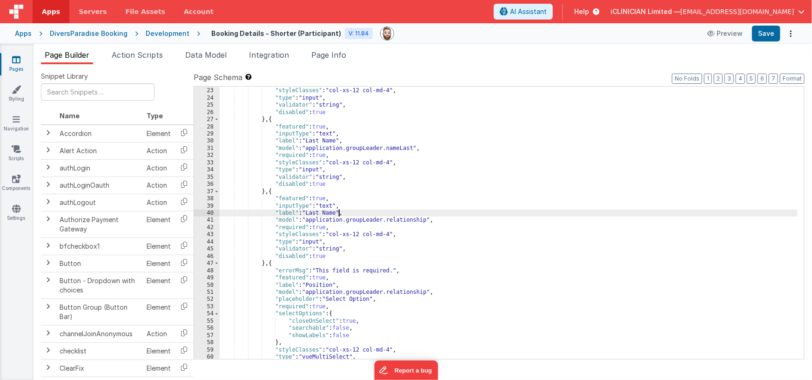
click at [339, 213] on div ""required" : true , "styleClasses" : "col-xs-12 col-md-4" , "type" : "input" , …" at bounding box center [509, 223] width 578 height 287
click at [309, 213] on div ""required" : true , "styleClasses" : "col-xs-12 col-md-4" , "type" : "input" , …" at bounding box center [509, 223] width 578 height 287
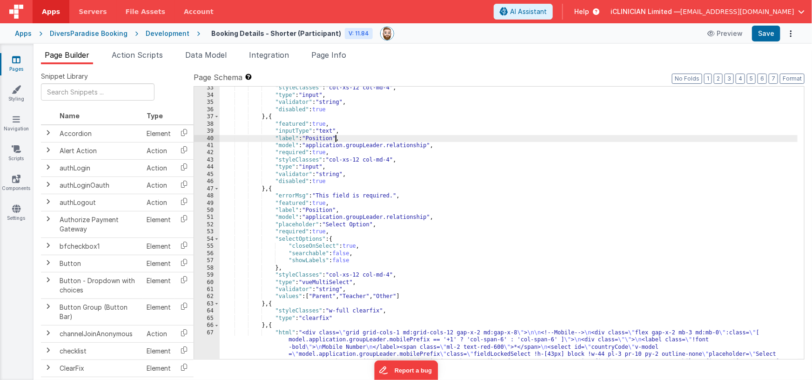
scroll to position [264, 0]
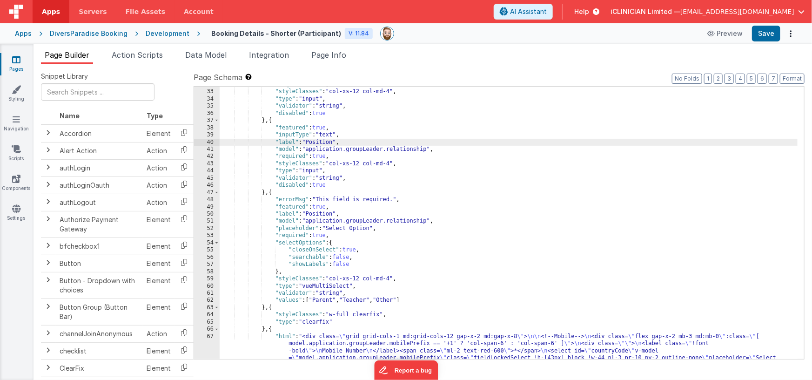
click at [272, 193] on div ""required" : true , "styleClasses" : "col-xs-12 col-md-4" , "type" : "input" , …" at bounding box center [509, 282] width 578 height 402
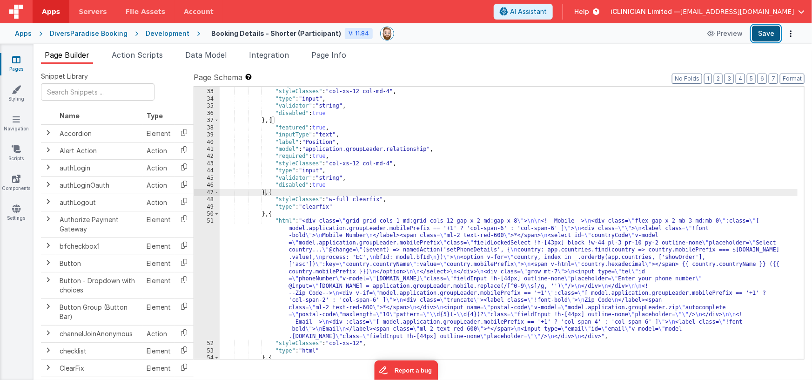
click at [768, 34] on button "Save" at bounding box center [766, 34] width 28 height 16
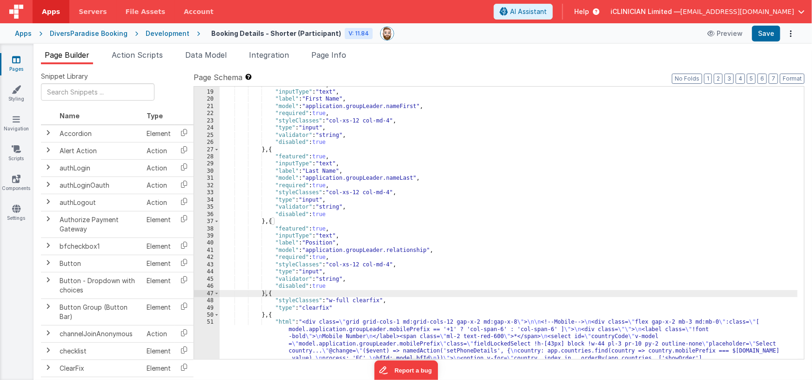
scroll to position [164, 0]
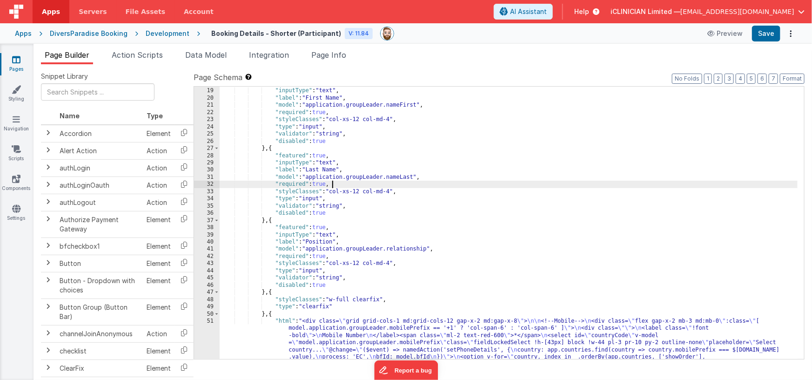
click at [347, 185] on div ""featured" : true , "inputType" : "text" , "label" : "First Name" , "model" : "…" at bounding box center [509, 281] width 578 height 402
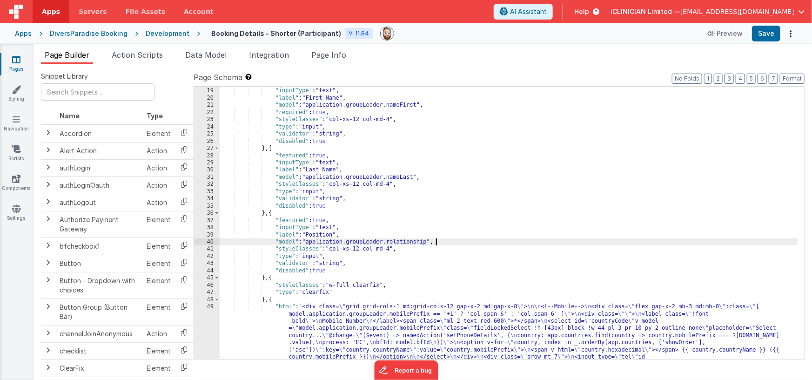
click at [338, 114] on div ""featured" : true , "inputType" : "text" , "label" : "First Name" , "model" : "…" at bounding box center [509, 281] width 578 height 402
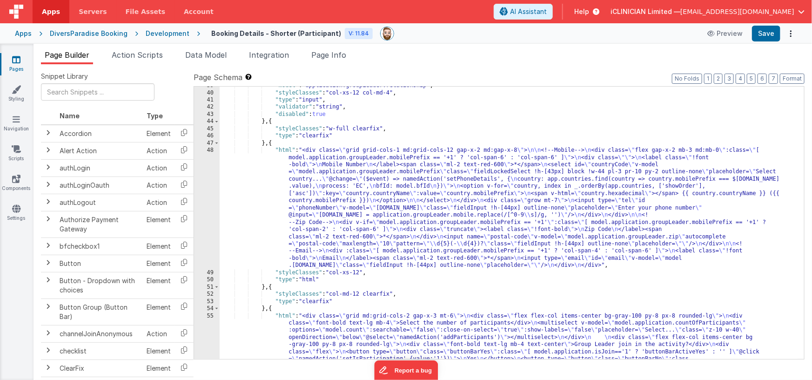
scroll to position [314, 0]
click at [349, 203] on div ""model" : "application.groupLeader.relationship" , "styleClasses" : "col-xs-12 …" at bounding box center [509, 254] width 578 height 345
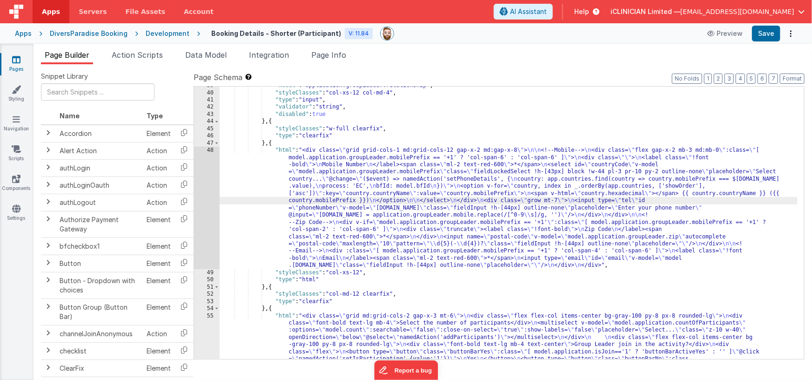
click at [205, 205] on div "48" at bounding box center [207, 208] width 26 height 122
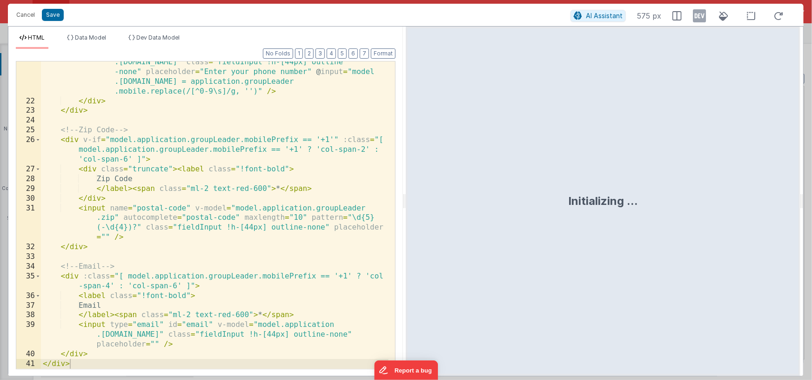
scroll to position [296, 0]
click at [698, 19] on icon at bounding box center [699, 15] width 13 height 15
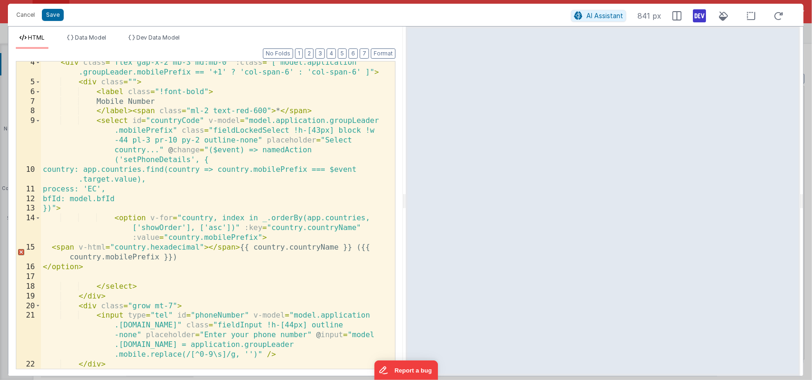
scroll to position [0, 0]
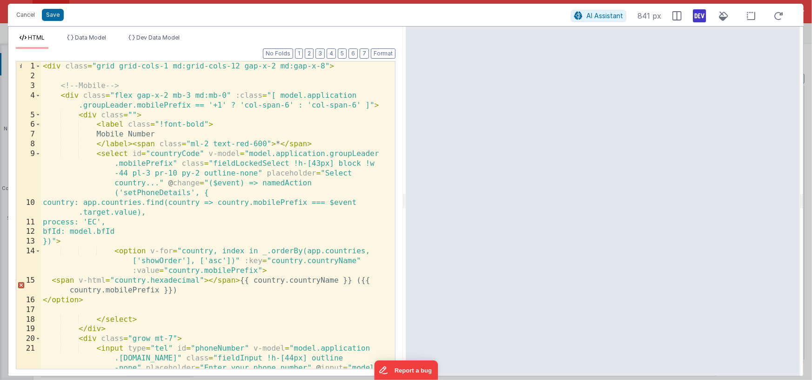
click at [192, 229] on div "< div class = "grid grid-cols-1 md:grid-cols-12 gap-x-2 md:gap-x-8" > <!-- Mobi…" at bounding box center [215, 243] width 348 height 365
click at [56, 242] on div "< div class = "grid grid-cols-1 md:grid-cols-12 gap-x-2 md:gap-x-8" > <!-- Mobi…" at bounding box center [215, 243] width 348 height 365
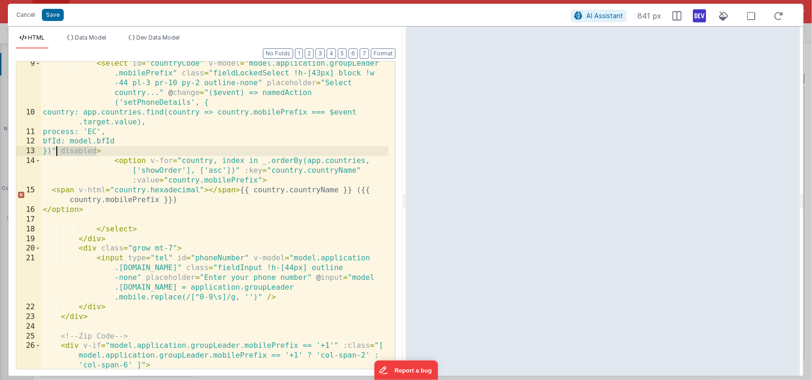
scroll to position [91, 0]
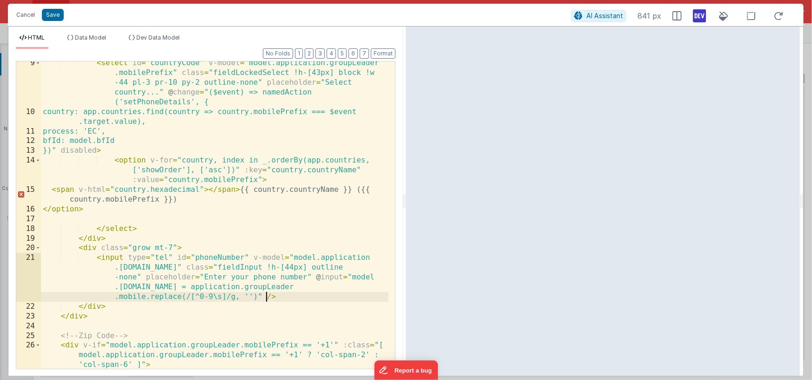
click at [266, 297] on div "< select id = "countryCode" v-model = "model.application.groupLeader .mobilePre…" at bounding box center [215, 240] width 348 height 365
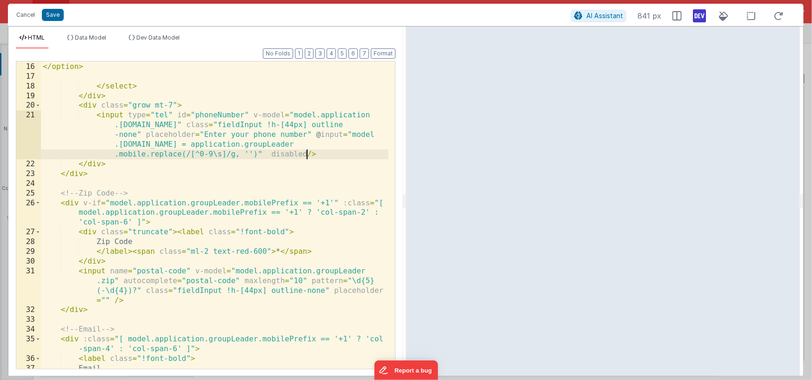
scroll to position [270, 0]
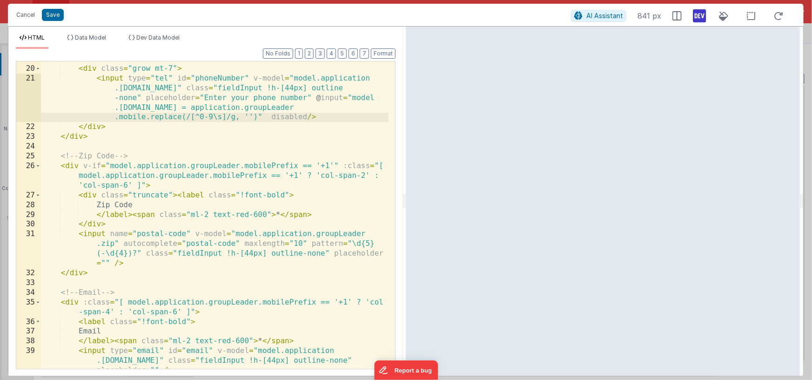
click at [114, 261] on div "</ div > < div class = "grow mt-7" > < input type = "tel" id = "phoneNumber" v-…" at bounding box center [215, 227] width 348 height 346
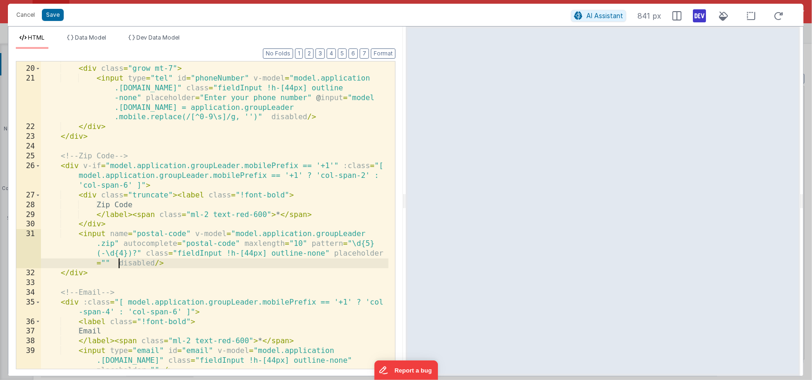
click at [118, 264] on div "</ div > < div class = "grow mt-7" > < input type = "tel" id = "phoneNumber" v-…" at bounding box center [215, 227] width 348 height 346
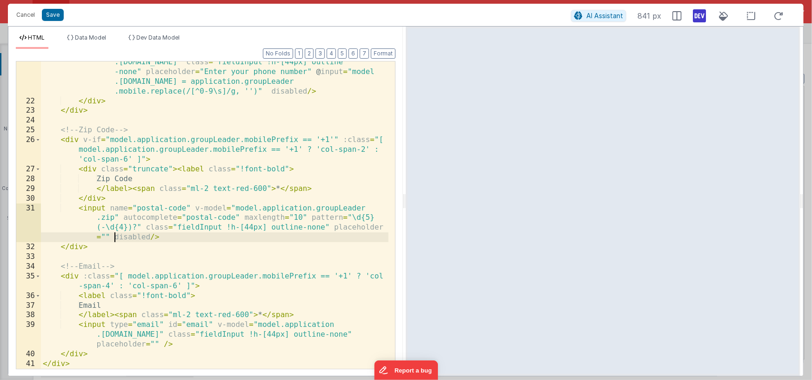
scroll to position [296, 0]
click at [159, 342] on div "< input type = "tel" id = "phoneNumber" v-model = "model.application .[DOMAIN_N…" at bounding box center [215, 229] width 348 height 365
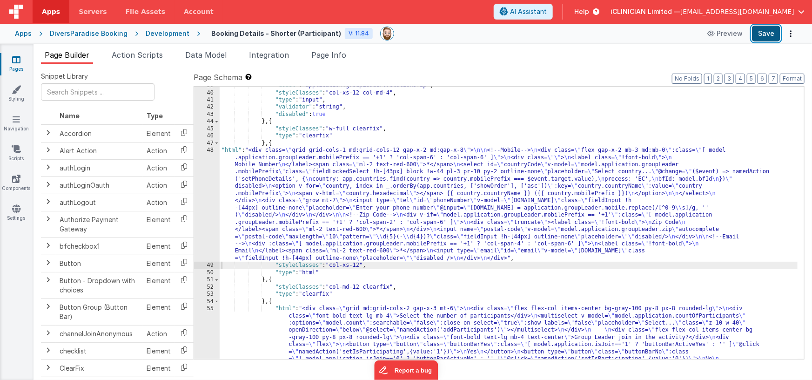
click at [771, 31] on button "Save" at bounding box center [766, 34] width 28 height 16
drag, startPoint x: 290, startPoint y: 195, endPoint x: 282, endPoint y: 196, distance: 7.9
click at [290, 195] on div ""model" : "application.groupLeader.relationship" , "styleClasses" : "col-xs-12 …" at bounding box center [509, 254] width 578 height 345
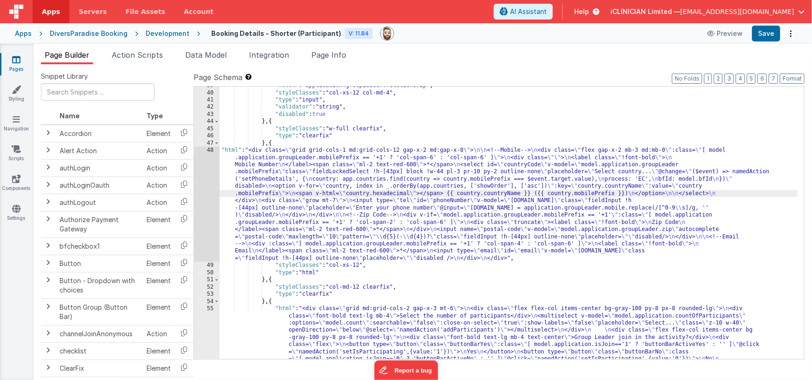
click at [207, 199] on div "48" at bounding box center [207, 204] width 26 height 115
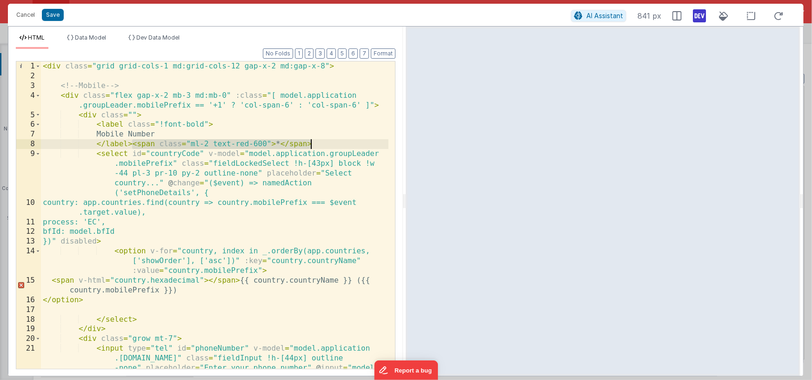
drag, startPoint x: 134, startPoint y: 145, endPoint x: 317, endPoint y: 146, distance: 183.8
click at [317, 146] on div "< div class = "grid grid-cols-1 md:grid-cols-12 gap-x-2 md:gap-x-8" > <!-- Mobi…" at bounding box center [215, 243] width 348 height 365
click at [204, 124] on div "< div class = "grid grid-cols-1 md:grid-cols-12 gap-x-2 md:gap-x-8" > <!-- Mobi…" at bounding box center [215, 243] width 348 height 365
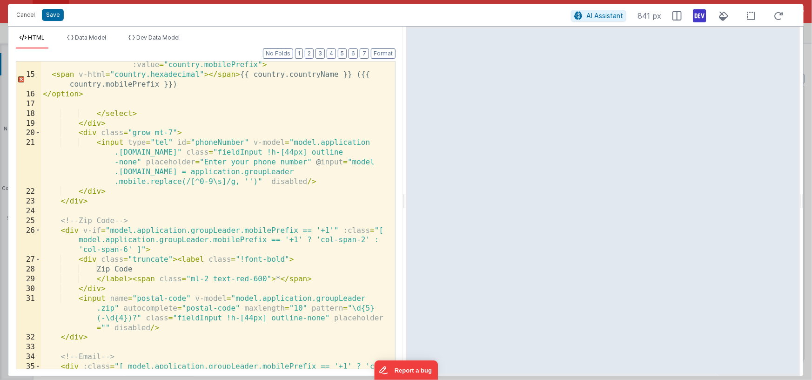
scroll to position [205, 0]
click at [283, 260] on div "< option v-for = "country, index in _.orderBy(app.countries, ['showOrder'], ['a…" at bounding box center [215, 219] width 348 height 356
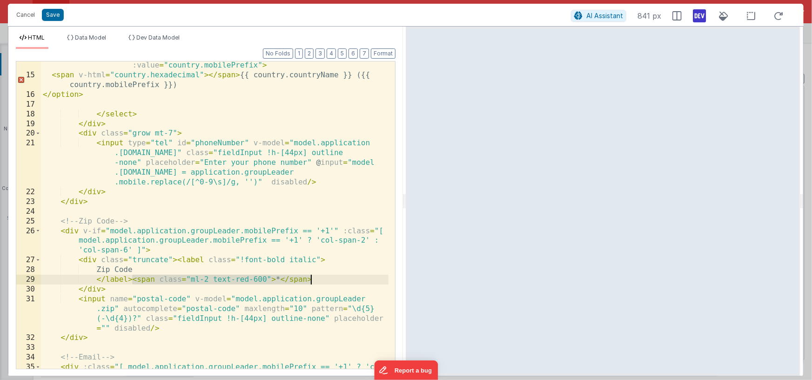
drag, startPoint x: 134, startPoint y: 280, endPoint x: 331, endPoint y: 277, distance: 196.8
click at [331, 277] on div "< option v-for = "country, index in _.orderBy(app.countries, ['showOrder'], ['a…" at bounding box center [215, 219] width 348 height 356
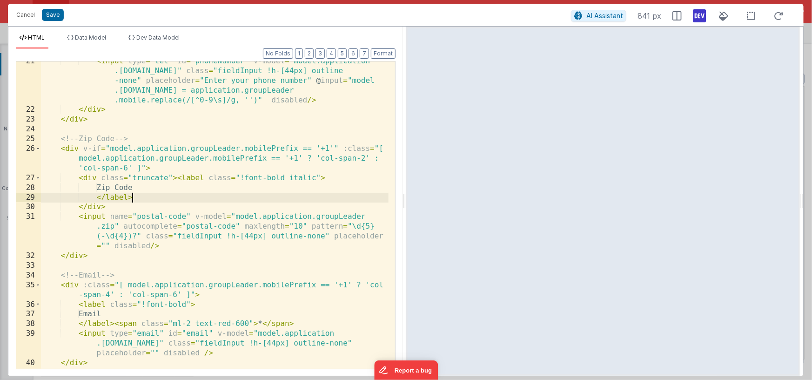
scroll to position [296, 0]
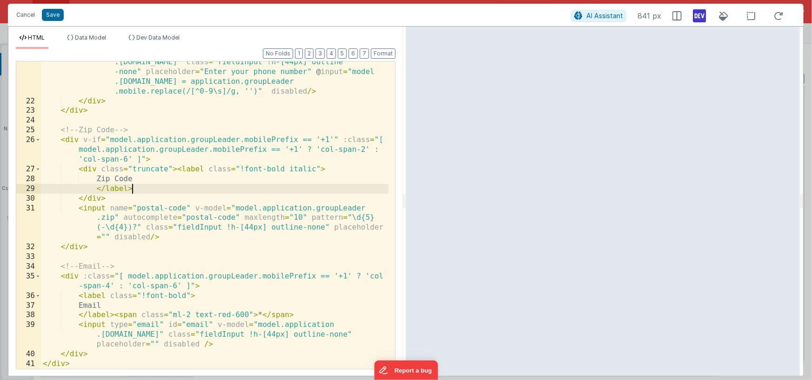
click at [187, 296] on div "< input type = "tel" id = "phoneNumber" v-model = "model.application .[DOMAIN_N…" at bounding box center [215, 229] width 348 height 365
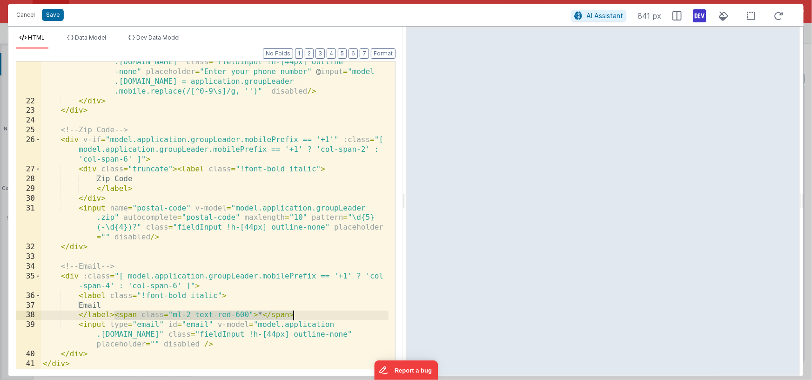
drag, startPoint x: 114, startPoint y: 315, endPoint x: 323, endPoint y: 319, distance: 208.5
click at [323, 319] on div "< input type = "tel" id = "phoneNumber" v-model = "model.application .[DOMAIN_N…" at bounding box center [215, 229] width 348 height 365
click at [698, 16] on icon at bounding box center [699, 15] width 13 height 15
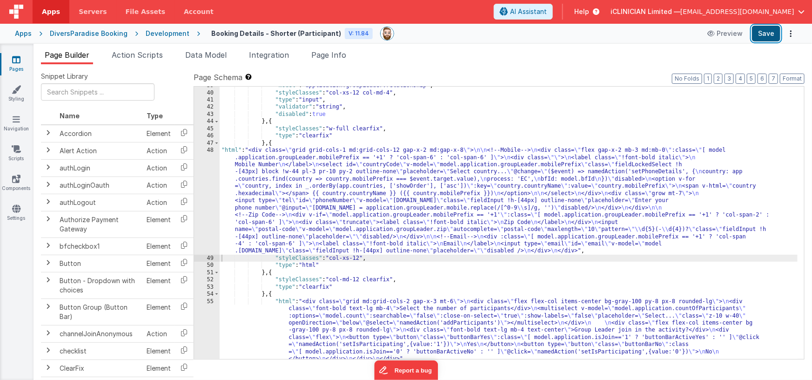
click at [766, 34] on button "Save" at bounding box center [766, 34] width 28 height 16
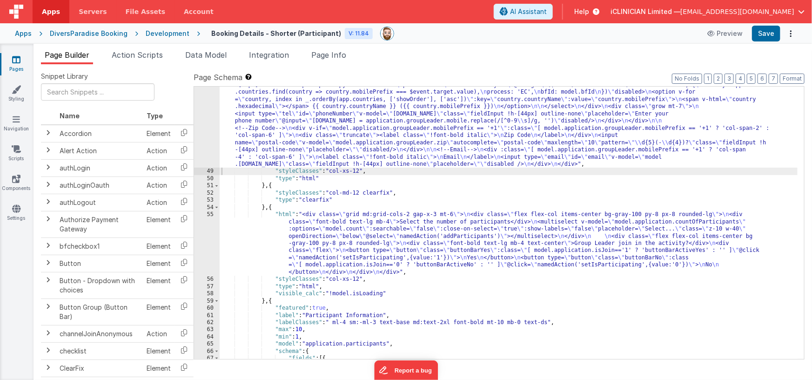
scroll to position [460, 0]
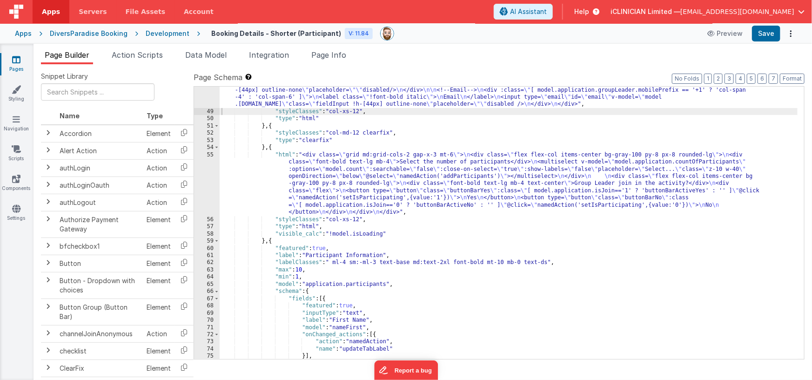
click at [269, 148] on div ""html" : "<div class= \" grid grid-cols-1 md:grid-cols-12 gap-x-2 md:gap-x-8 \"…" at bounding box center [509, 194] width 578 height 388
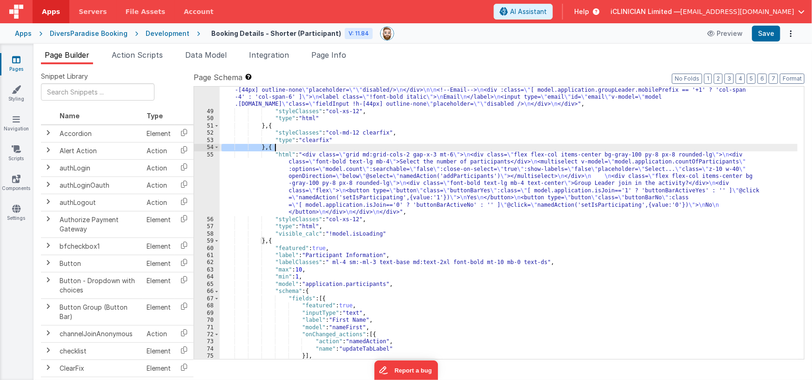
click at [272, 148] on div ""html" : "<div class= \" grid grid-cols-1 md:grid-cols-12 gap-x-2 md:gap-x-8 \"…" at bounding box center [509, 194] width 578 height 388
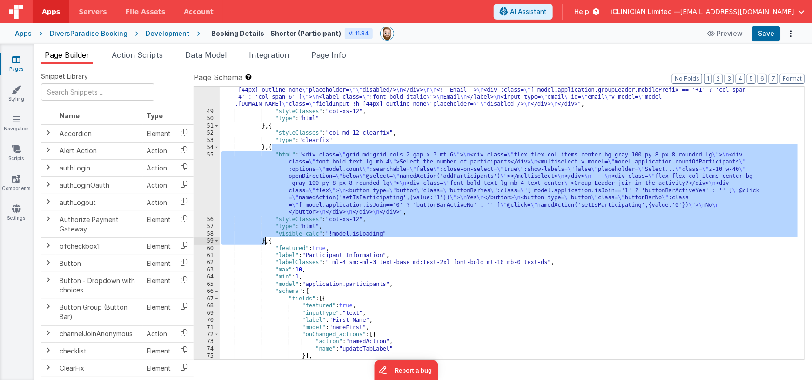
click at [265, 240] on div ""html" : "<div class= \" grid grid-cols-1 md:grid-cols-12 gap-x-2 md:gap-x-8 \"…" at bounding box center [509, 194] width 578 height 388
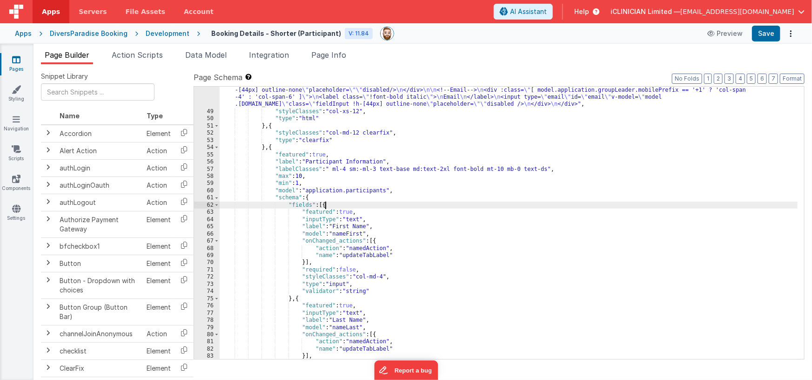
click at [325, 204] on div ""html" : "<div class= \" grid grid-cols-1 md:grid-cols-12 gap-x-2 md:gap-x-8 \"…" at bounding box center [509, 194] width 578 height 388
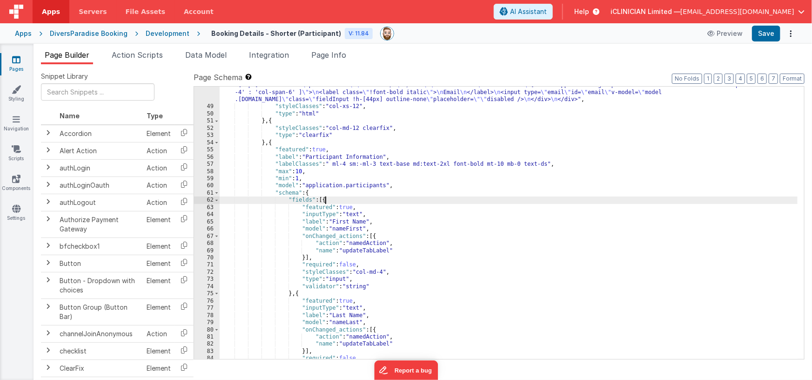
scroll to position [478, 0]
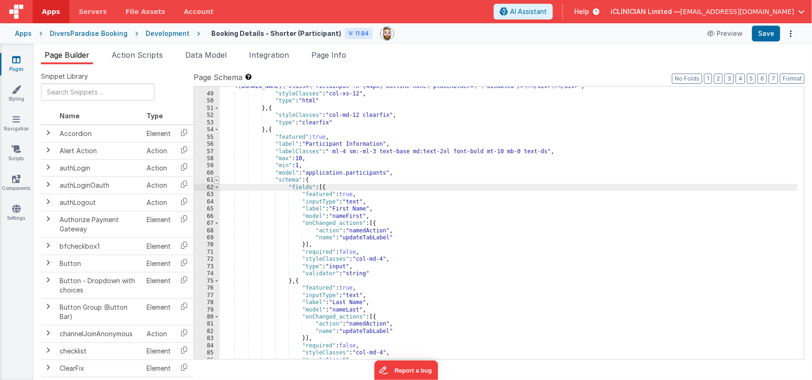
click at [216, 181] on span at bounding box center [216, 179] width 5 height 7
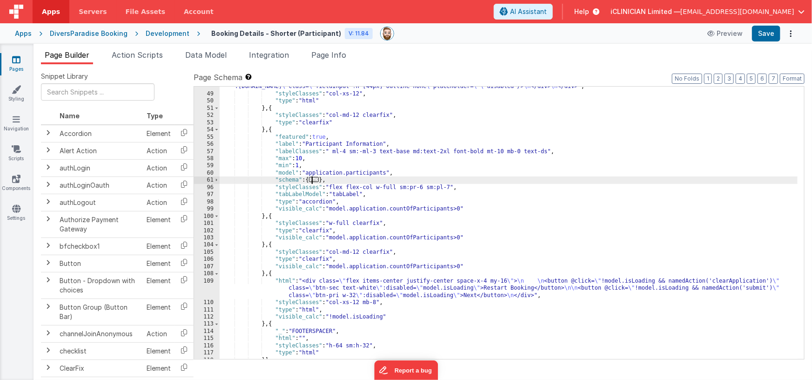
scroll to position [457, 0]
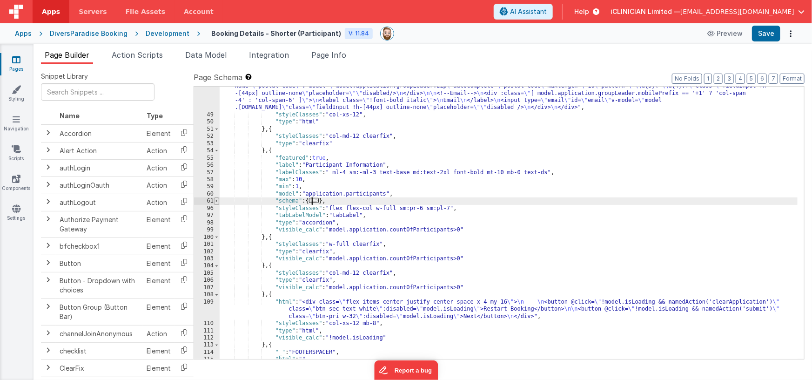
click at [218, 200] on span at bounding box center [216, 200] width 5 height 7
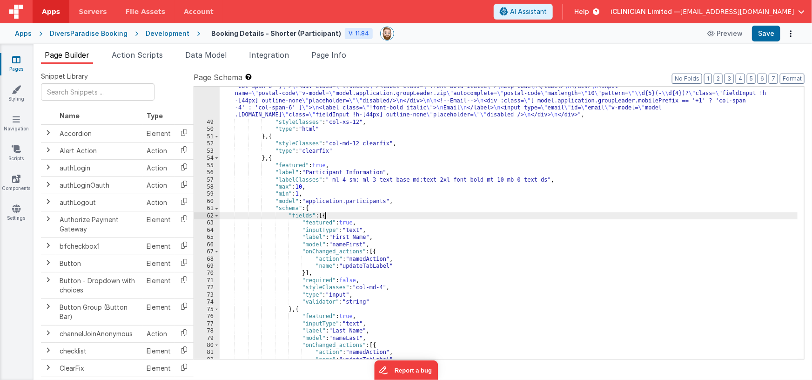
scroll to position [449, 0]
click at [375, 166] on div ""html" : "<div class= \" grid grid-cols-1 md:grid-cols-12 gap-x-2 md:gap-x-8 \"…" at bounding box center [509, 205] width 578 height 388
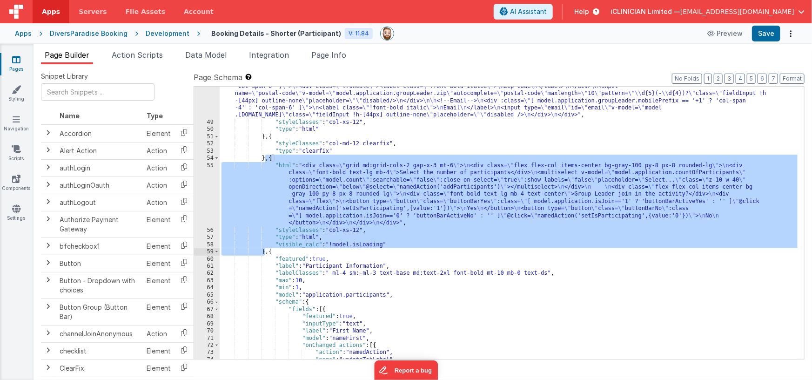
click at [353, 190] on div ""html" : "<div class= \" grid grid-cols-1 md:grid-cols-12 gap-x-2 md:gap-x-8 \"…" at bounding box center [509, 205] width 578 height 388
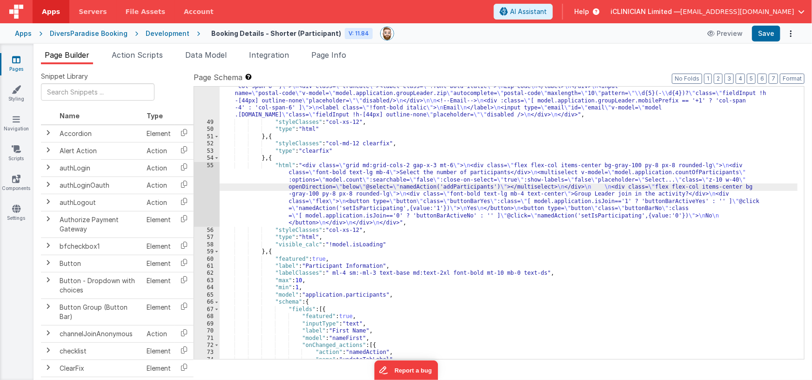
click at [203, 195] on div "55" at bounding box center [207, 194] width 26 height 65
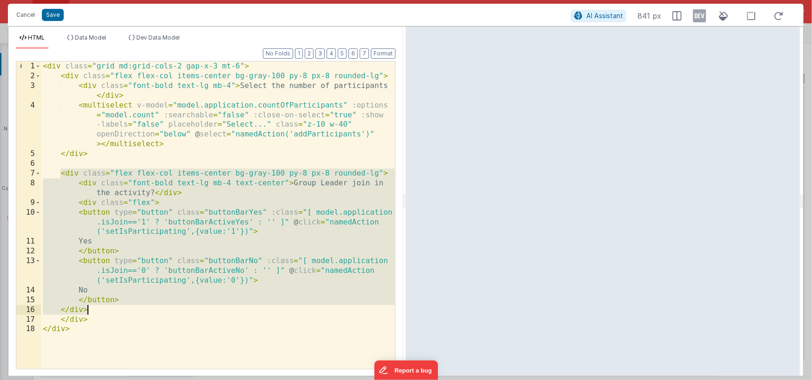
drag, startPoint x: 60, startPoint y: 173, endPoint x: 138, endPoint y: 294, distance: 143.8
click at [119, 308] on div "< div class = "grid md:grid-cols-2 gap-x-3 mt-6" > < div class = "flex flex-col…" at bounding box center [218, 224] width 354 height 327
click at [387, 54] on button "Format" at bounding box center [383, 53] width 25 height 10
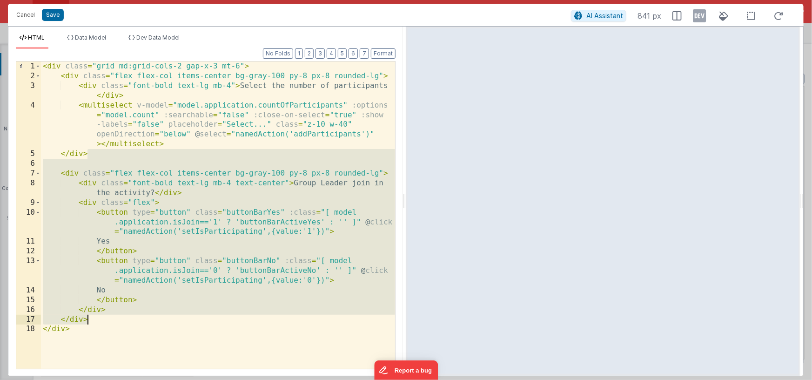
drag, startPoint x: 91, startPoint y: 155, endPoint x: 107, endPoint y: 315, distance: 159.9
click at [107, 315] on div "< div class = "grid md:grid-cols-2 gap-x-3 mt-6" > < div class = "flex flex-col…" at bounding box center [218, 224] width 354 height 327
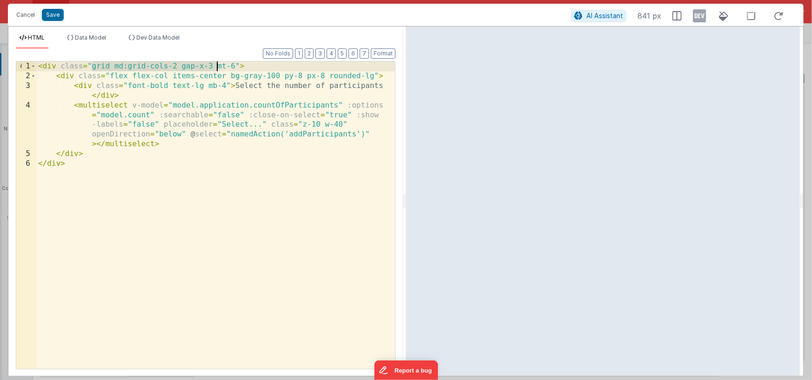
drag, startPoint x: 91, startPoint y: 67, endPoint x: 216, endPoint y: 63, distance: 125.2
click at [216, 63] on div "< div class = "grid md:grid-cols-2 gap-x-3 mt-6" > < div class = "flex flex-col…" at bounding box center [215, 224] width 359 height 327
click at [226, 76] on div "< div class = "mt-6" > < div class = "flex flex-col items-center bg-gray-100 py…" at bounding box center [215, 224] width 359 height 327
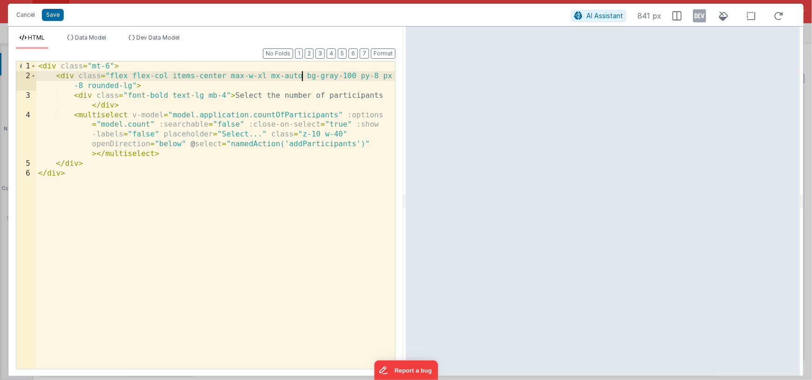
click at [261, 76] on div "< div class = "mt-6" > < div class = "flex flex-col items-center max-w-xl mx-au…" at bounding box center [215, 224] width 359 height 327
click at [227, 174] on div "< div class = "mt-6" > < div class = "flex flex-col items-center max-w-md mx-au…" at bounding box center [215, 224] width 359 height 327
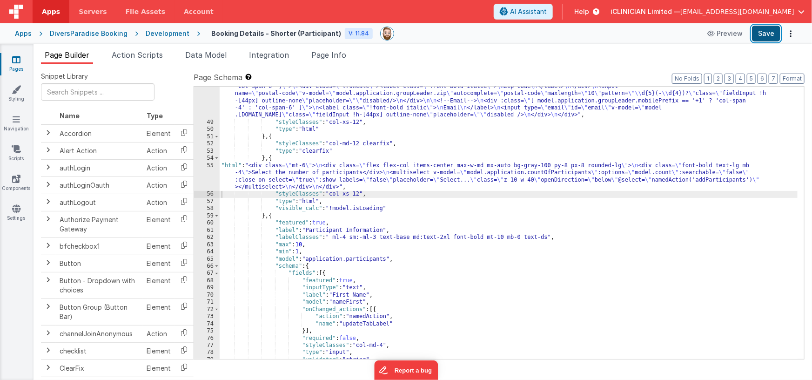
click at [762, 35] on button "Save" at bounding box center [766, 34] width 28 height 16
click at [272, 215] on div ""html" : "<div class= \" grid grid-cols-1 md:grid-cols-12 gap-x-2 md:gap-x-8 \"…" at bounding box center [509, 205] width 578 height 388
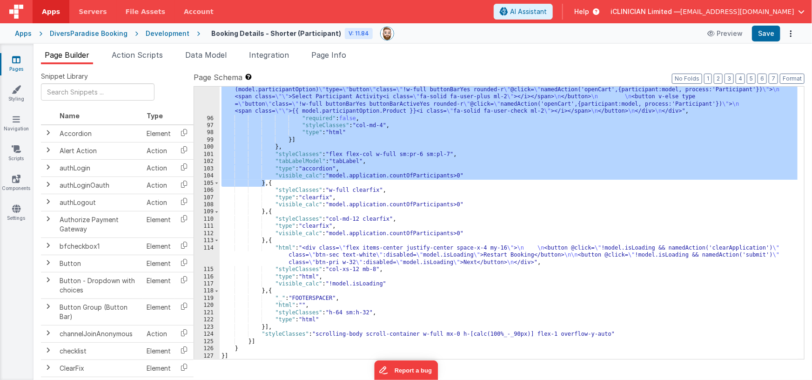
scroll to position [1791, 0]
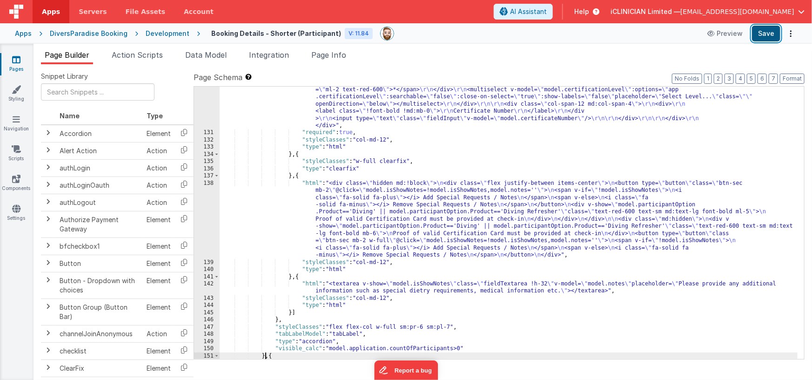
click at [769, 33] on button "Save" at bounding box center [766, 34] width 28 height 16
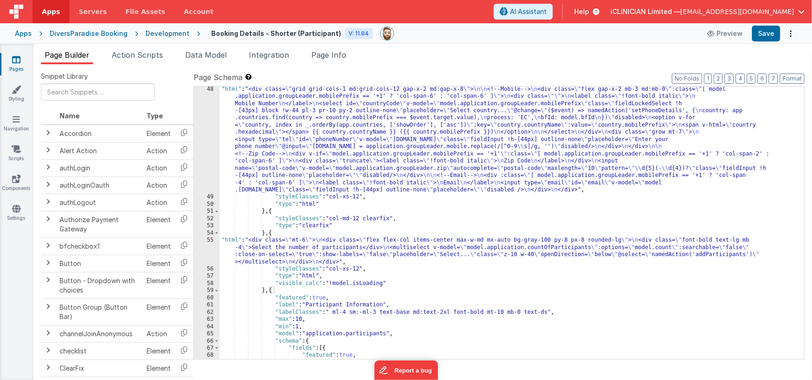
scroll to position [375, 0]
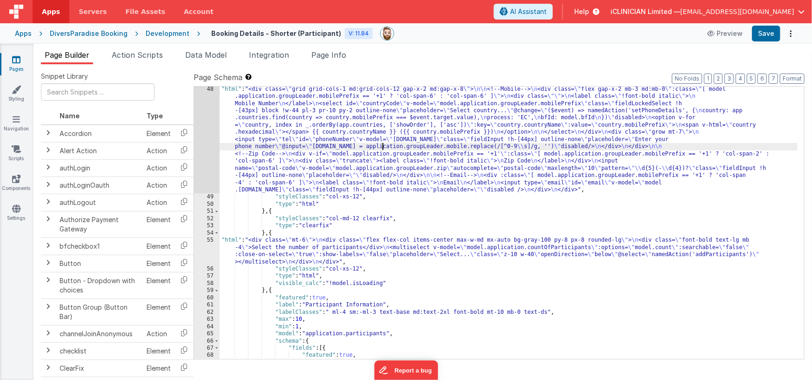
click at [382, 149] on div ""html" : "<div class= \" grid grid-cols-1 md:grid-cols-12 gap-x-2 md:gap-x-8 \"…" at bounding box center [509, 280] width 578 height 388
click at [205, 148] on div "48" at bounding box center [207, 140] width 26 height 108
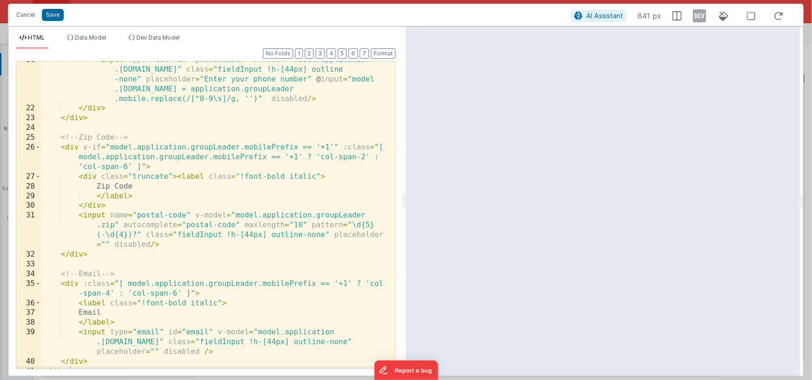
scroll to position [288, 0]
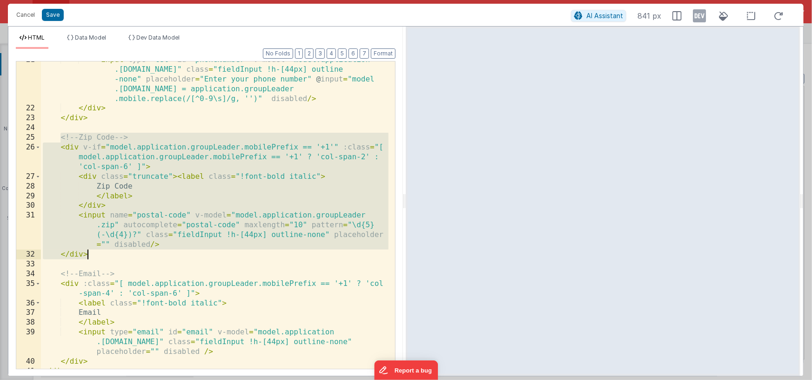
drag, startPoint x: 60, startPoint y: 136, endPoint x: 116, endPoint y: 254, distance: 130.5
click at [116, 254] on div "< input type = "tel" id = "phoneNumber" v-model = "model.application .[DOMAIN_N…" at bounding box center [215, 237] width 348 height 365
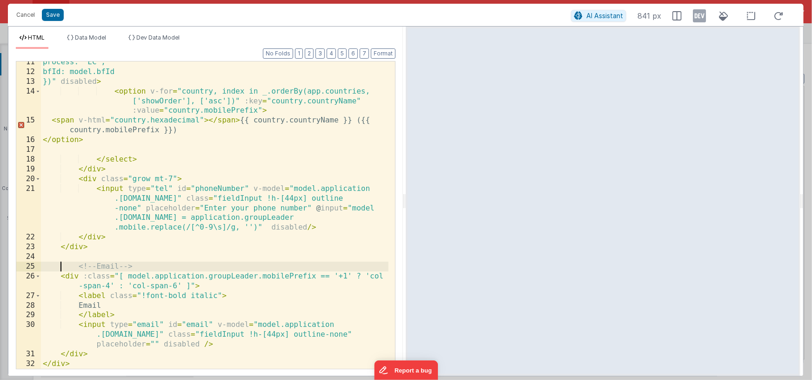
scroll to position [160, 0]
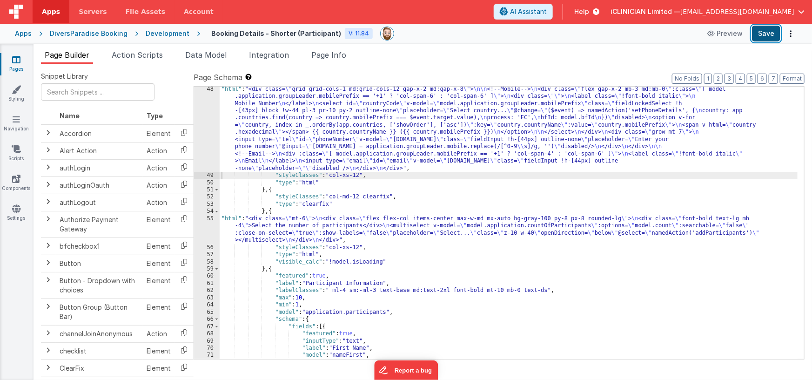
click at [767, 29] on button "Save" at bounding box center [766, 34] width 28 height 16
click at [340, 59] on span "Page Info" at bounding box center [328, 54] width 35 height 9
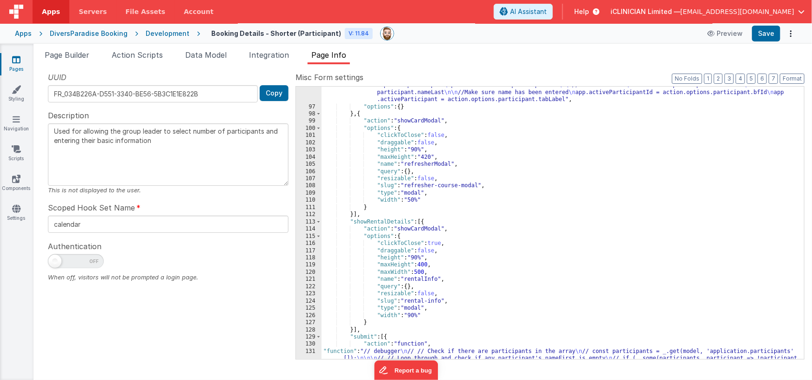
scroll to position [1170, 0]
click at [730, 78] on button "3" at bounding box center [728, 79] width 9 height 10
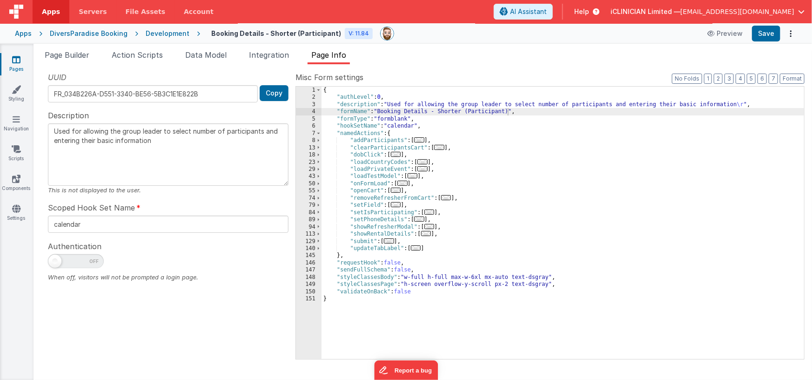
click at [392, 241] on span "..." at bounding box center [389, 240] width 10 height 5
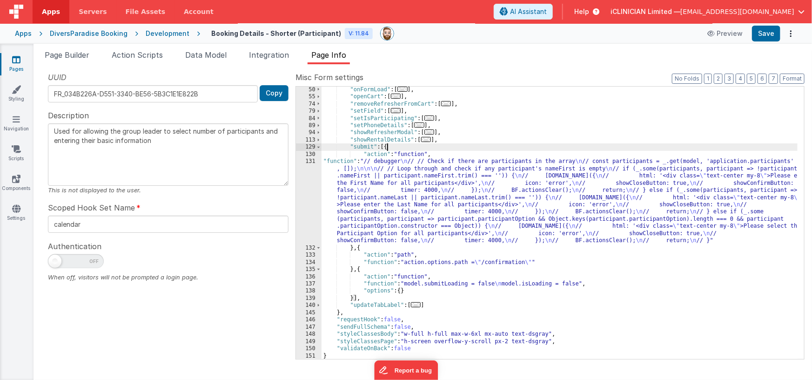
scroll to position [94, 0]
drag, startPoint x: 401, startPoint y: 201, endPoint x: 395, endPoint y: 203, distance: 6.3
click at [401, 201] on div ""onFormLoad" : [ ... ] , "openCart" : [ ... ] , "removeRefresherFromCart" : [ .…" at bounding box center [560, 229] width 476 height 287
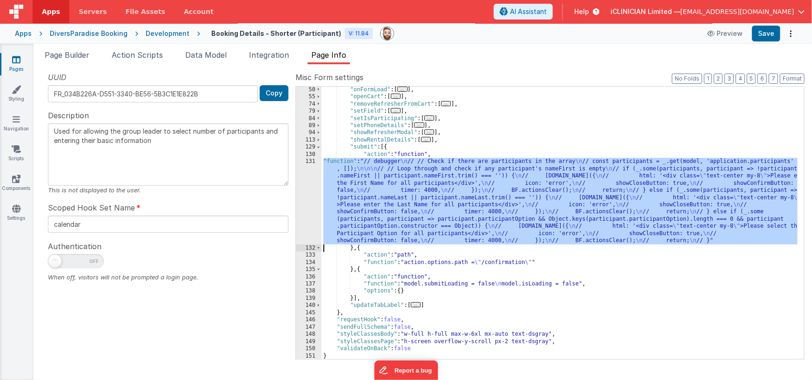
click at [303, 201] on div "131" at bounding box center [309, 201] width 26 height 86
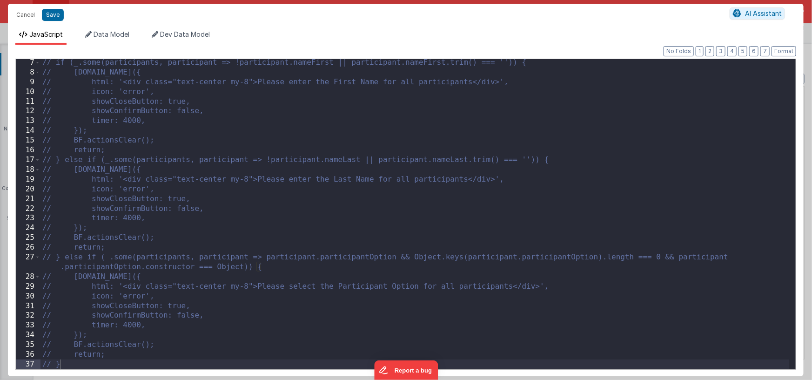
scroll to position [0, 0]
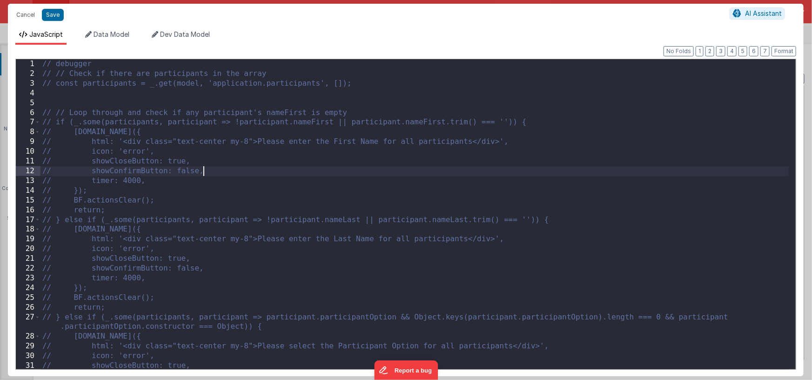
click at [227, 174] on div "// debugger // // Check if there are participants in the array // const partici…" at bounding box center [414, 223] width 749 height 329
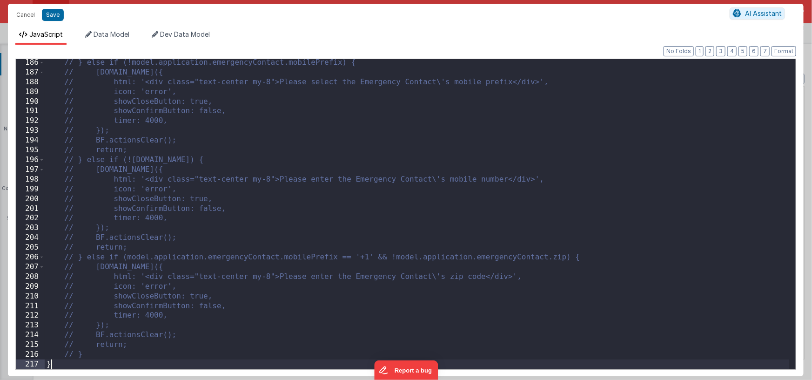
scroll to position [1839, 0]
drag, startPoint x: 95, startPoint y: 356, endPoint x: 95, endPoint y: 350, distance: 6.5
click at [95, 356] on div "// } else if (!model.application.emergencyContact.mobilePrefix) { // [DOMAIN_NA…" at bounding box center [417, 222] width 744 height 329
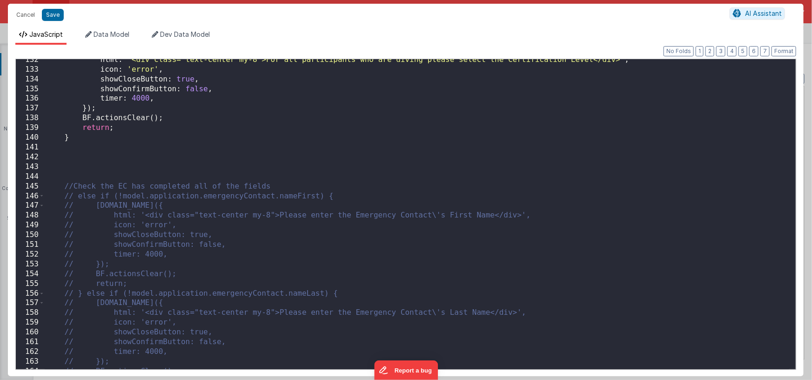
scroll to position [1317, 0]
click at [69, 163] on div "html : '<div class="text-center my-8">For all participants who are diving pleas…" at bounding box center [417, 219] width 744 height 329
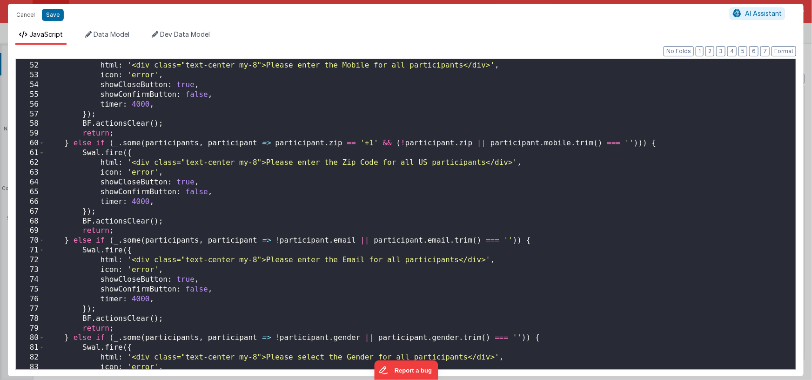
scroll to position [0, 0]
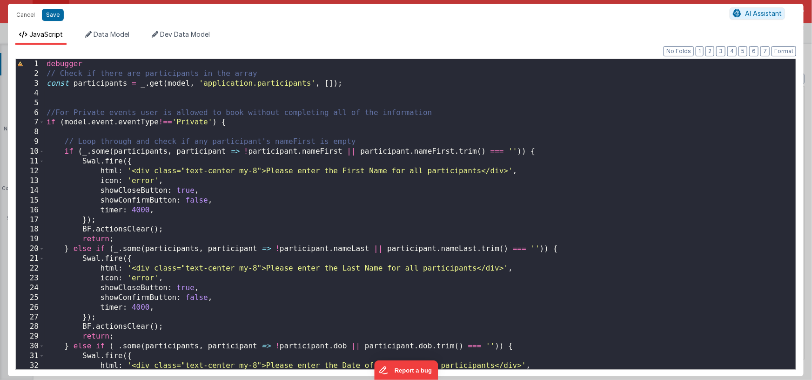
click at [299, 198] on div "debugger // Check if there are participants in the array const participants = _…" at bounding box center [417, 223] width 744 height 329
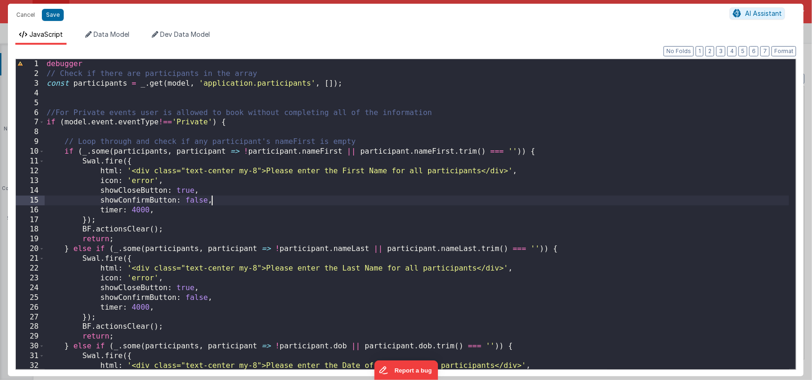
type textarea "Used for allowing the group leader to select number of participants and enterin…"
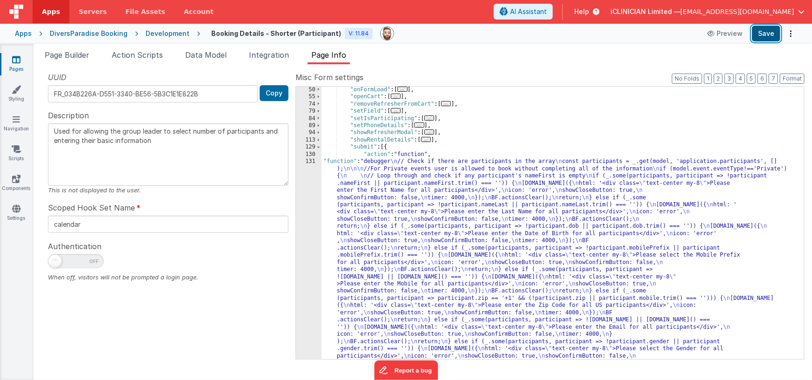
click at [766, 32] on button "Save" at bounding box center [766, 34] width 28 height 16
click at [71, 59] on span "Page Builder" at bounding box center [67, 54] width 45 height 9
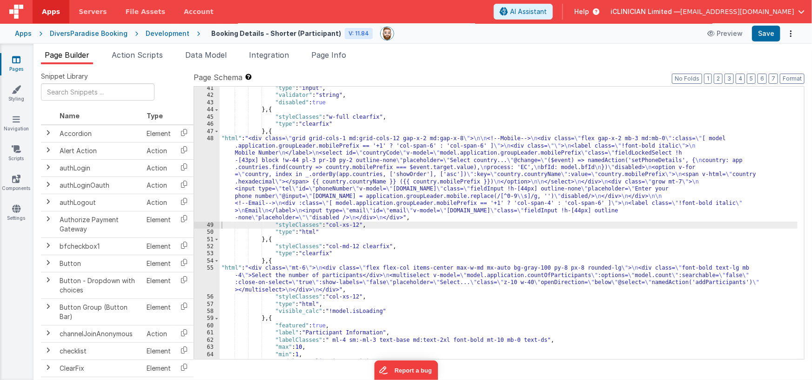
scroll to position [325, 0]
click at [347, 180] on div ""type" : "input" , "validator" : "string" , "disabled" : true } , { "styleClass…" at bounding box center [509, 228] width 578 height 287
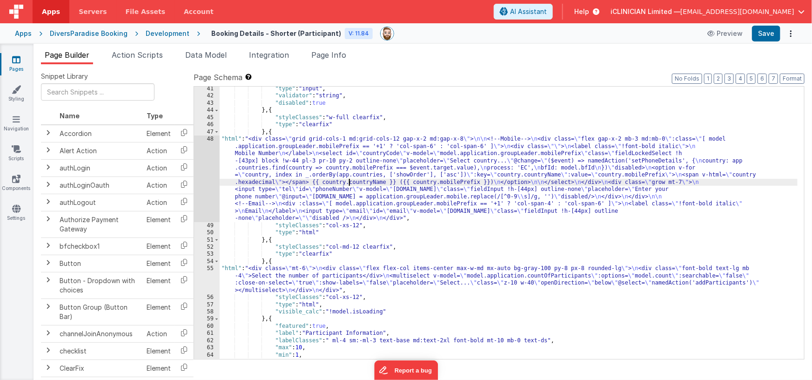
click at [203, 182] on div "48" at bounding box center [207, 178] width 26 height 86
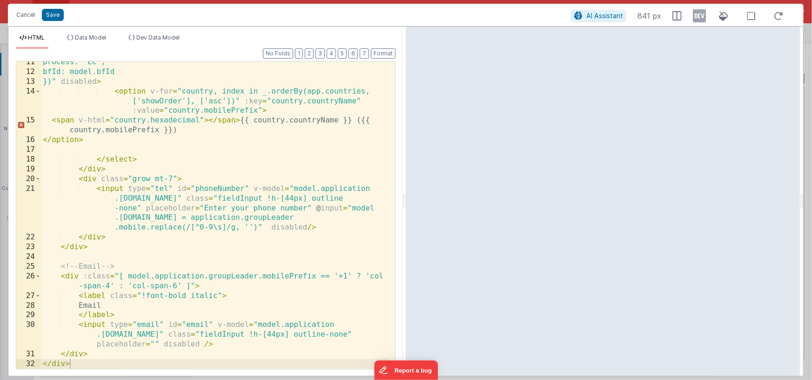
scroll to position [158, 0]
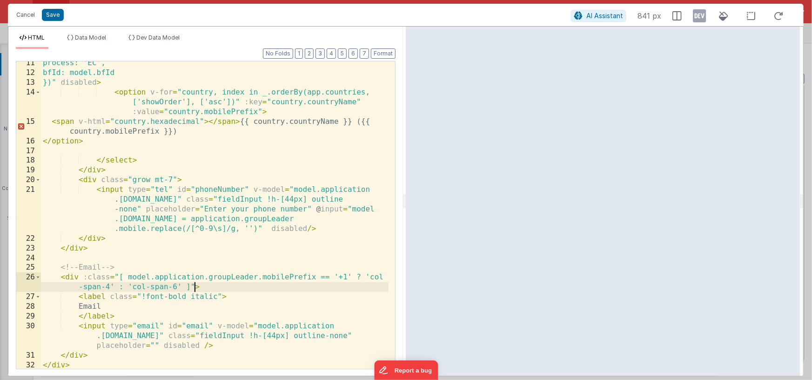
click at [194, 287] on div "process: 'EC', bfId: model.bfId })" disabled > < option v-for = "country, index…" at bounding box center [215, 221] width 348 height 327
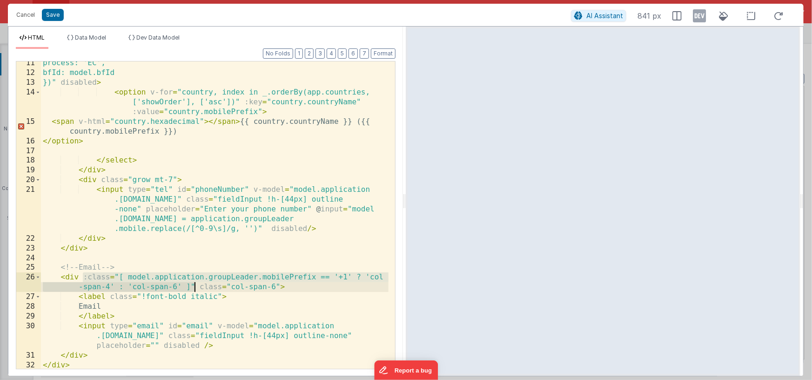
drag, startPoint x: 83, startPoint y: 277, endPoint x: 194, endPoint y: 288, distance: 111.3
click at [194, 288] on div "process: 'EC', bfId: model.bfId })" disabled > < option v-for = "country, index…" at bounding box center [215, 221] width 348 height 327
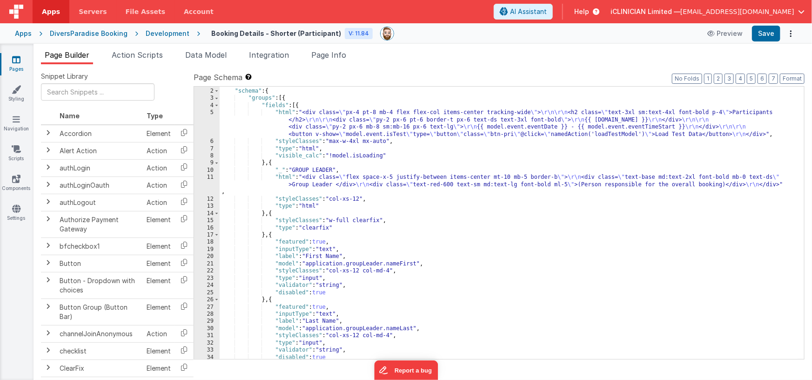
scroll to position [6, 0]
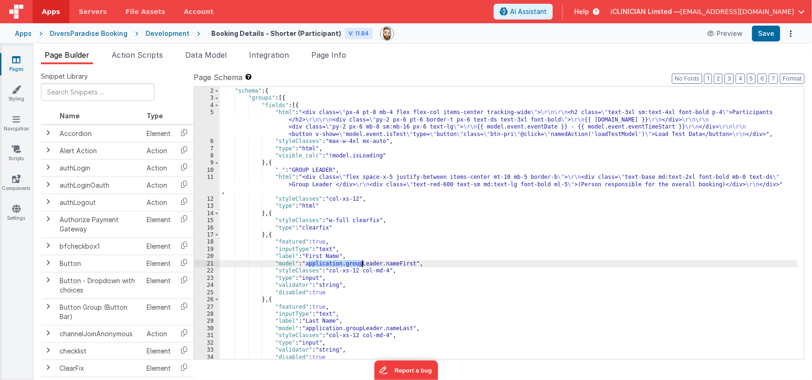
drag, startPoint x: 309, startPoint y: 265, endPoint x: 363, endPoint y: 267, distance: 54.5
click at [363, 267] on div "[{ "schema" : { "groups" : [{ "fields" : [{ "html" : "<div class= \" px-4 pt-8 …" at bounding box center [509, 223] width 578 height 287
click at [349, 264] on div "[{ "schema" : { "groups" : [{ "fields" : [{ "html" : "<div class= \" px-4 pt-8 …" at bounding box center [509, 223] width 578 height 287
click at [308, 262] on div "[{ "schema" : { "groups" : [{ "fields" : [{ "html" : "<div class= \" px-4 pt-8 …" at bounding box center [509, 223] width 578 height 287
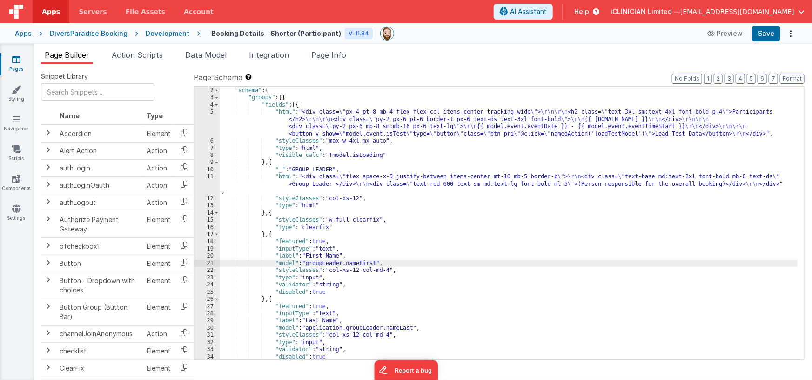
click at [355, 261] on div "[{ "schema" : { "groups" : [{ "fields" : [{ "html" : "<div class= \" px-4 pt-8 …" at bounding box center [509, 223] width 578 height 287
click at [344, 263] on div "[{ "schema" : { "groups" : [{ "fields" : [{ "html" : "<div class= \" px-4 pt-8 …" at bounding box center [509, 223] width 578 height 287
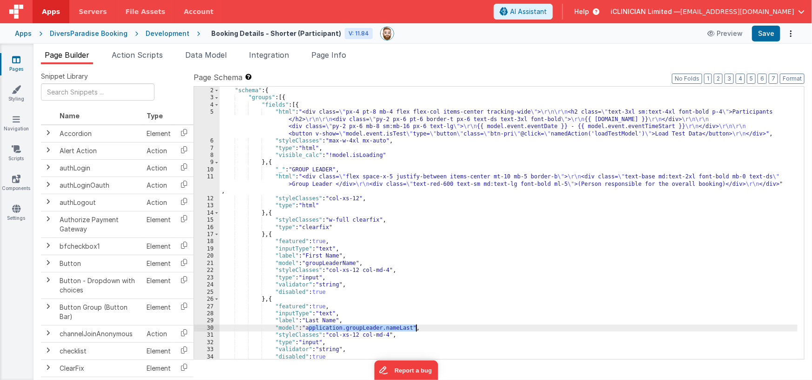
drag, startPoint x: 322, startPoint y: 329, endPoint x: 415, endPoint y: 329, distance: 92.6
click at [415, 329] on div "[{ "schema" : { "groups" : [{ "fields" : [{ "html" : "<div class= \" px-4 pt-8 …" at bounding box center [509, 223] width 578 height 287
paste textarea
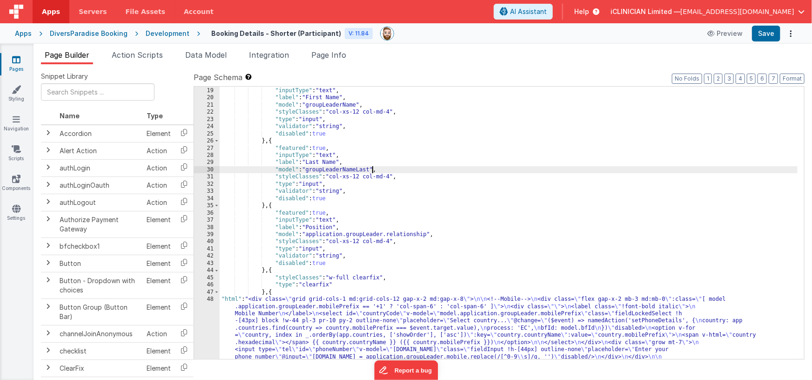
scroll to position [221, 0]
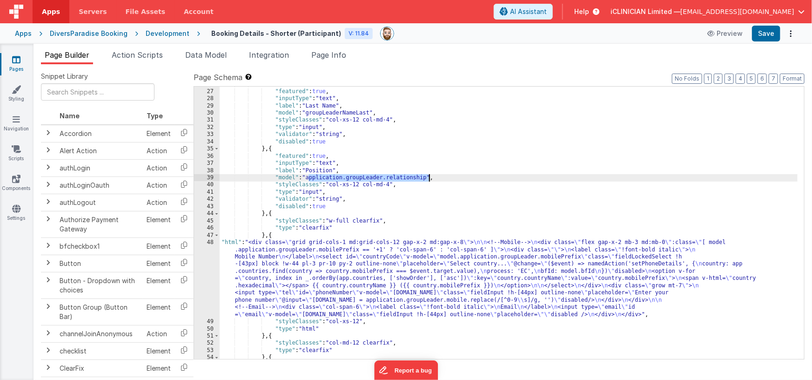
drag, startPoint x: 309, startPoint y: 178, endPoint x: 428, endPoint y: 176, distance: 118.2
click at [428, 176] on div "} , { "featured" : true , "inputType" : "text" , "label" : "Last Name" , "model…" at bounding box center [509, 223] width 578 height 287
click at [345, 177] on div "} , { "featured" : true , "inputType" : "text" , "label" : "Last Name" , "model…" at bounding box center [509, 223] width 578 height 287
click at [371, 271] on div "} , { "featured" : true , "inputType" : "text" , "label" : "Last Name" , "model…" at bounding box center [509, 223] width 578 height 287
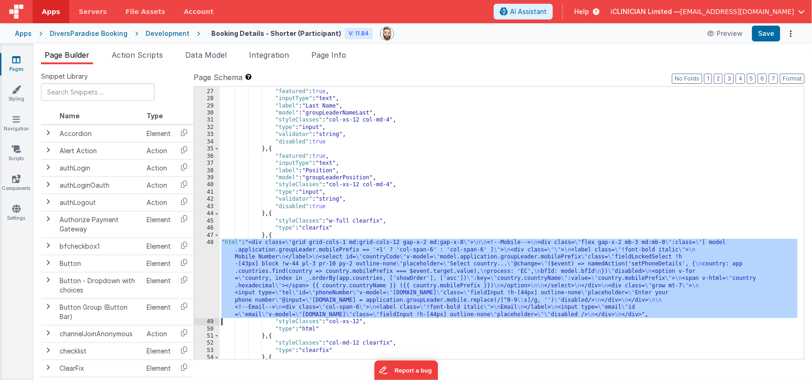
click at [208, 270] on div "48" at bounding box center [207, 278] width 26 height 79
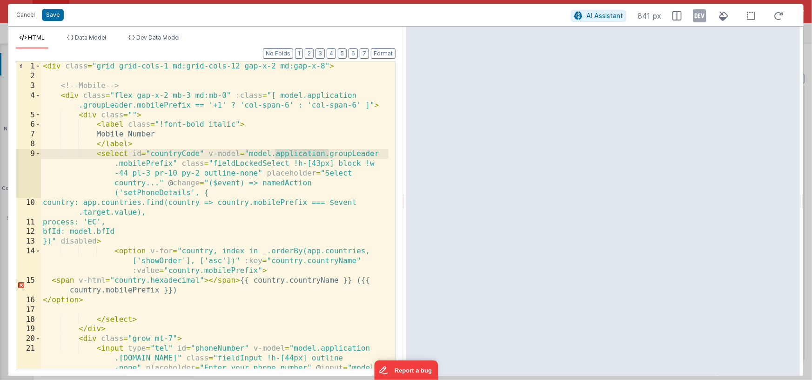
drag, startPoint x: 275, startPoint y: 154, endPoint x: 328, endPoint y: 155, distance: 53.1
click at [328, 155] on div "< div class = "grid grid-cols-1 md:grid-cols-12 gap-x-2 md:gap-x-8" > <!-- Mobi…" at bounding box center [215, 243] width 348 height 365
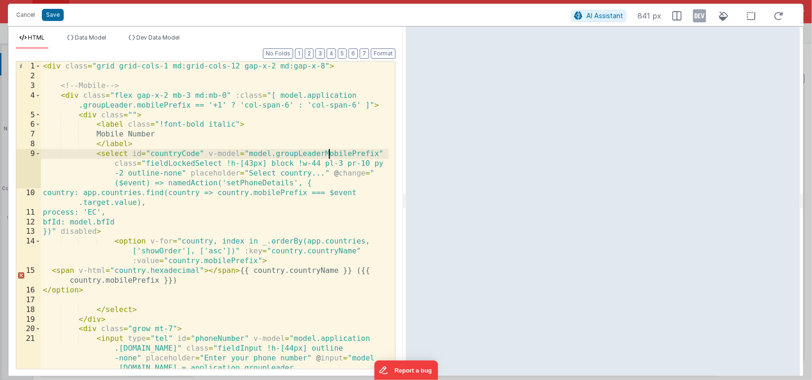
click at [323, 154] on div "< div class = "grid grid-cols-1 md:grid-cols-12 gap-x-2 md:gap-x-8" > <!-- Mobi…" at bounding box center [215, 243] width 348 height 365
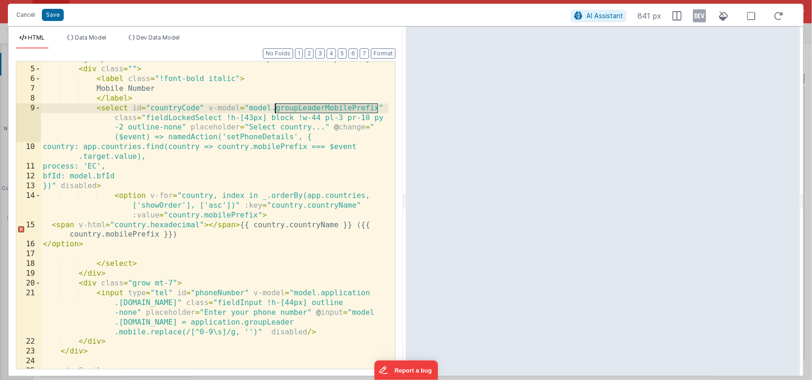
scroll to position [50, 0]
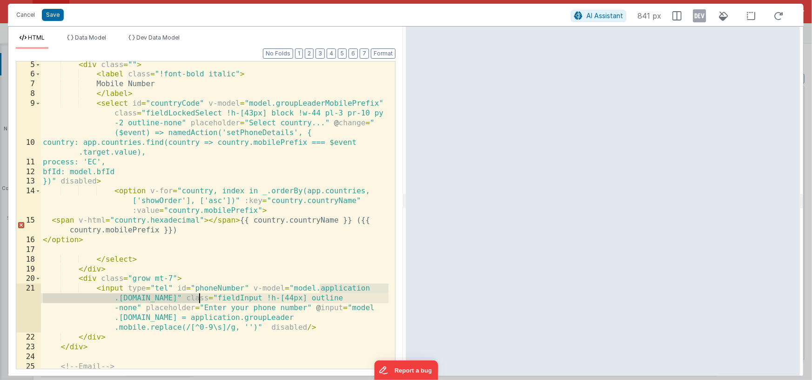
drag, startPoint x: 320, startPoint y: 289, endPoint x: 198, endPoint y: 297, distance: 122.1
click at [198, 297] on div "< div class = "" > < label class = "!font-bold italic" > Mobile Number </ label…" at bounding box center [215, 223] width 348 height 327
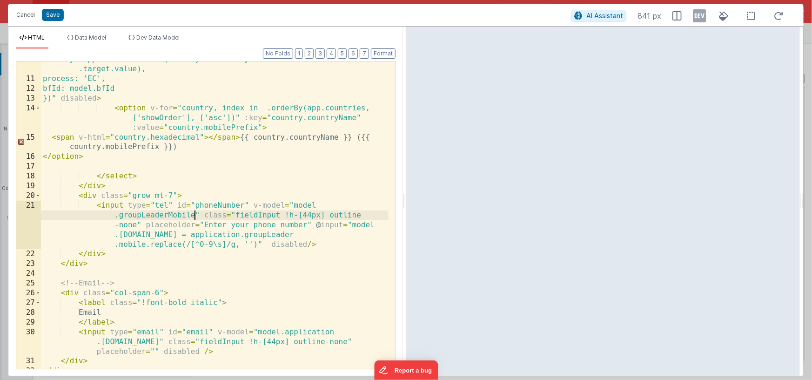
scroll to position [140, 0]
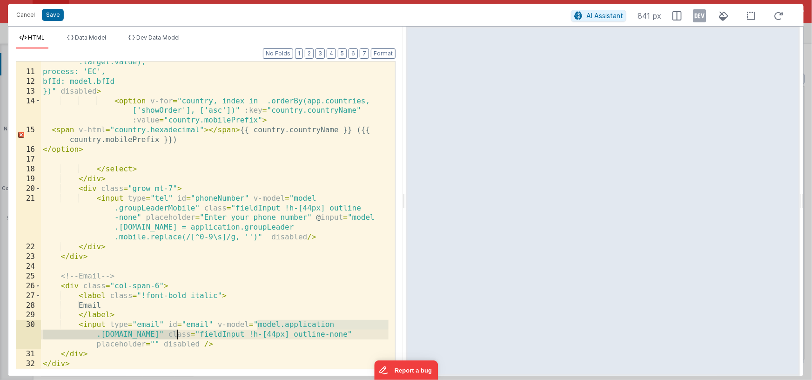
drag, startPoint x: 258, startPoint y: 325, endPoint x: 177, endPoint y: 335, distance: 81.1
click at [177, 335] on div "country: app.countries.find(country => country.mobilePrefix === $event .target.…" at bounding box center [215, 215] width 348 height 336
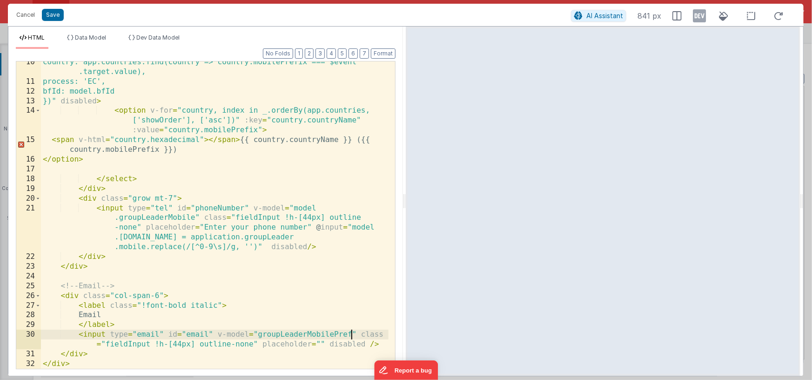
scroll to position [130, 0]
click at [235, 276] on div "country: app.countries.find(country => country.mobilePrefix === $event .target.…" at bounding box center [215, 225] width 348 height 336
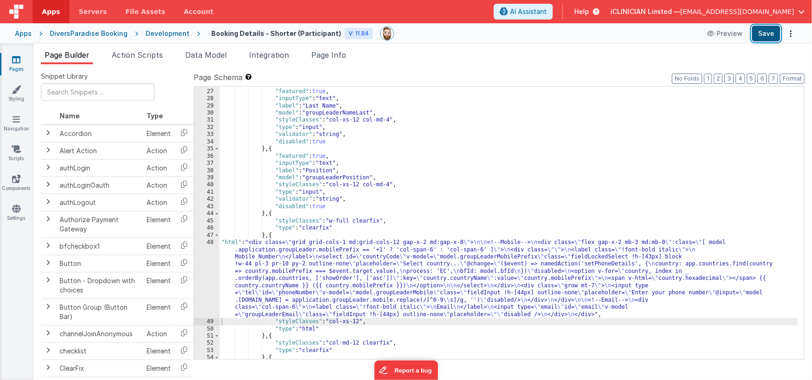
click at [762, 31] on button "Save" at bounding box center [766, 34] width 28 height 16
click at [384, 266] on div "} , { "featured" : true , "inputType" : "text" , "label" : "Last Name" , "model…" at bounding box center [509, 223] width 578 height 287
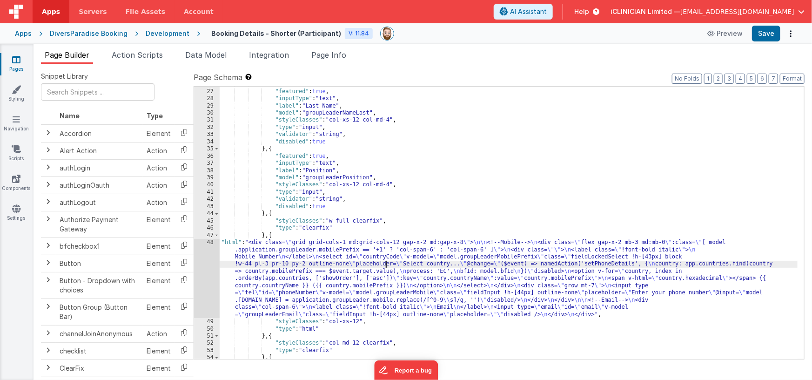
click at [207, 267] on div "48" at bounding box center [207, 278] width 26 height 79
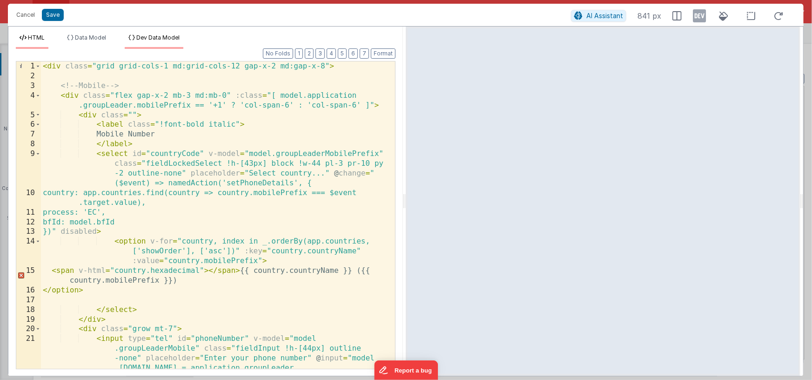
click at [155, 35] on span "Dev Data Model" at bounding box center [157, 37] width 43 height 7
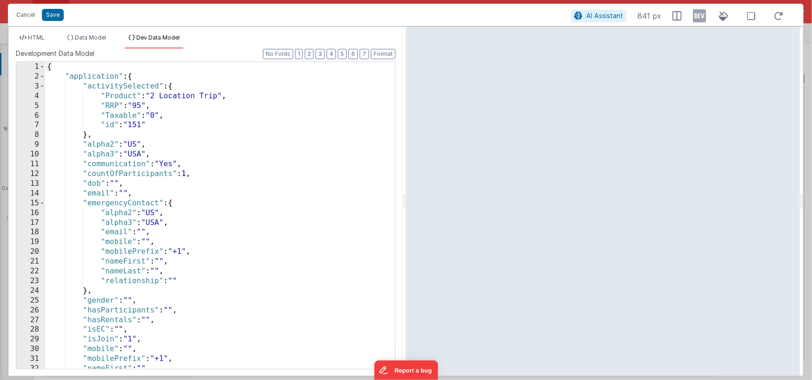
click at [250, 146] on div "{ "application" : { "activitySelected" : { "Product" : "2 Location Trip" , "RRP…" at bounding box center [216, 225] width 343 height 326
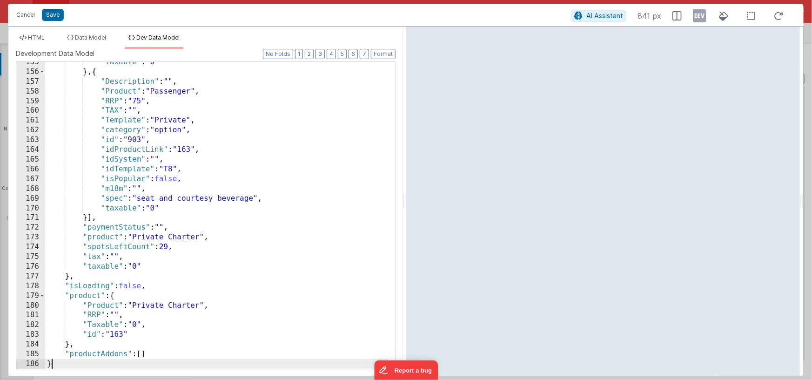
scroll to position [1542, 0]
click at [703, 17] on icon at bounding box center [699, 15] width 13 height 15
click at [41, 36] on span "HTML" at bounding box center [36, 37] width 17 height 7
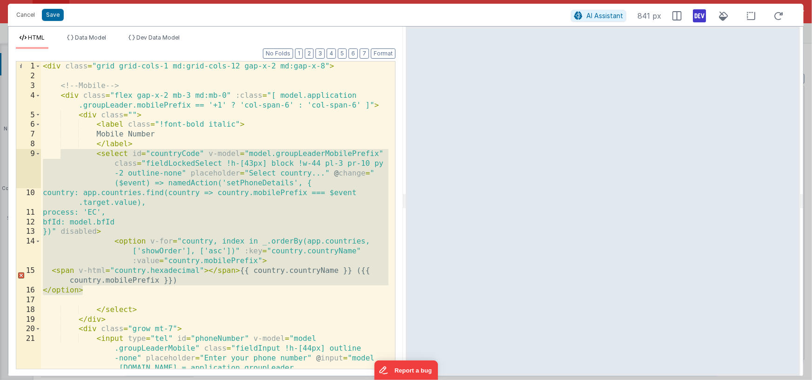
drag, startPoint x: 90, startPoint y: 287, endPoint x: 60, endPoint y: 151, distance: 138.8
click at [60, 151] on div "< div class = "grid grid-cols-1 md:grid-cols-12 gap-x-2 md:gap-x-8" > <!-- Mobi…" at bounding box center [215, 243] width 348 height 365
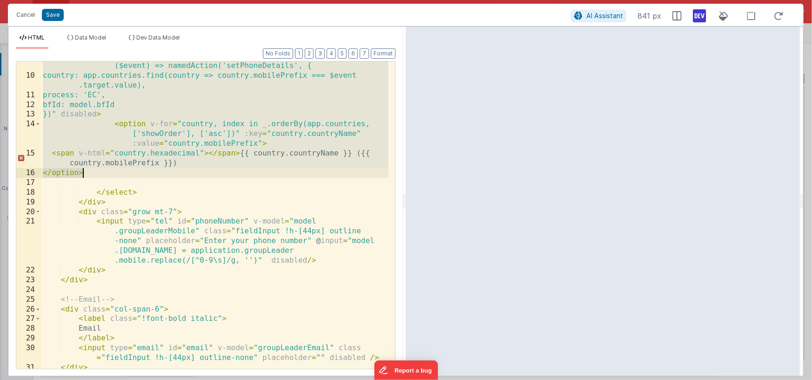
scroll to position [130, 0]
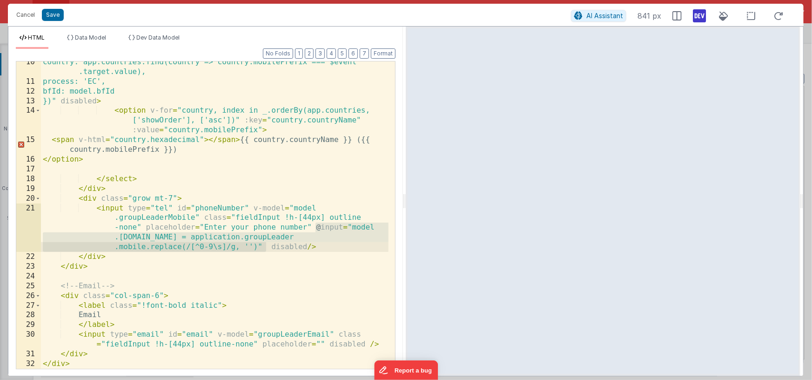
drag, startPoint x: 314, startPoint y: 227, endPoint x: 266, endPoint y: 246, distance: 52.0
click at [266, 246] on div "country: app.countries.find(country => country.mobilePrefix === $event .target.…" at bounding box center [215, 225] width 348 height 336
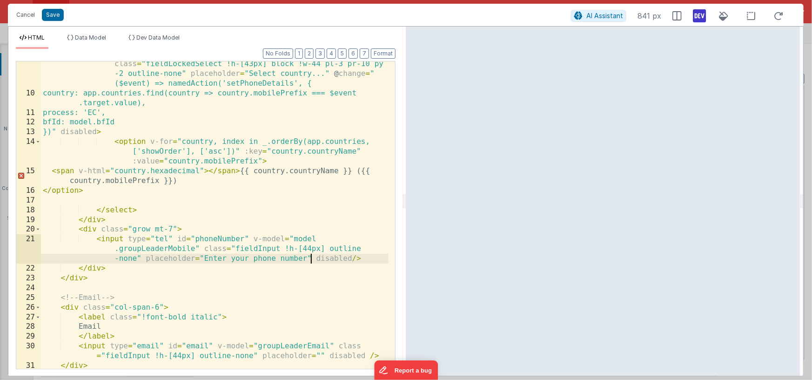
scroll to position [0, 0]
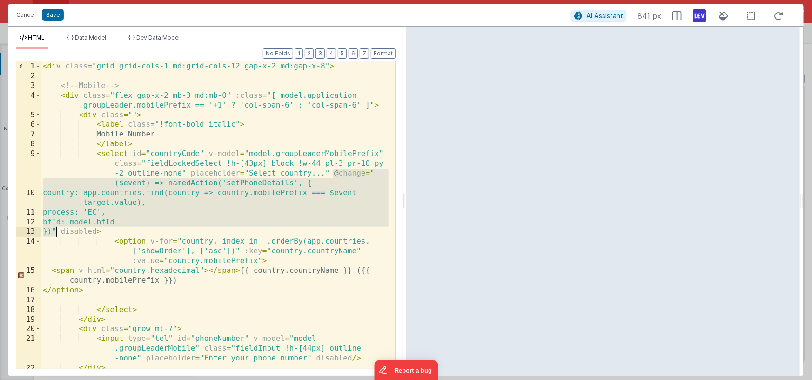
drag, startPoint x: 332, startPoint y: 173, endPoint x: 58, endPoint y: 231, distance: 280.6
click at [58, 231] on div "< div class = "grid grid-cols-1 md:grid-cols-12 gap-x-2 md:gap-x-8" > <!-- Mobi…" at bounding box center [215, 224] width 348 height 327
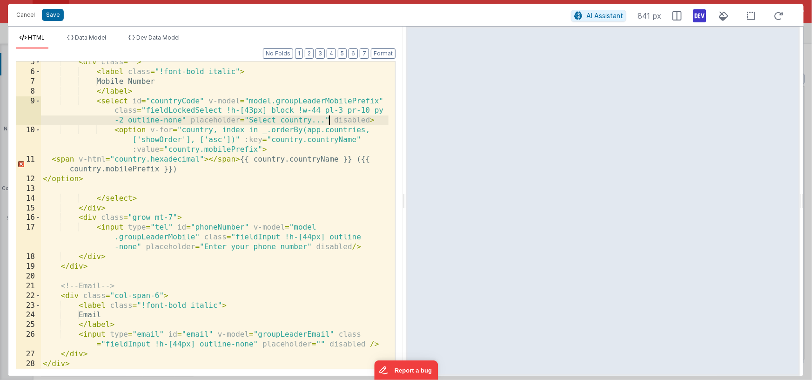
scroll to position [53, 0]
click at [257, 335] on div "< div class = "" > < label class = "!font-bold italic" > Mobile Number </ label…" at bounding box center [215, 220] width 348 height 327
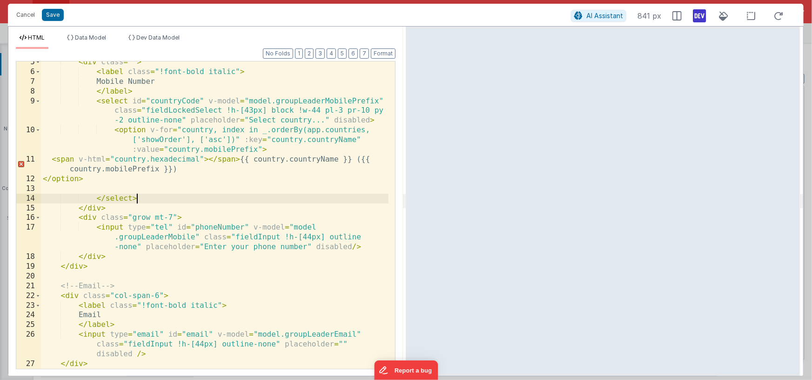
click at [330, 197] on div "< div class = "" > < label class = "!font-bold italic" > Mobile Number </ label…" at bounding box center [215, 220] width 348 height 327
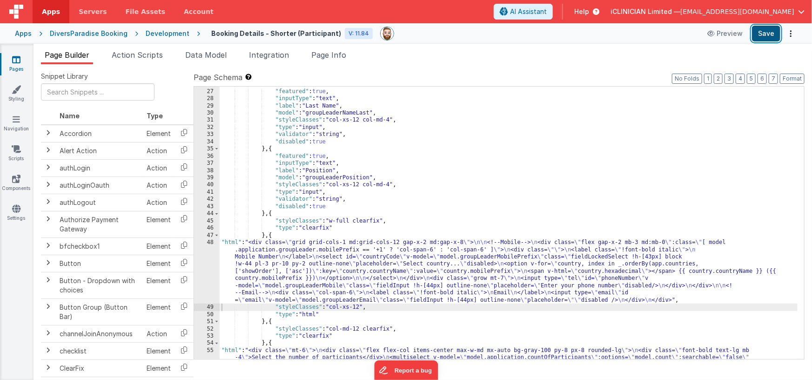
click at [765, 29] on button "Save" at bounding box center [766, 34] width 28 height 16
click at [308, 176] on div "} , { "featured" : true , "inputType" : "text" , "label" : "Last Name" , "model…" at bounding box center [509, 234] width 578 height 308
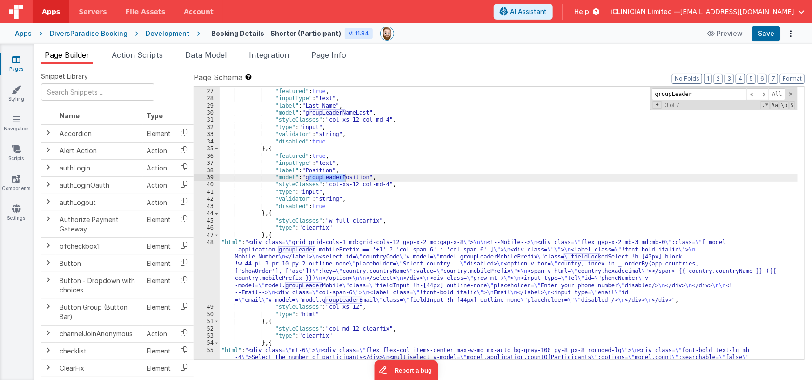
type input "groupLeader"
click at [658, 106] on span "+" at bounding box center [657, 104] width 9 height 7
click at [663, 105] on input at bounding box center [699, 108] width 95 height 12
type input "event."
click at [753, 93] on span at bounding box center [752, 94] width 11 height 12
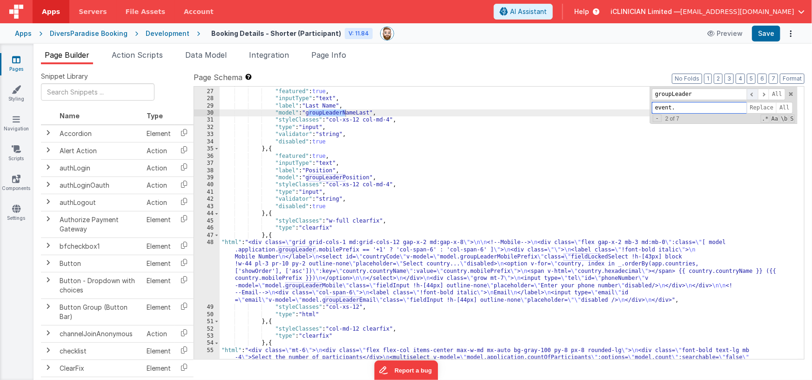
click at [753, 93] on span at bounding box center [752, 94] width 11 height 12
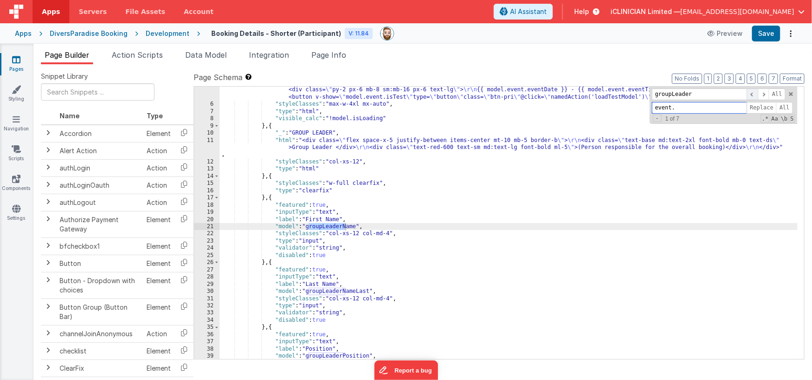
scroll to position [43, 0]
click at [761, 104] on span "Replace" at bounding box center [762, 108] width 30 height 12
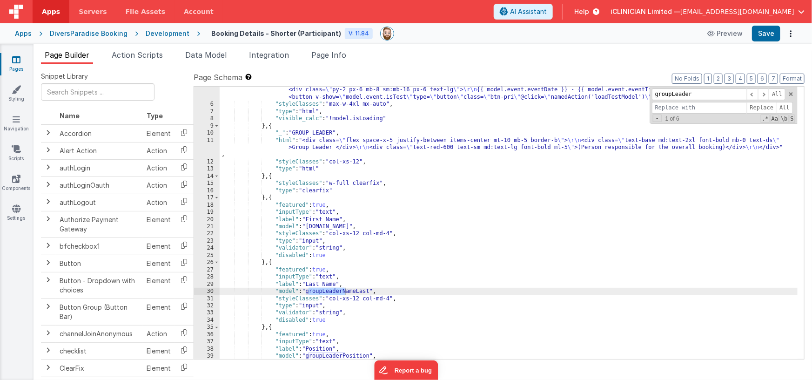
click at [476, 187] on div ""html" : "<div class= \" px-4 pt-8 mb-4 flex flex-col items-center tracking-wid…" at bounding box center [509, 226] width 578 height 308
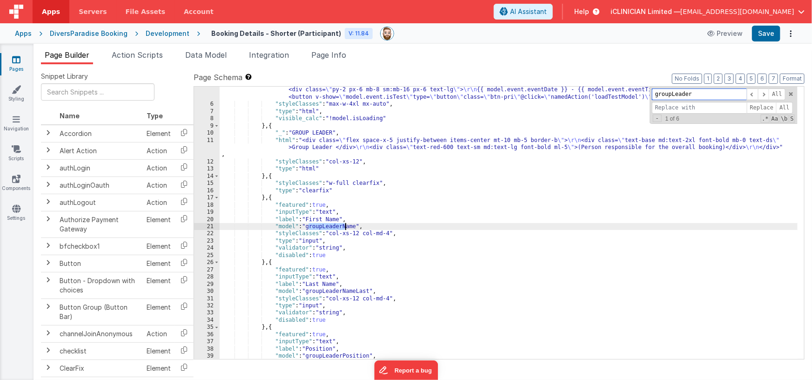
click at [672, 94] on input "groupLeader" at bounding box center [699, 94] width 95 height 12
click at [670, 104] on input at bounding box center [699, 108] width 95 height 12
paste input "groupLeader"
type input "event.groupLeader"
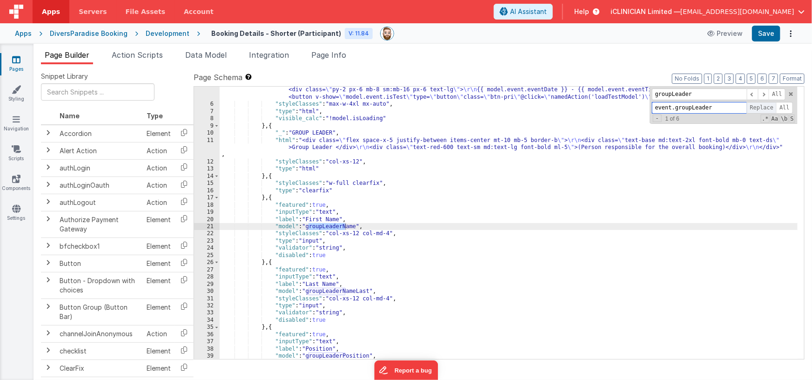
click at [764, 107] on span "Replace" at bounding box center [762, 108] width 30 height 12
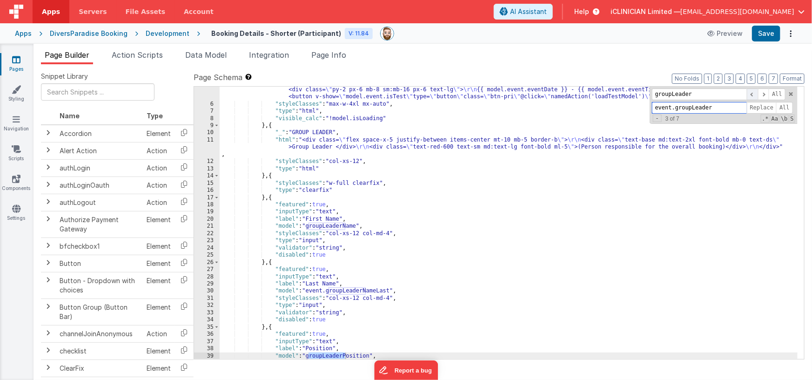
click at [751, 95] on span at bounding box center [752, 94] width 11 height 12
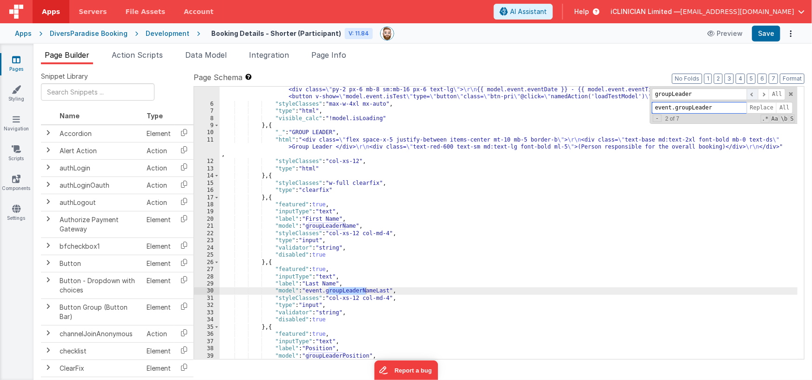
click at [751, 95] on span at bounding box center [752, 94] width 11 height 12
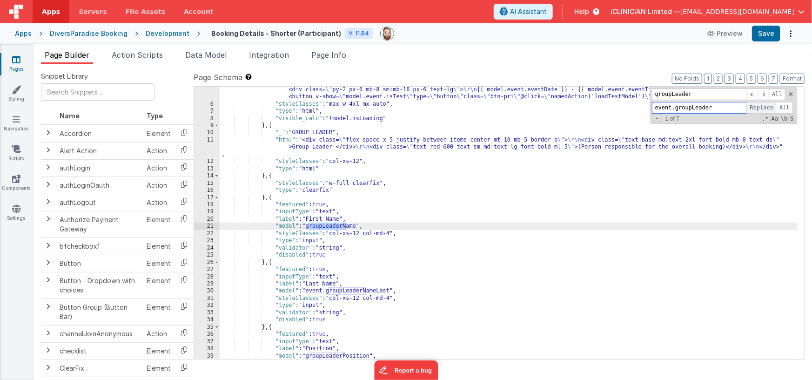
click at [761, 106] on span "Replace" at bounding box center [762, 108] width 30 height 12
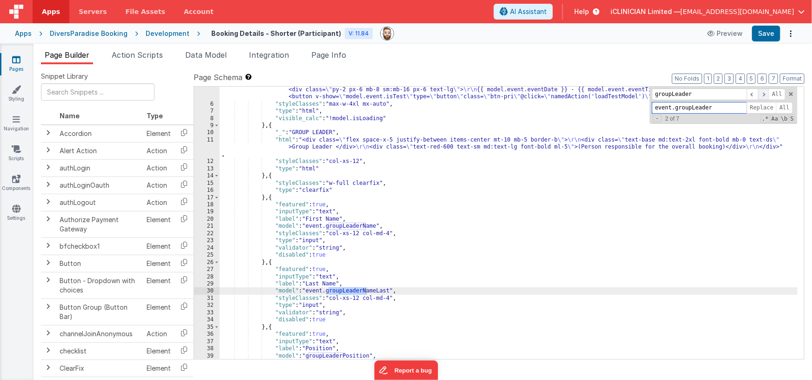
click at [764, 93] on span at bounding box center [763, 94] width 11 height 12
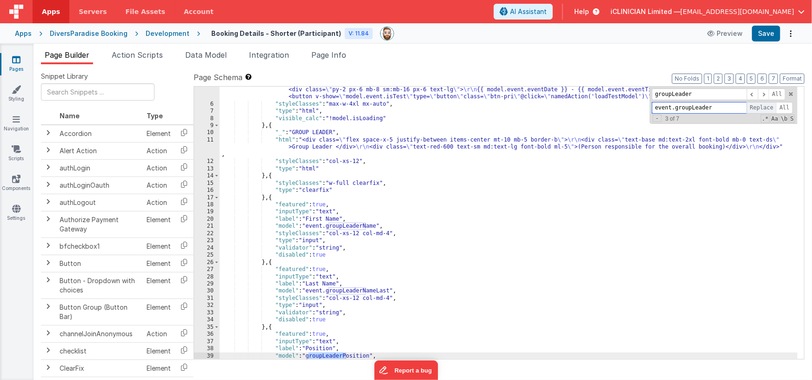
click at [764, 106] on span "Replace" at bounding box center [762, 108] width 30 height 12
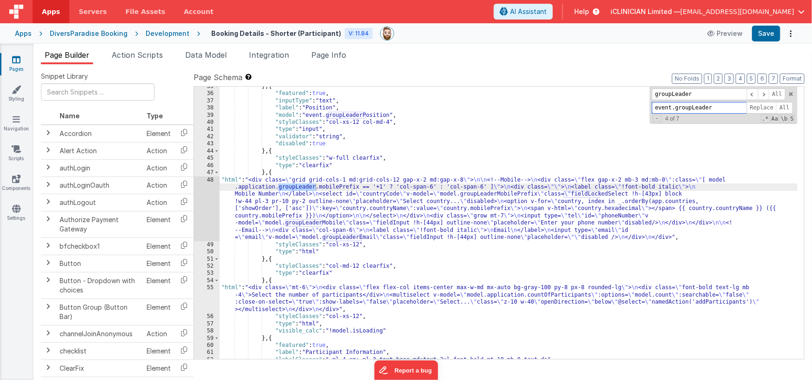
scroll to position [284, 0]
click at [765, 94] on span at bounding box center [763, 94] width 11 height 12
click at [756, 105] on span "Replace" at bounding box center [762, 108] width 30 height 12
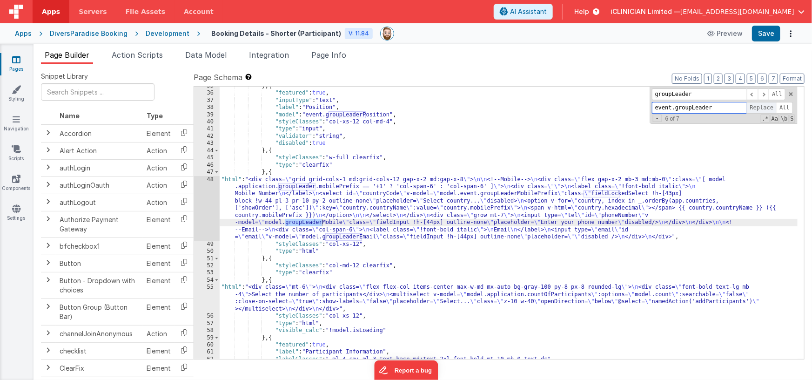
click at [756, 105] on span "Replace" at bounding box center [762, 108] width 30 height 12
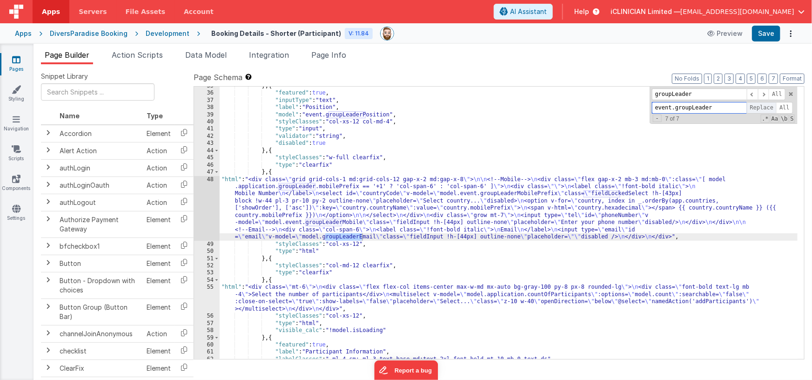
click at [756, 105] on span "Replace" at bounding box center [762, 108] width 30 height 12
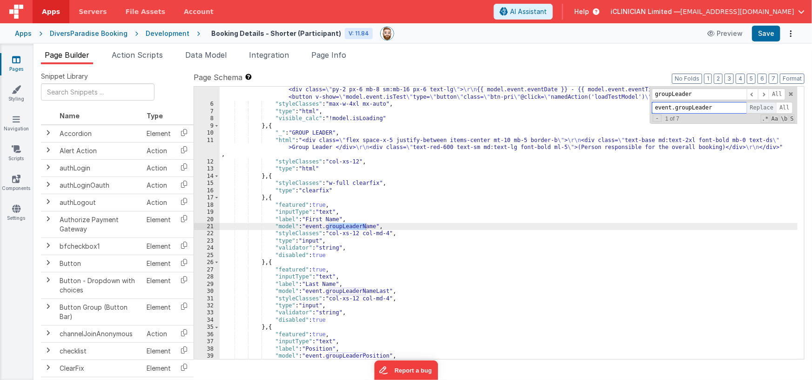
scroll to position [43, 0]
click at [792, 93] on span at bounding box center [791, 94] width 7 height 7
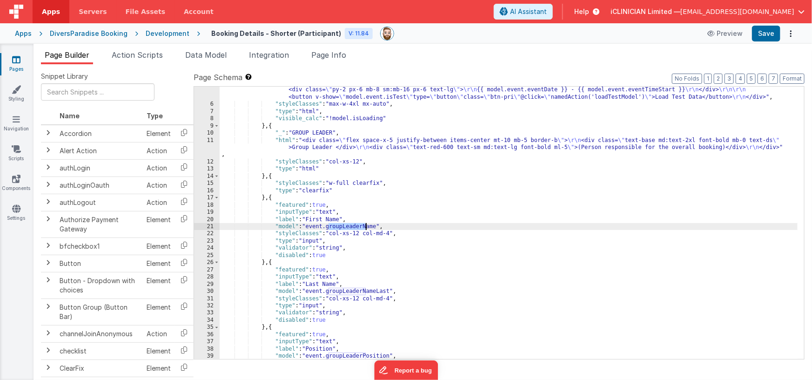
click at [668, 169] on div ""html" : "<div class= \" px-4 pt-8 mb-4 flex flex-col items-center tracking-wid…" at bounding box center [509, 226] width 578 height 308
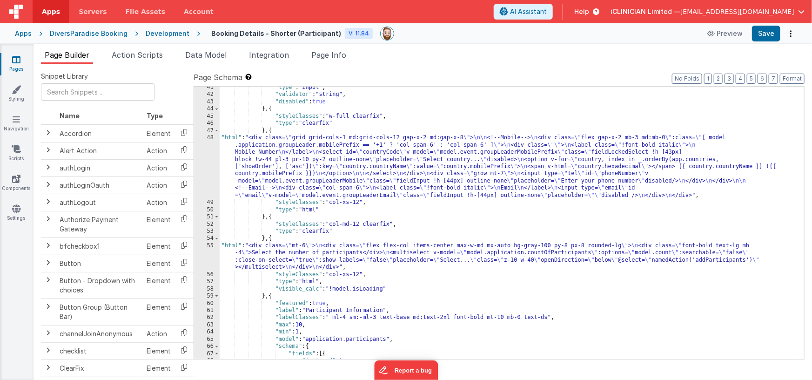
scroll to position [317, 0]
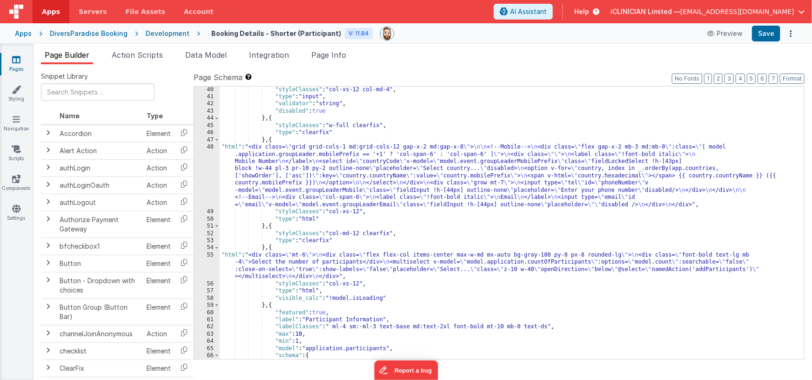
click at [378, 174] on div ""styleClasses" : "col-xs-12 col-md-4" , "type" : "input" , "validator" : "strin…" at bounding box center [509, 229] width 578 height 287
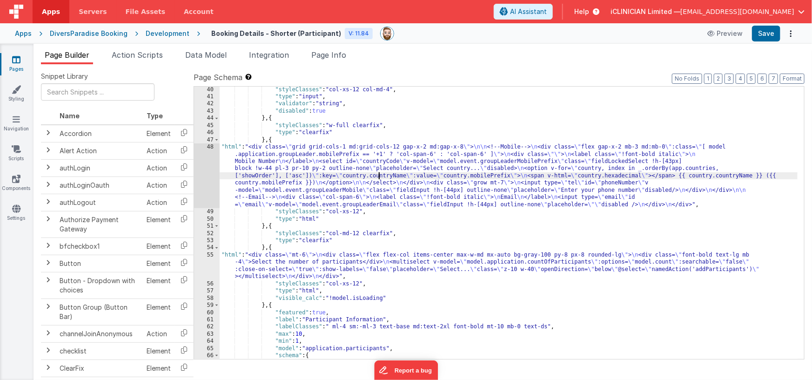
click at [204, 168] on div "48" at bounding box center [207, 175] width 26 height 65
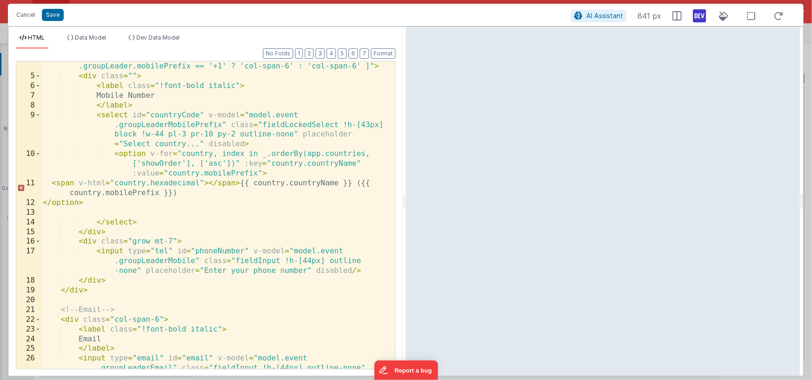
scroll to position [45, 0]
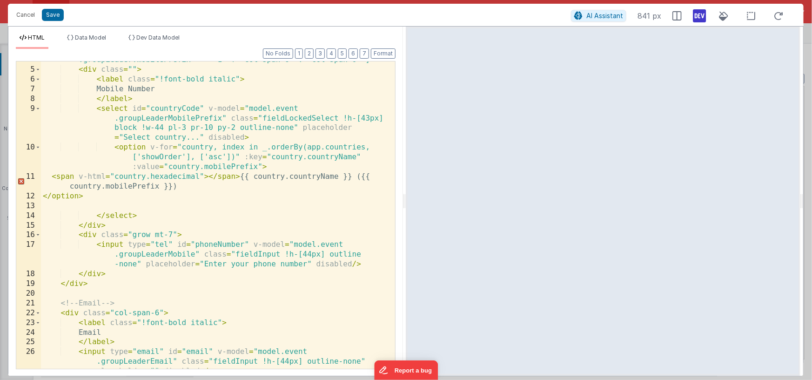
click at [136, 264] on div "< div class = "flex gap-x-2 mb-3 md:mb-0" :class = "[ model.application .groupL…" at bounding box center [215, 223] width 348 height 356
paste textarea
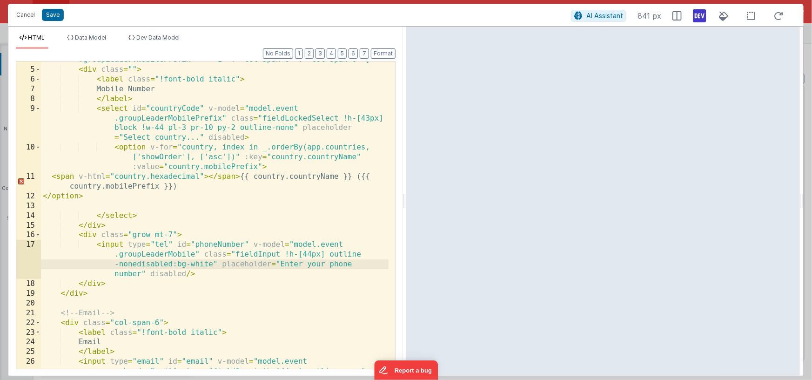
click at [139, 264] on div "< div class = "flex gap-x-2 mb-3 md:mb-0" :class = "[ model.application .groupL…" at bounding box center [215, 223] width 348 height 356
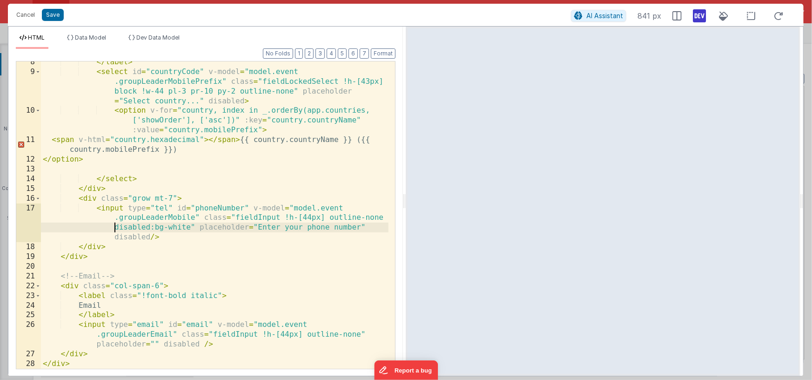
scroll to position [82, 0]
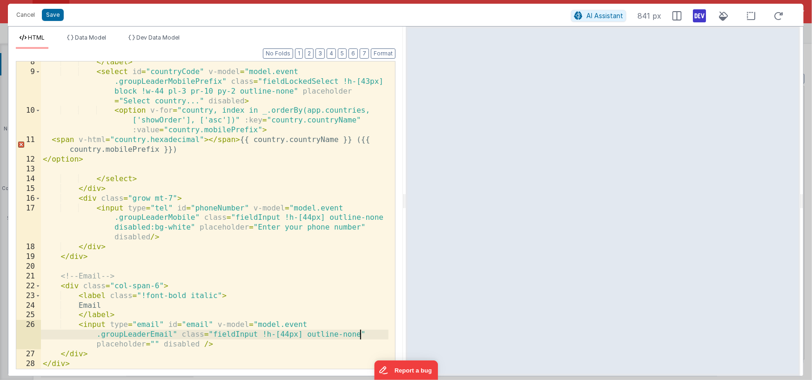
click at [359, 333] on div "</ label > < select id = "countryCode" v-model = "model.event .groupLeaderMobil…" at bounding box center [215, 220] width 348 height 327
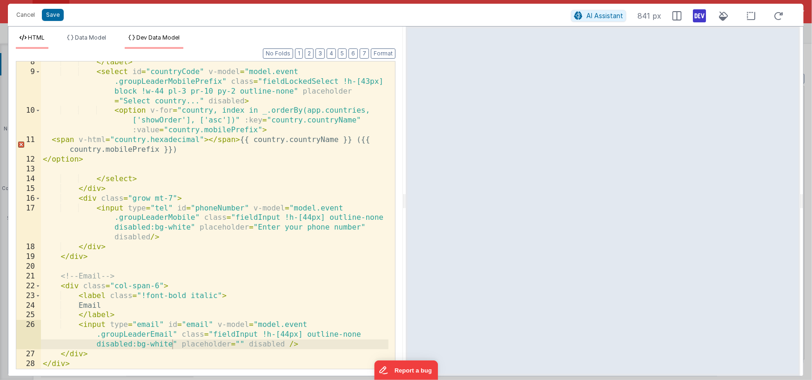
click at [154, 38] on span "Dev Data Model" at bounding box center [157, 37] width 43 height 7
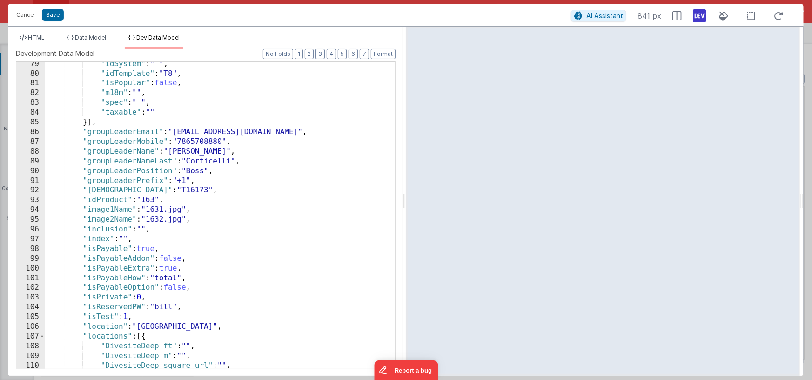
scroll to position [791, 0]
click at [40, 38] on span "HTML" at bounding box center [36, 37] width 17 height 7
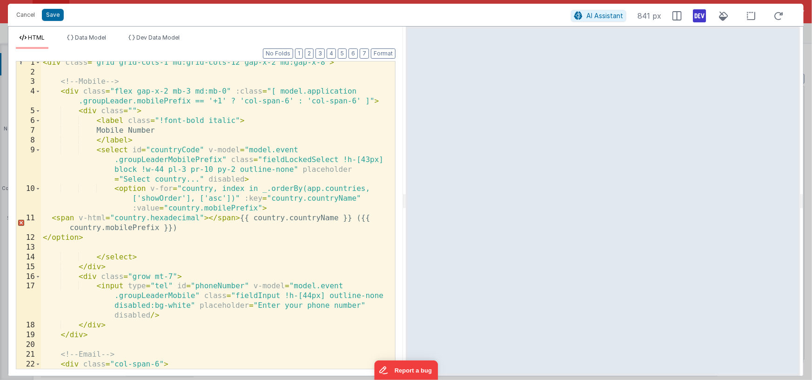
scroll to position [0, 0]
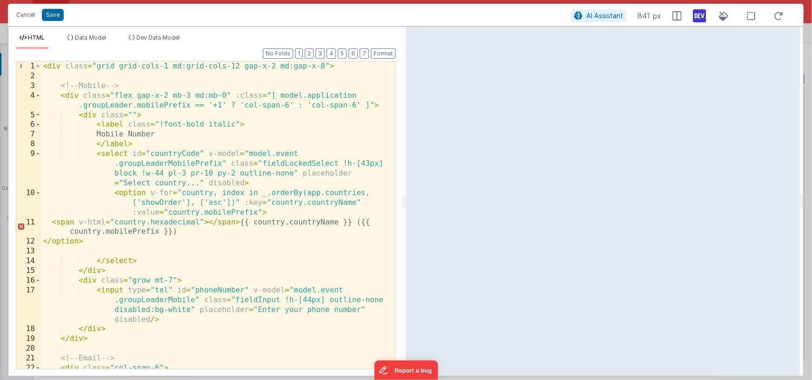
click at [195, 163] on div "< div class = "grid grid-cols-1 md:grid-cols-12 gap-x-2 md:gap-x-8" > <!-- Mobi…" at bounding box center [215, 224] width 348 height 327
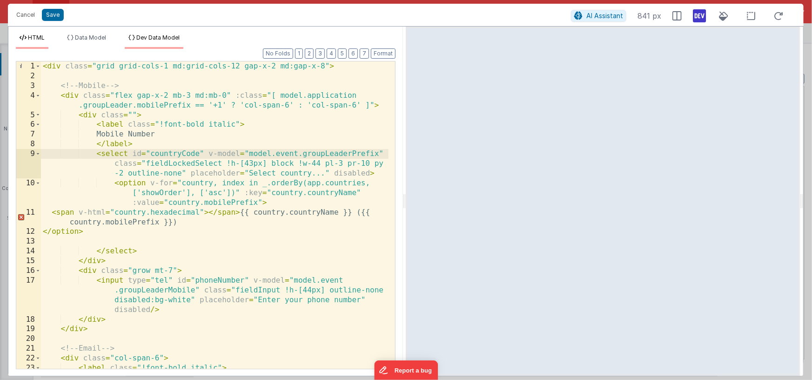
click at [166, 38] on span "Dev Data Model" at bounding box center [157, 37] width 43 height 7
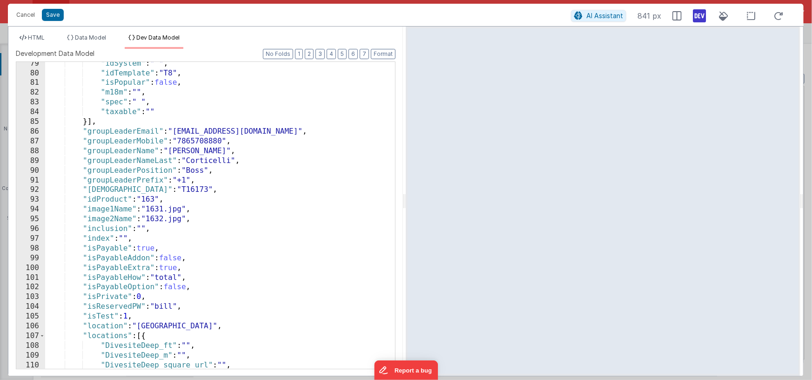
click at [134, 181] on div ""idSystem" : " " , "idTemplate" : "T8" , "isPopular" : false , "m18m" : "" , "s…" at bounding box center [216, 222] width 343 height 326
click at [40, 38] on span "HTML" at bounding box center [36, 37] width 17 height 7
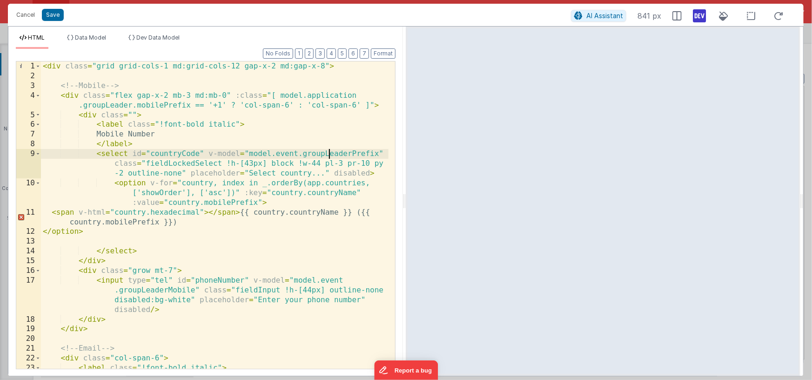
click at [330, 152] on div "< div class = "grid grid-cols-1 md:grid-cols-12 gap-x-2 md:gap-x-8" > <!-- Mobi…" at bounding box center [215, 224] width 348 height 327
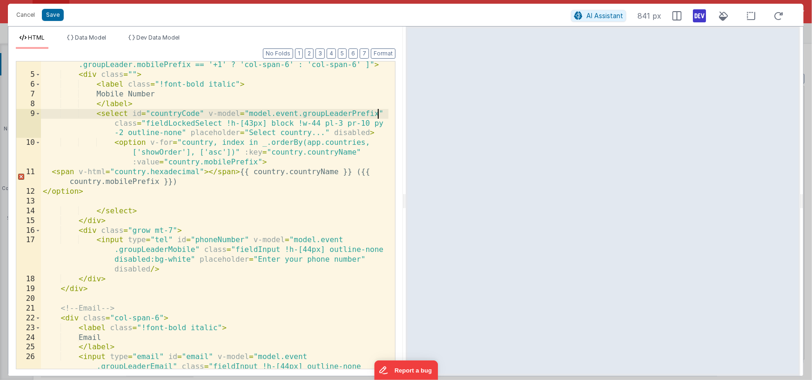
scroll to position [72, 0]
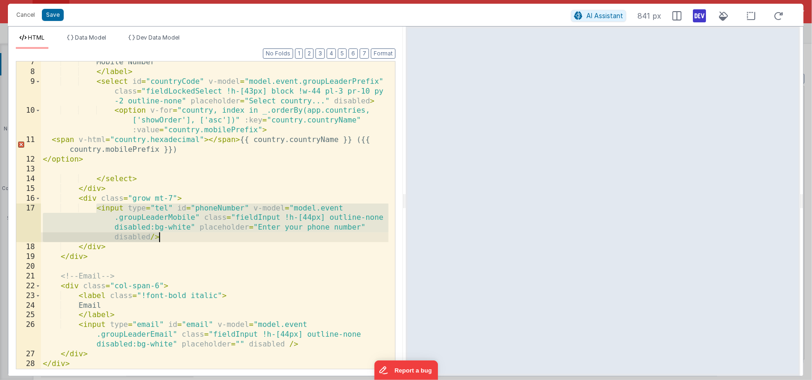
drag, startPoint x: 97, startPoint y: 208, endPoint x: 167, endPoint y: 235, distance: 74.8
click at [167, 235] on div "Mobile Number </ label > < select id = "countryCode" v-model = "model.event.gro…" at bounding box center [215, 220] width 348 height 327
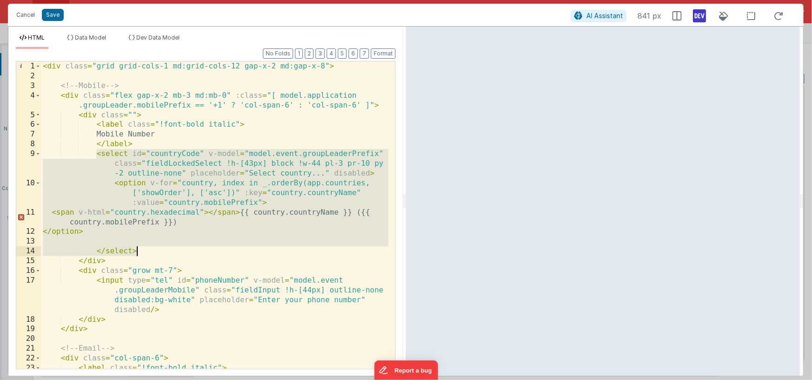
drag, startPoint x: 98, startPoint y: 153, endPoint x: 154, endPoint y: 248, distance: 110.8
click at [154, 248] on div "< div class = "grid grid-cols-1 md:grid-cols-12 gap-x-2 md:gap-x-8" > <!-- Mobi…" at bounding box center [215, 224] width 348 height 327
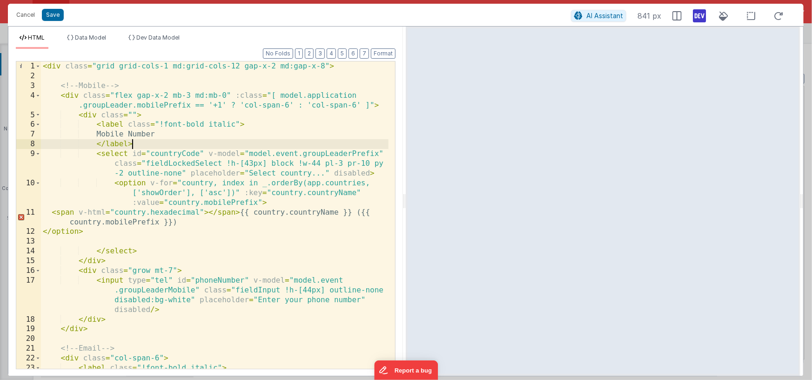
click at [149, 147] on div "< div class = "grid grid-cols-1 md:grid-cols-12 gap-x-2 md:gap-x-8" > <!-- Mobi…" at bounding box center [215, 224] width 348 height 327
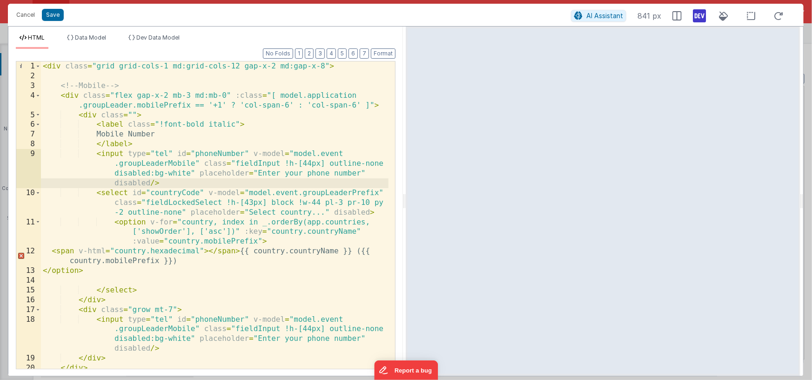
click at [194, 164] on div "< div class = "grid grid-cols-1 md:grid-cols-12 gap-x-2 md:gap-x-8" > <!-- Mobi…" at bounding box center [215, 224] width 348 height 327
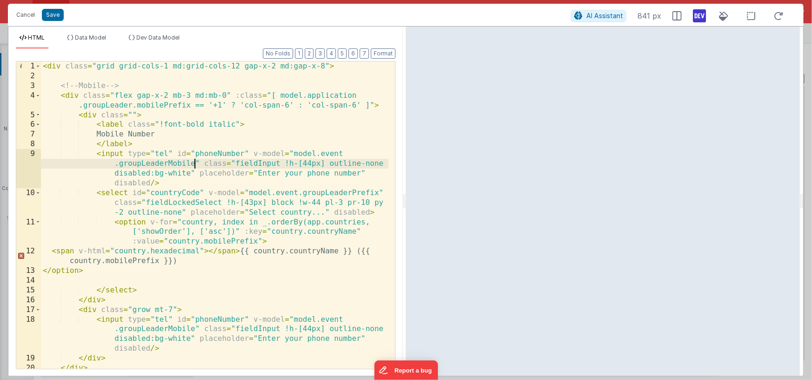
click at [168, 164] on div "< div class = "grid grid-cols-1 md:grid-cols-12 gap-x-2 md:gap-x-8" > <!-- Mobi…" at bounding box center [215, 224] width 348 height 327
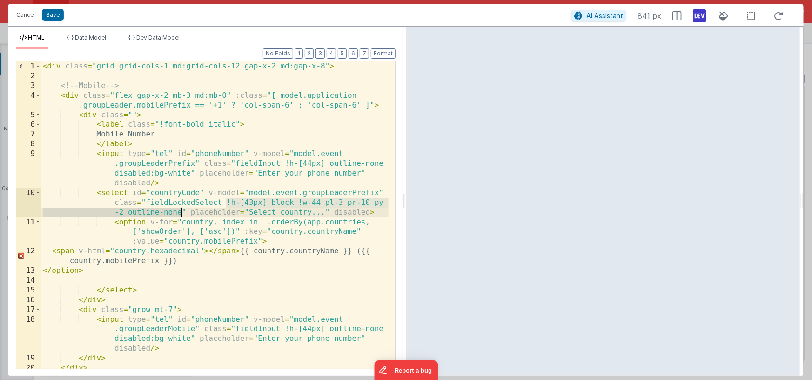
drag, startPoint x: 227, startPoint y: 202, endPoint x: 183, endPoint y: 210, distance: 44.5
click at [183, 210] on div "< div class = "grid grid-cols-1 md:grid-cols-12 gap-x-2 md:gap-x-8" > <!-- Mobi…" at bounding box center [215, 224] width 348 height 327
click at [300, 208] on div "< div class = "grid grid-cols-1 md:grid-cols-12 gap-x-2 md:gap-x-8" > <!-- Mobi…" at bounding box center [215, 224] width 348 height 327
drag, startPoint x: 297, startPoint y: 202, endPoint x: 322, endPoint y: 201, distance: 24.7
click at [322, 201] on div "< div class = "grid grid-cols-1 md:grid-cols-12 gap-x-2 md:gap-x-8" > <!-- Mobi…" at bounding box center [215, 224] width 348 height 327
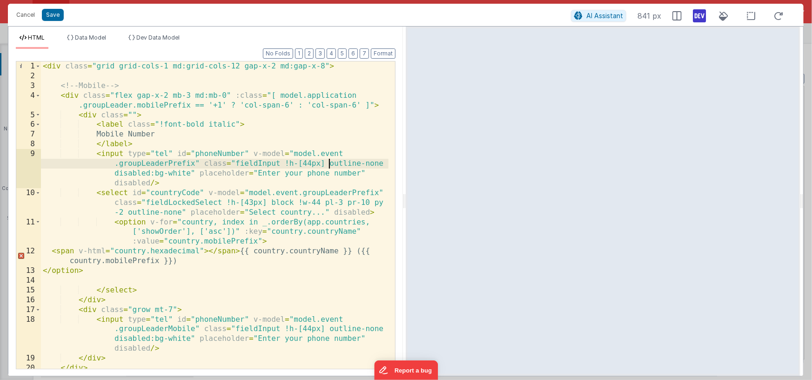
click at [329, 164] on div "< div class = "grid grid-cols-1 md:grid-cols-12 gap-x-2 md:gap-x-8" > <!-- Mobi…" at bounding box center [215, 224] width 348 height 327
paste textarea
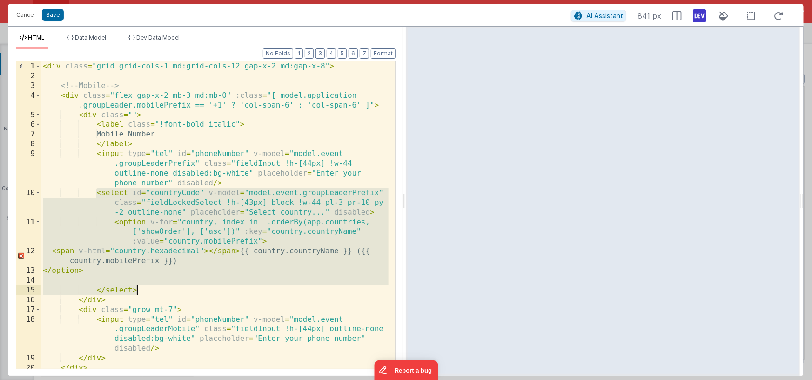
drag, startPoint x: 96, startPoint y: 192, endPoint x: 156, endPoint y: 288, distance: 113.5
click at [156, 288] on div "< div class = "grid grid-cols-1 md:grid-cols-12 gap-x-2 md:gap-x-8" > <!-- Mobi…" at bounding box center [215, 224] width 348 height 327
click at [294, 230] on div "< div class = "grid grid-cols-1 md:grid-cols-12 gap-x-2 md:gap-x-8" > <!-- Mobi…" at bounding box center [215, 224] width 348 height 327
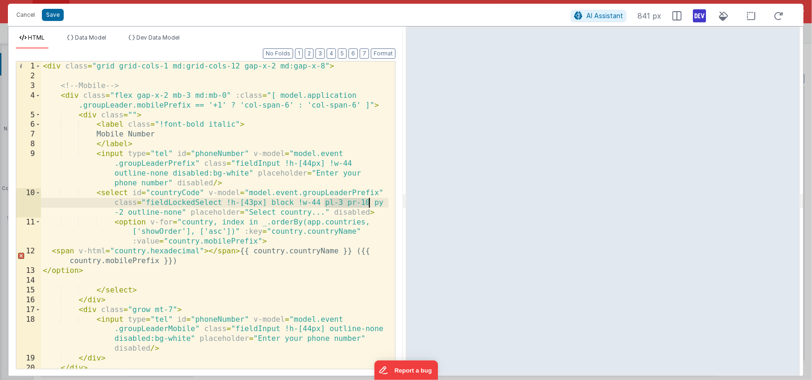
drag, startPoint x: 325, startPoint y: 203, endPoint x: 369, endPoint y: 202, distance: 44.2
click at [369, 202] on div "< div class = "grid grid-cols-1 md:grid-cols-12 gap-x-2 md:gap-x-8" > <!-- Mobi…" at bounding box center [215, 224] width 348 height 327
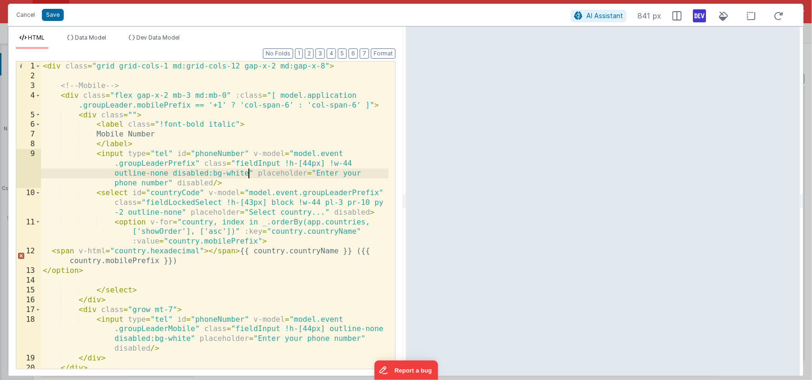
click at [248, 172] on div "< div class = "grid grid-cols-1 md:grid-cols-12 gap-x-2 md:gap-x-8" > <!-- Mobi…" at bounding box center [215, 224] width 348 height 327
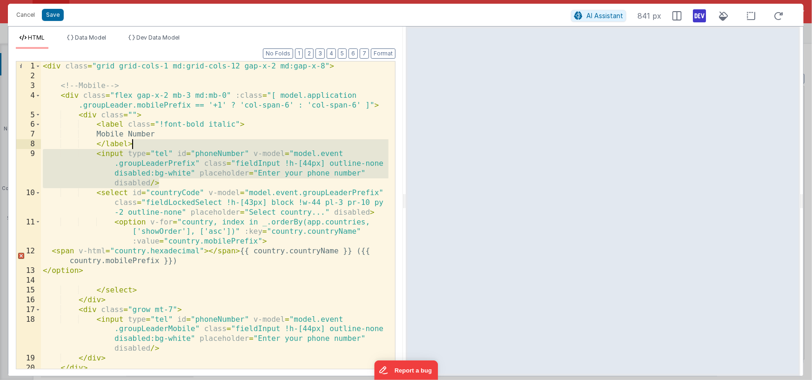
drag, startPoint x: 174, startPoint y: 181, endPoint x: 159, endPoint y: 148, distance: 36.0
click at [159, 148] on div "< div class = "grid grid-cols-1 md:grid-cols-12 gap-x-2 md:gap-x-8" > <!-- Mobi…" at bounding box center [215, 224] width 348 height 327
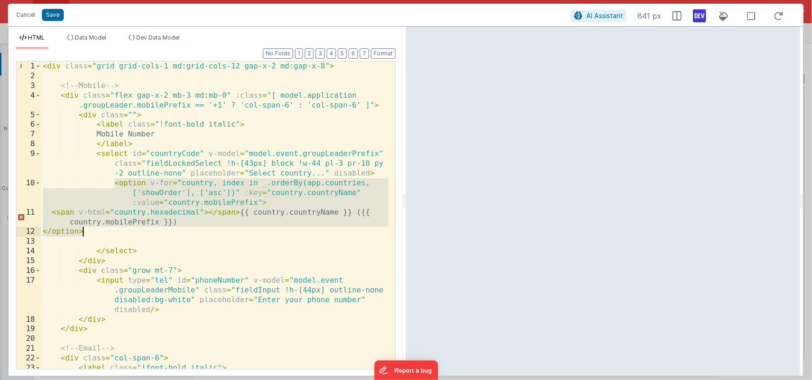
drag, startPoint x: 115, startPoint y: 184, endPoint x: 141, endPoint y: 229, distance: 52.5
click at [141, 229] on div "< div class = "grid grid-cols-1 md:grid-cols-12 gap-x-2 md:gap-x-8" > <!-- Mobi…" at bounding box center [215, 224] width 348 height 327
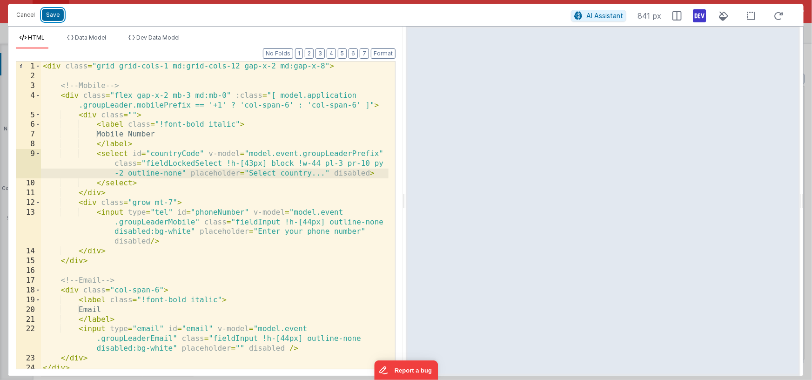
drag, startPoint x: 53, startPoint y: 16, endPoint x: 90, endPoint y: 23, distance: 38.0
click at [53, 16] on button "Save" at bounding box center [53, 15] width 22 height 12
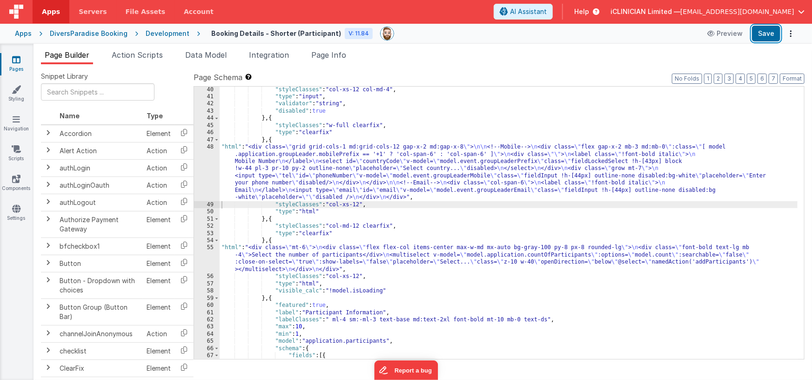
click at [769, 32] on button "Save" at bounding box center [766, 34] width 28 height 16
click at [330, 168] on div ""styleClasses" : "col-xs-12 col-md-4" , "type" : "input" , "validator" : "strin…" at bounding box center [509, 229] width 578 height 287
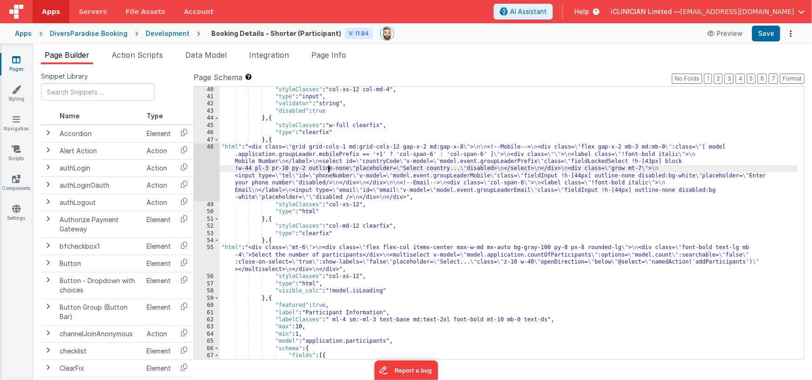
click at [201, 166] on div "48" at bounding box center [207, 172] width 26 height 58
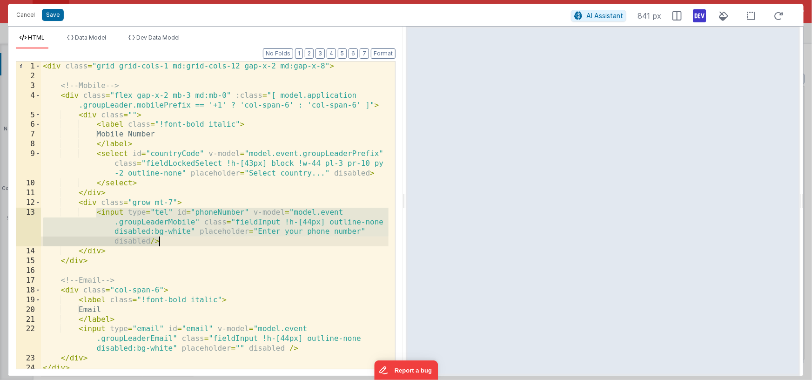
drag, startPoint x: 96, startPoint y: 211, endPoint x: 170, endPoint y: 241, distance: 79.1
click at [170, 241] on div "< div class = "grid grid-cols-1 md:grid-cols-12 gap-x-2 md:gap-x-8" > <!-- Mobi…" at bounding box center [215, 224] width 348 height 327
click at [146, 181] on div "< div class = "grid grid-cols-1 md:grid-cols-12 gap-x-2 md:gap-x-8" > <!-- Mobi…" at bounding box center [215, 224] width 348 height 327
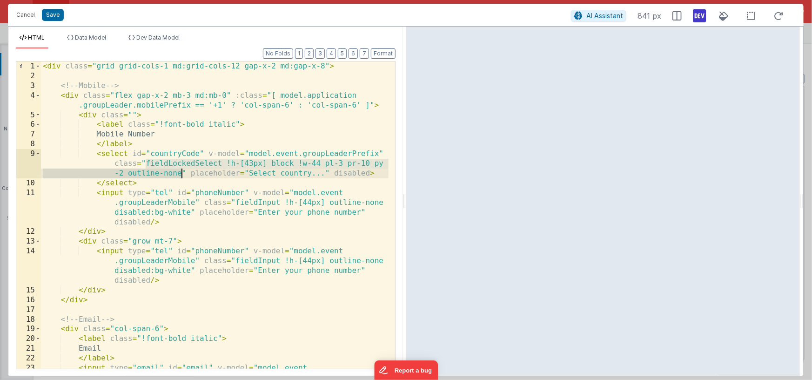
drag, startPoint x: 146, startPoint y: 164, endPoint x: 182, endPoint y: 170, distance: 36.9
click at [182, 170] on div "< div class = "grid grid-cols-1 md:grid-cols-12 gap-x-2 md:gap-x-8" > <!-- Mobi…" at bounding box center [215, 234] width 348 height 346
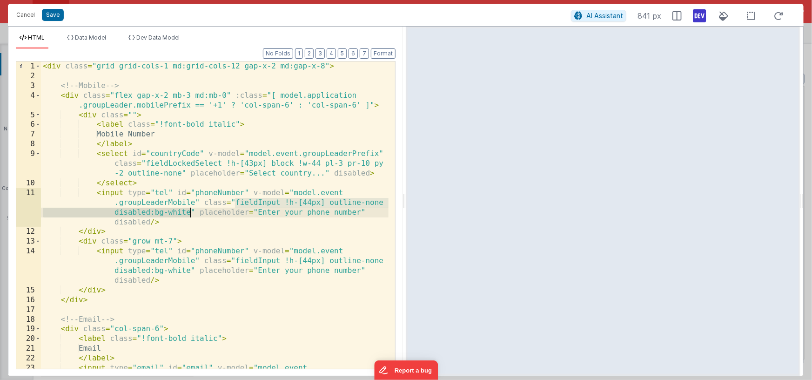
drag, startPoint x: 235, startPoint y: 201, endPoint x: 190, endPoint y: 209, distance: 45.4
click at [190, 209] on div "< div class = "grid grid-cols-1 md:grid-cols-12 gap-x-2 md:gap-x-8" > <!-- Mobi…" at bounding box center [215, 234] width 348 height 346
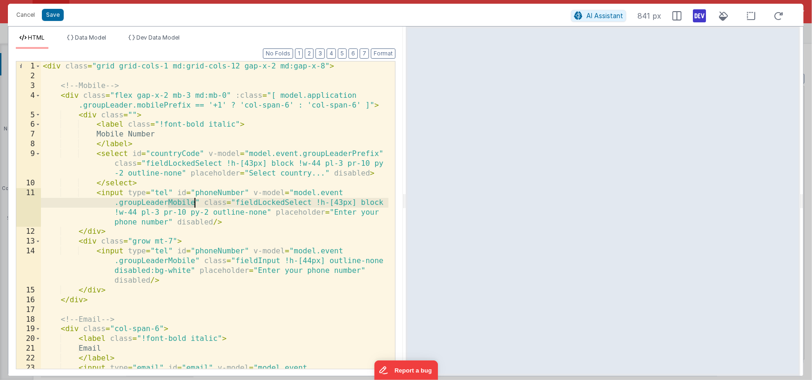
drag, startPoint x: 167, startPoint y: 201, endPoint x: 193, endPoint y: 201, distance: 26.1
click at [193, 201] on div "< div class = "grid grid-cols-1 md:grid-cols-12 gap-x-2 md:gap-x-8" > <!-- Mobi…" at bounding box center [215, 234] width 348 height 346
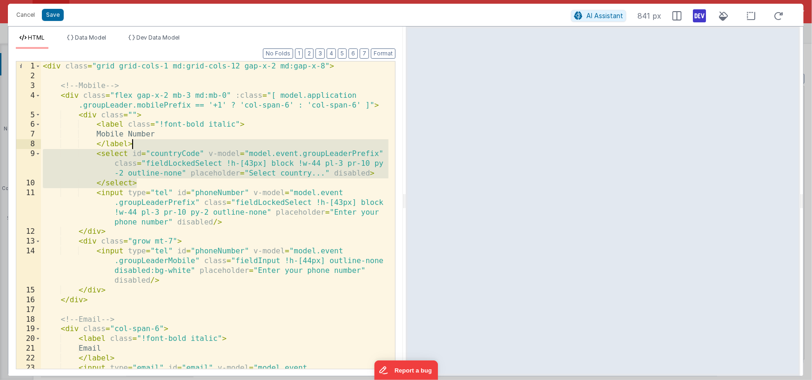
drag, startPoint x: 141, startPoint y: 182, endPoint x: 141, endPoint y: 148, distance: 34.9
click at [141, 148] on div "< div class = "grid grid-cols-1 md:grid-cols-12 gap-x-2 md:gap-x-8" > <!-- Mobi…" at bounding box center [215, 234] width 348 height 346
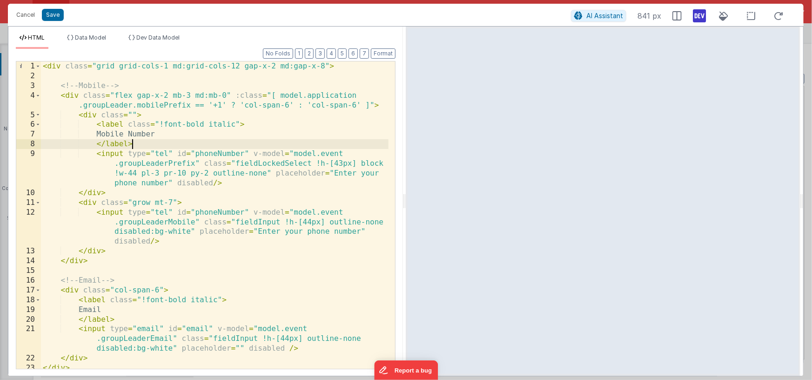
click at [136, 173] on div "< div class = "grid grid-cols-1 md:grid-cols-12 gap-x-2 md:gap-x-8" > <!-- Mobi…" at bounding box center [215, 224] width 348 height 327
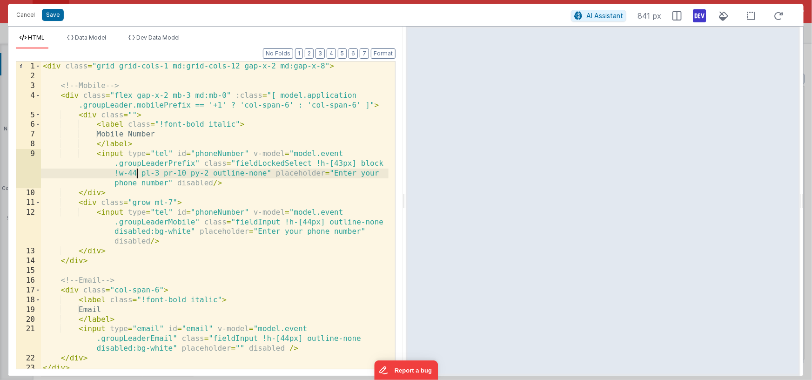
click at [132, 174] on div "< div class = "grid grid-cols-1 md:grid-cols-12 gap-x-2 md:gap-x-8" > <!-- Mobi…" at bounding box center [215, 224] width 348 height 327
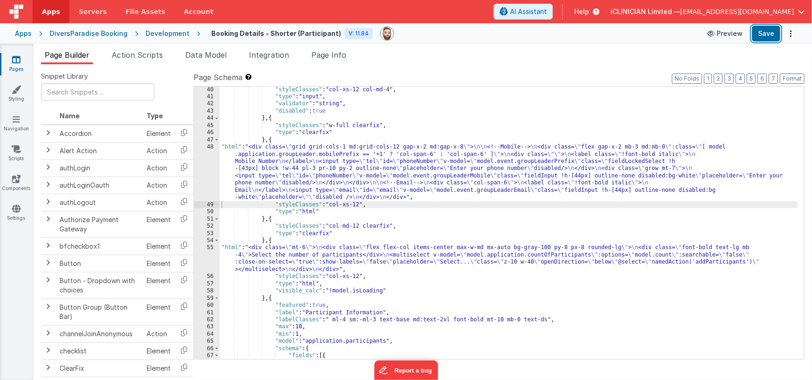
click at [758, 35] on button "Save" at bounding box center [766, 34] width 28 height 16
